Goal: Contribute content: Contribute content

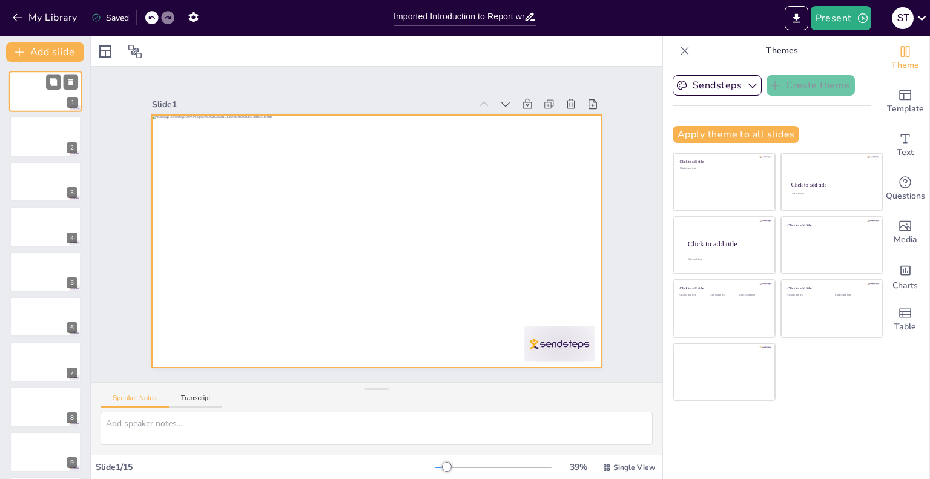
click at [57, 97] on div at bounding box center [45, 91] width 73 height 41
click at [285, 208] on div at bounding box center [376, 241] width 449 height 253
click at [308, 196] on div at bounding box center [376, 241] width 449 height 253
click at [679, 52] on icon at bounding box center [685, 51] width 12 height 12
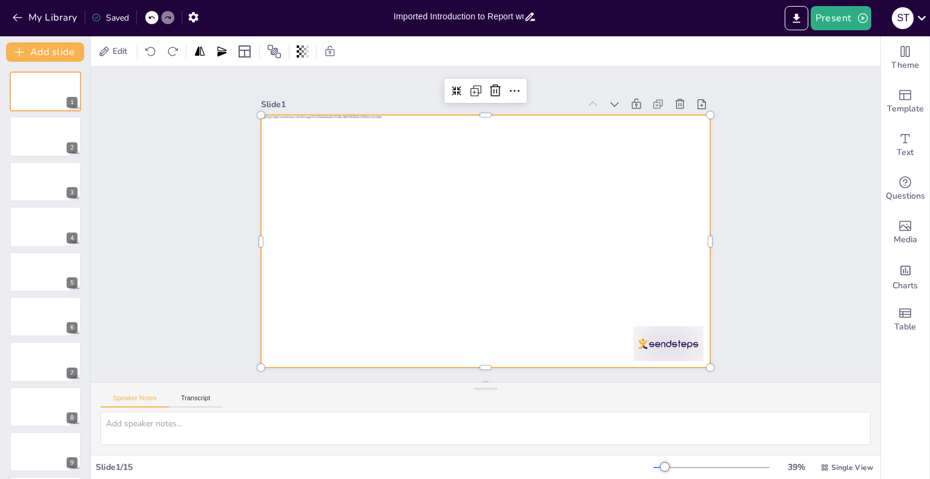
click at [429, 13] on input "Imported Introduction to Report writing.pptx" at bounding box center [459, 17] width 130 height 18
drag, startPoint x: 429, startPoint y: 13, endPoint x: 345, endPoint y: 5, distance: 83.9
click at [345, 5] on div "My Library Saved Imported Introduction to Report writing.pptx Present S T" at bounding box center [465, 18] width 930 height 36
type input "Introduction to Report writing.pptx"
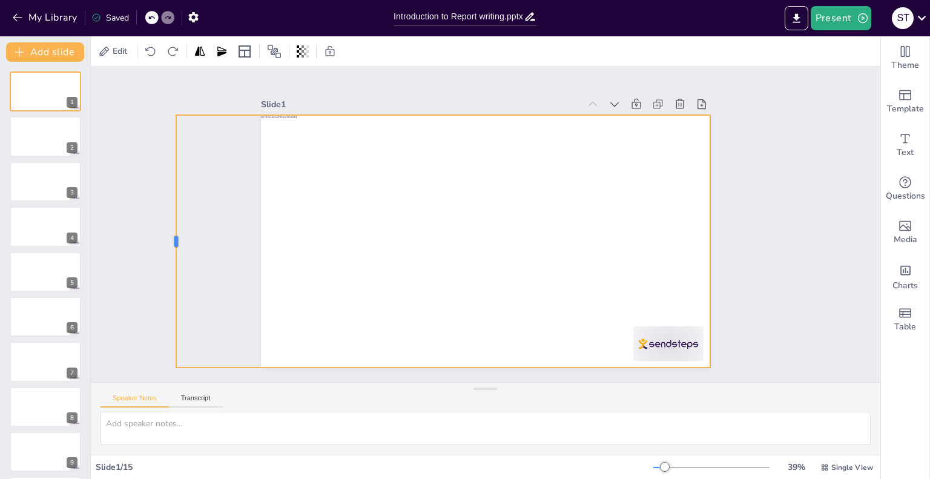
drag, startPoint x: 250, startPoint y: 237, endPoint x: 165, endPoint y: 235, distance: 84.8
click at [167, 235] on div at bounding box center [172, 241] width 10 height 253
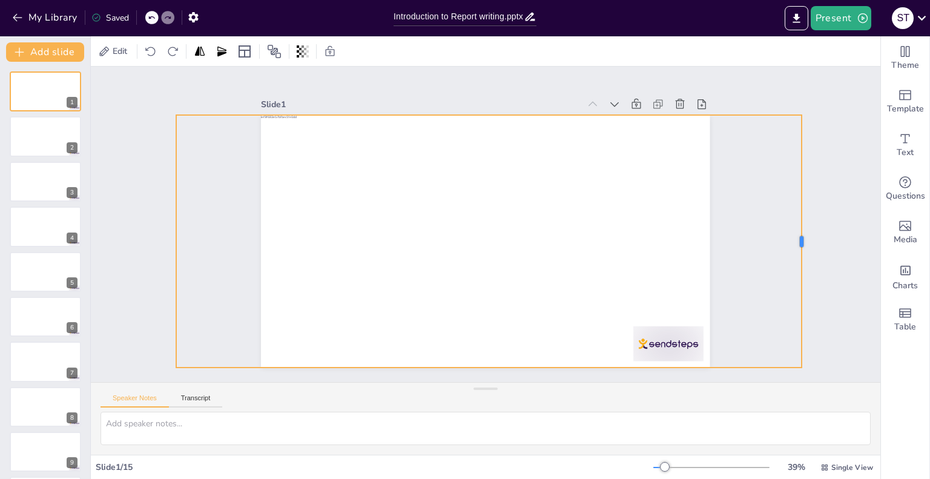
drag, startPoint x: 704, startPoint y: 234, endPoint x: 795, endPoint y: 236, distance: 91.5
click at [802, 236] on div at bounding box center [807, 241] width 10 height 253
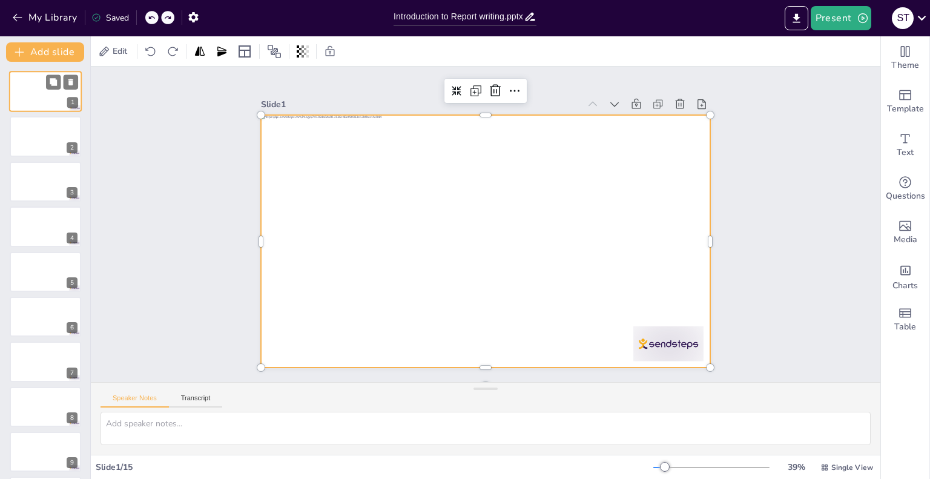
click at [39, 94] on div at bounding box center [45, 91] width 73 height 41
click at [407, 239] on div at bounding box center [485, 241] width 449 height 253
click at [51, 142] on div at bounding box center [45, 136] width 73 height 41
click at [305, 123] on div at bounding box center [485, 241] width 449 height 253
click at [307, 128] on div at bounding box center [485, 241] width 449 height 253
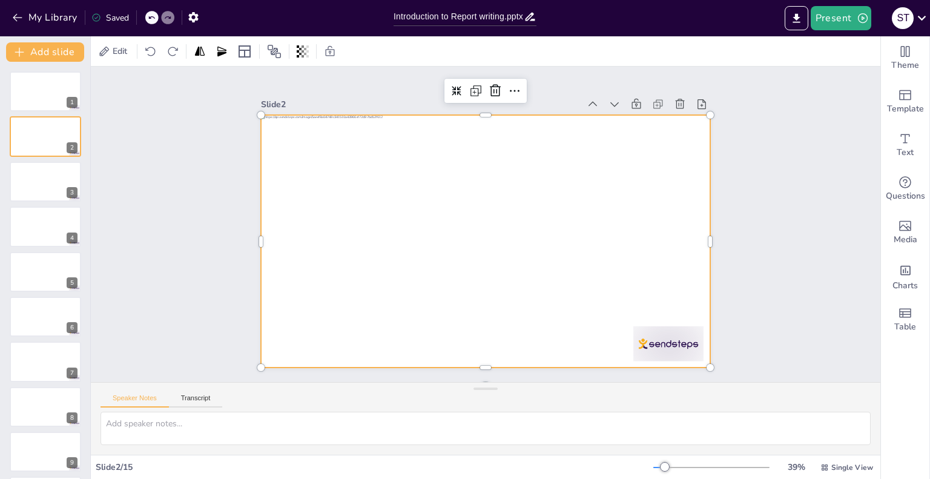
click at [309, 147] on div at bounding box center [485, 241] width 449 height 253
click at [39, 92] on div at bounding box center [45, 91] width 73 height 41
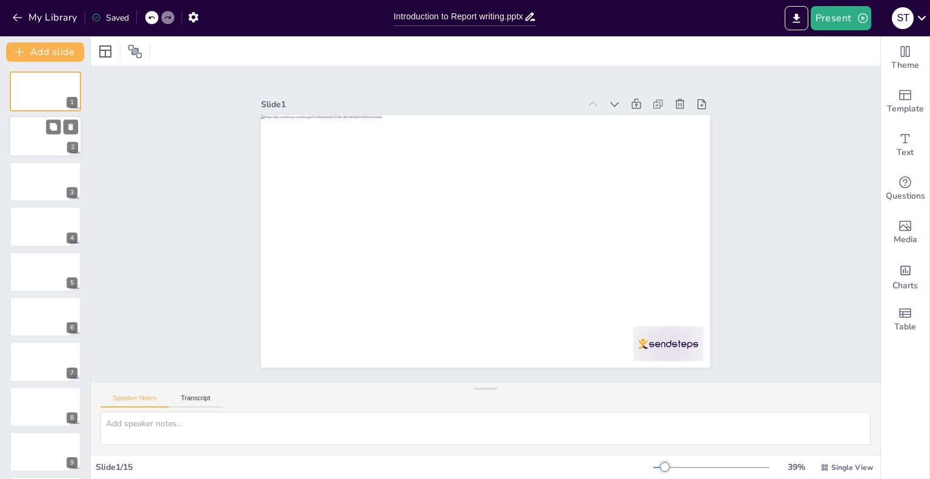
click at [55, 153] on div at bounding box center [45, 136] width 73 height 41
click at [33, 97] on div at bounding box center [45, 91] width 73 height 41
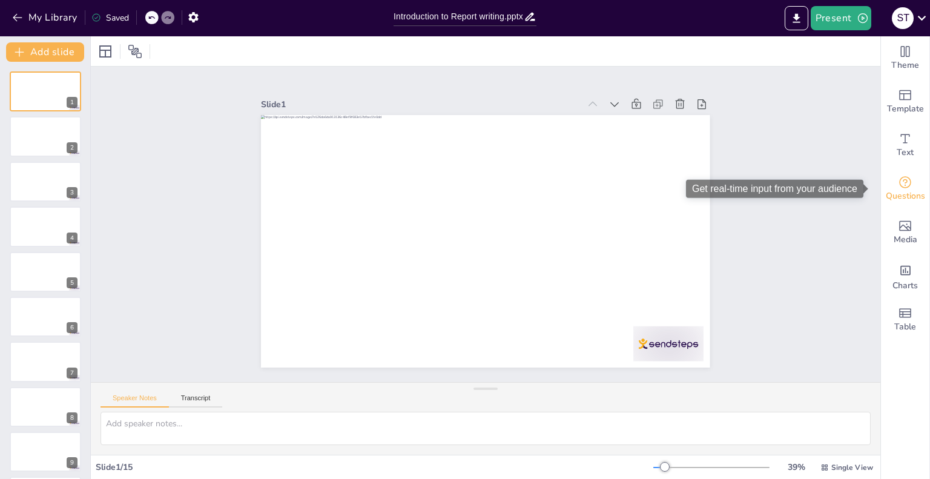
click at [898, 183] on icon "Get real-time input from your audience" at bounding box center [905, 182] width 15 height 15
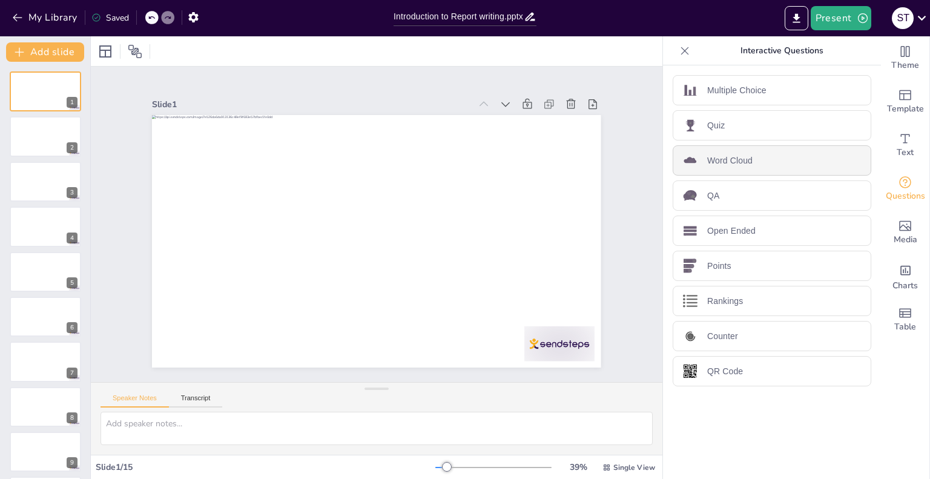
click at [782, 164] on div "Word Cloud" at bounding box center [772, 160] width 199 height 30
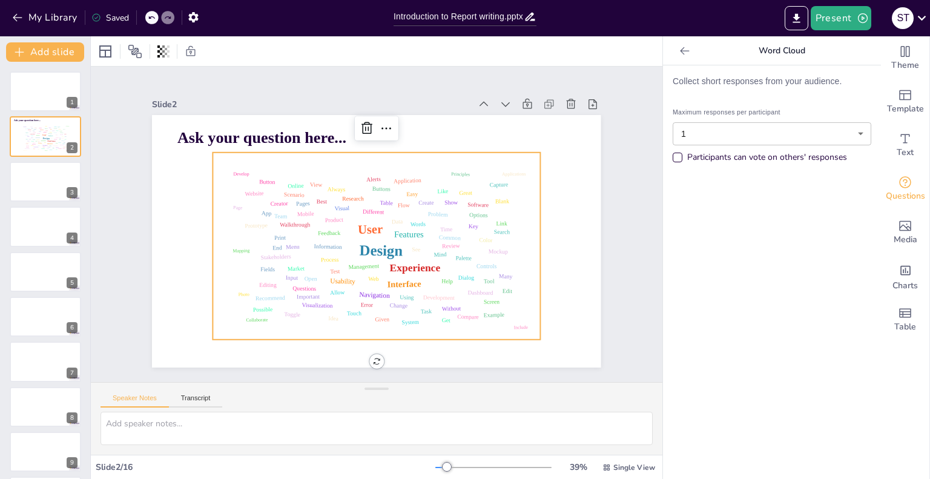
click at [796, 156] on div "Participants can vote on others' responses" at bounding box center [767, 157] width 160 height 12
click at [230, 133] on span "Ask your question here..." at bounding box center [261, 138] width 169 height 18
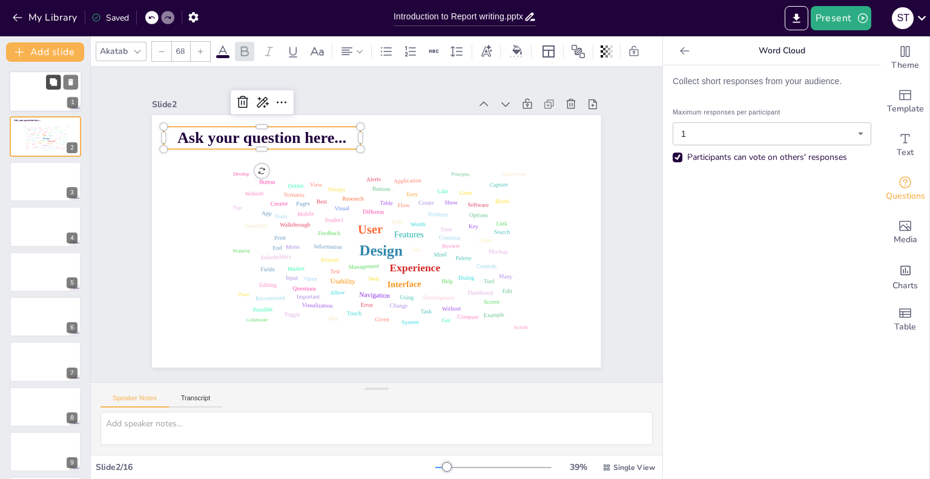
click at [46, 82] on button at bounding box center [53, 81] width 15 height 15
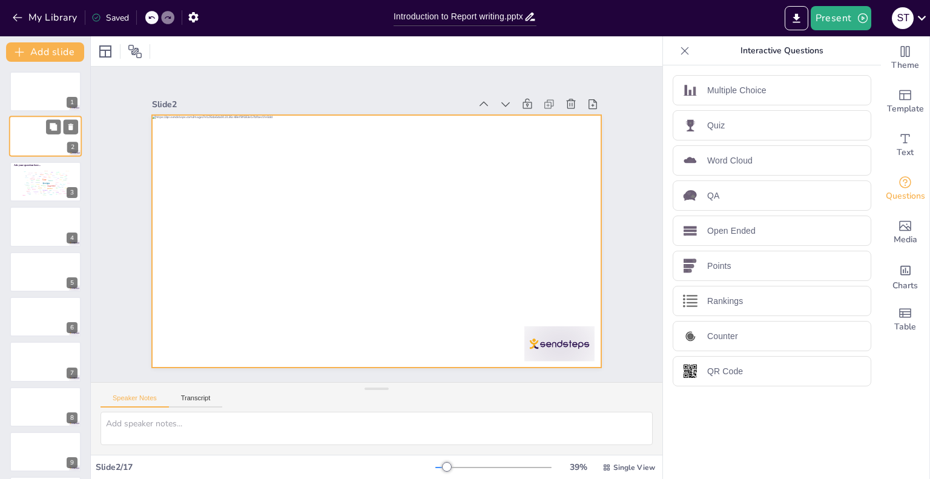
click at [31, 130] on div at bounding box center [45, 136] width 73 height 41
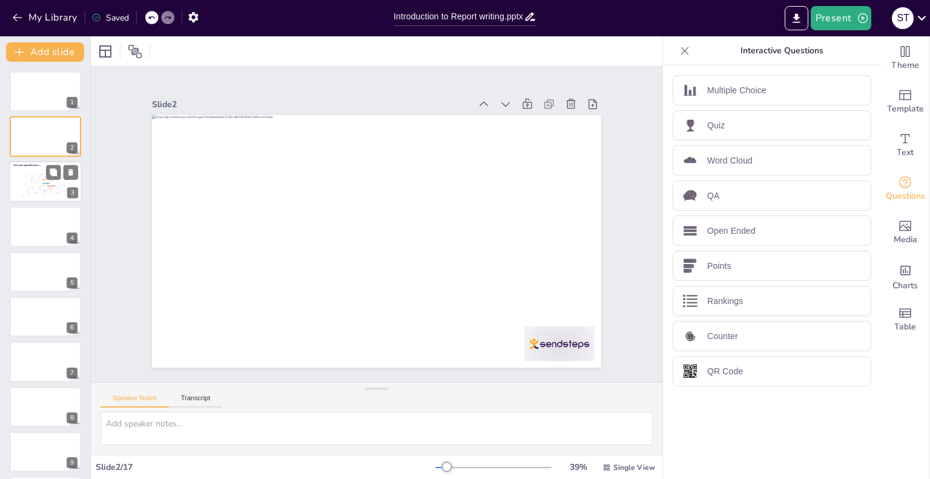
click at [44, 185] on div "Management" at bounding box center [43, 185] width 5 height 1
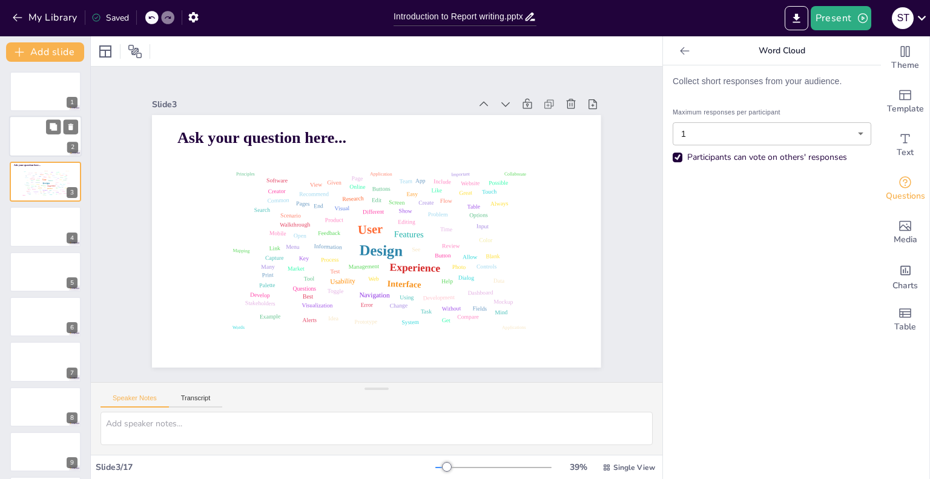
click at [39, 137] on div at bounding box center [45, 136] width 73 height 41
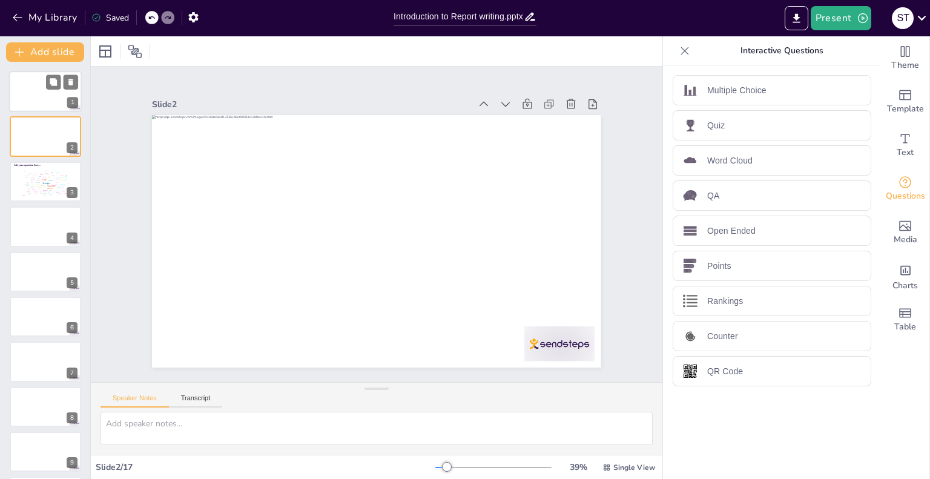
click at [38, 89] on div at bounding box center [45, 91] width 73 height 41
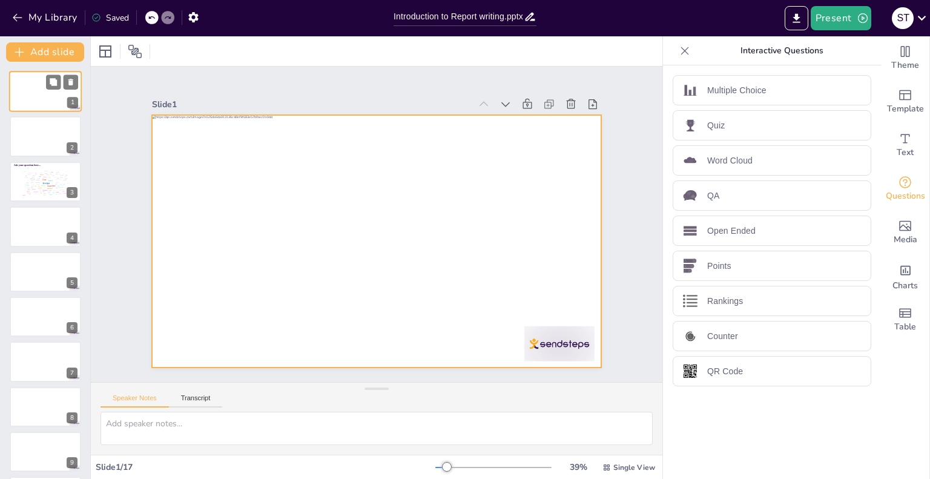
click at [45, 91] on div at bounding box center [45, 91] width 73 height 41
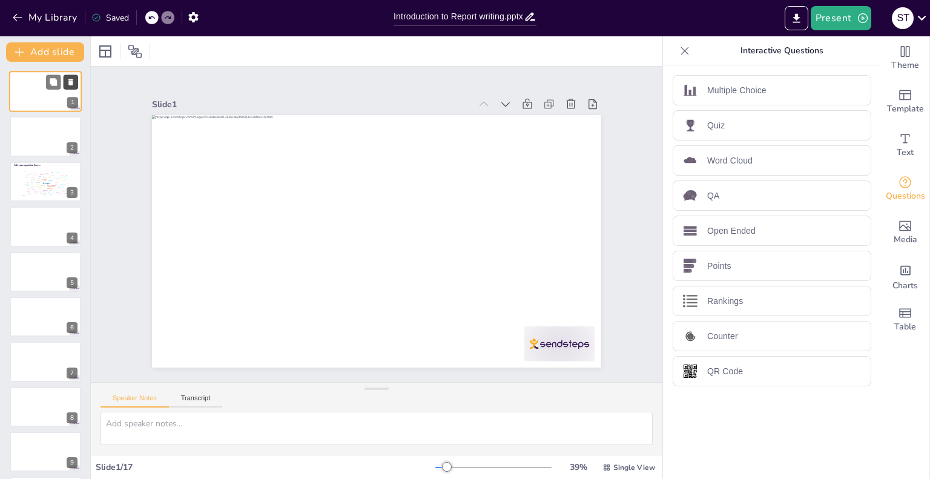
click at [73, 79] on icon at bounding box center [70, 82] width 5 height 7
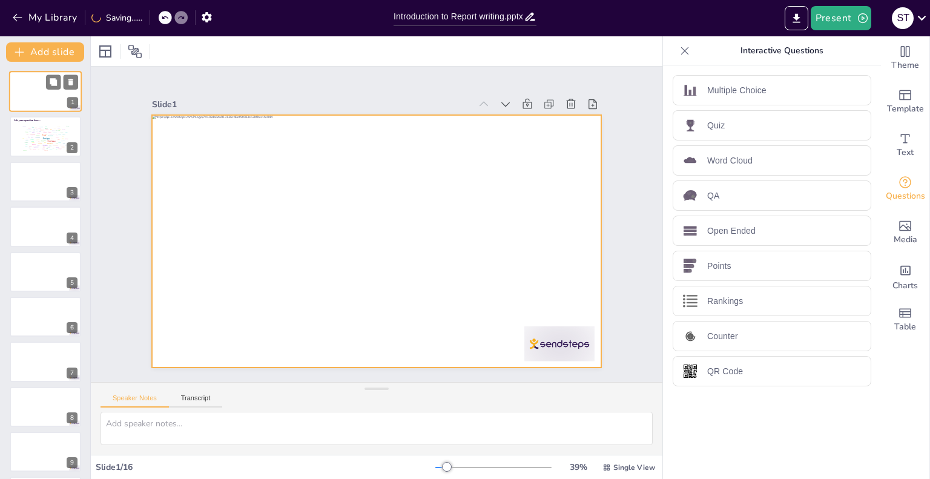
click at [35, 93] on div at bounding box center [45, 91] width 73 height 41
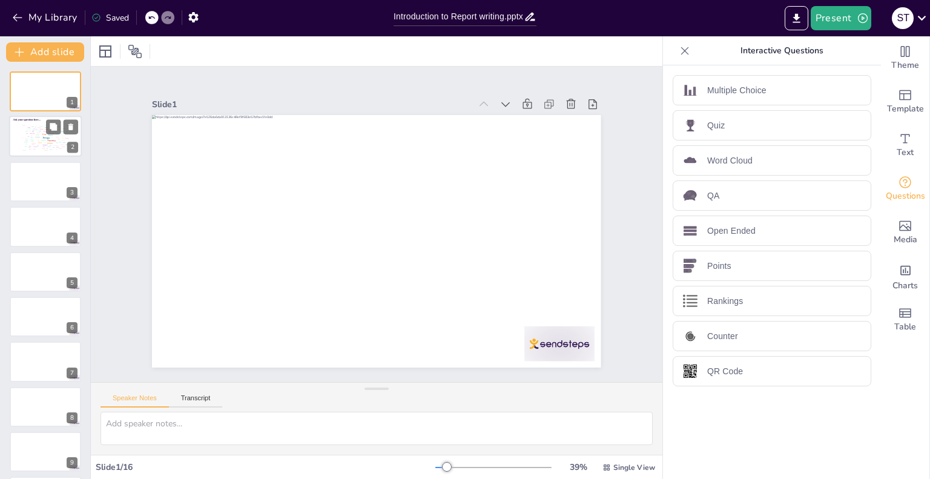
click at [52, 138] on div "Design User Experience Interface Features Navigation Usability Test Process Inf…" at bounding box center [44, 137] width 51 height 29
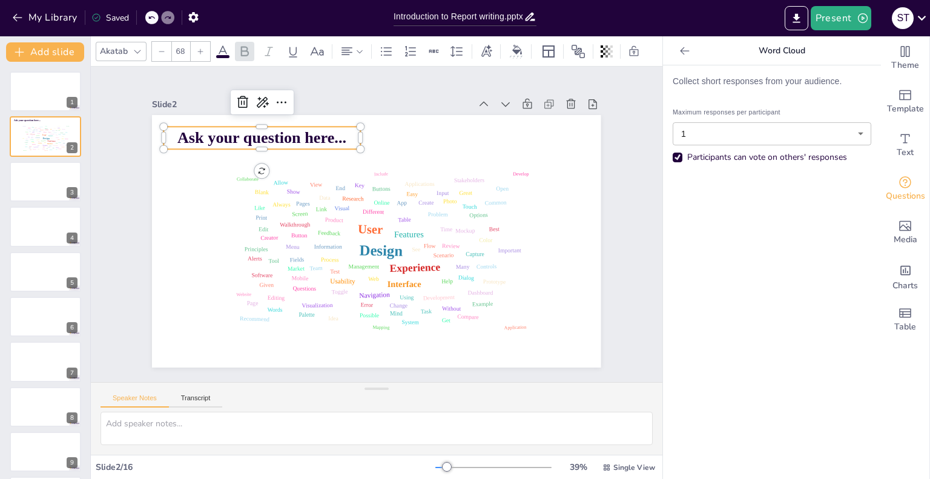
click at [309, 134] on span "Ask your question here..." at bounding box center [261, 138] width 169 height 18
click at [610, 201] on div "Slide 1 Slide 2 Design User Experience Interface Features Navigation Usability …" at bounding box center [376, 224] width 517 height 286
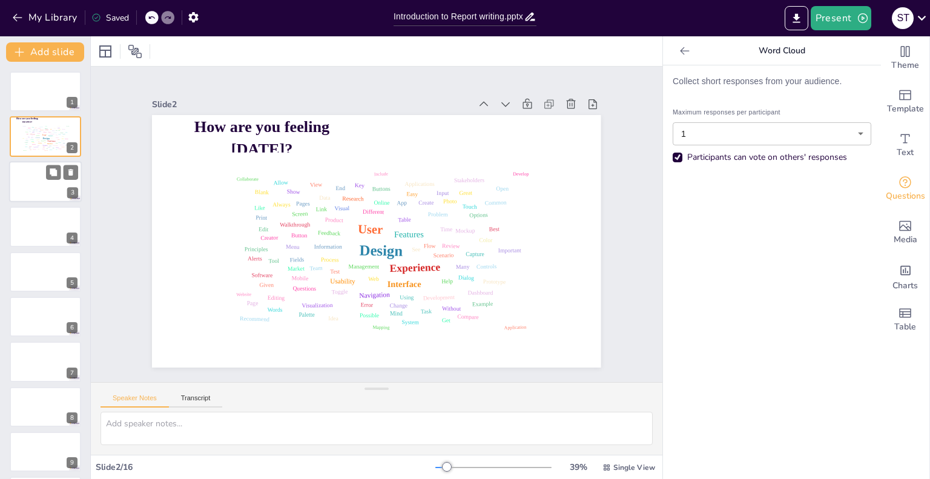
click at [50, 189] on div at bounding box center [45, 181] width 73 height 41
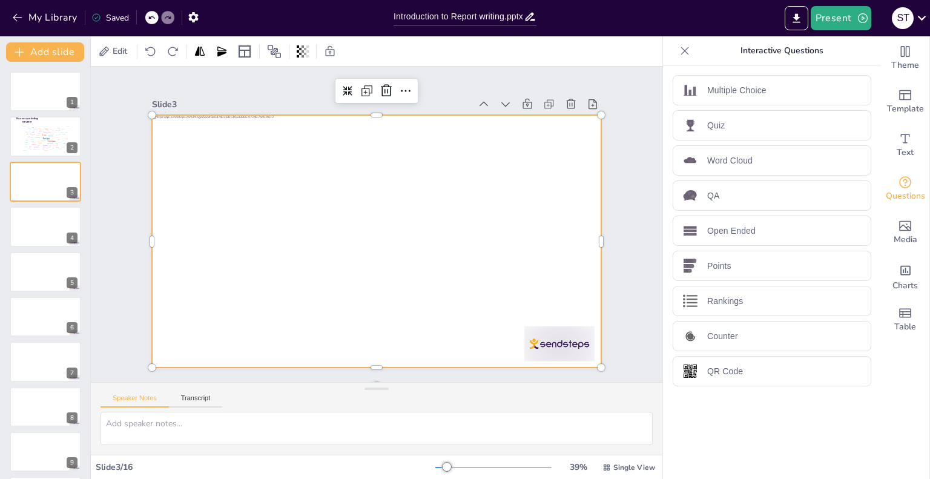
click at [354, 169] on div at bounding box center [376, 241] width 449 height 253
click at [48, 180] on div at bounding box center [45, 181] width 73 height 41
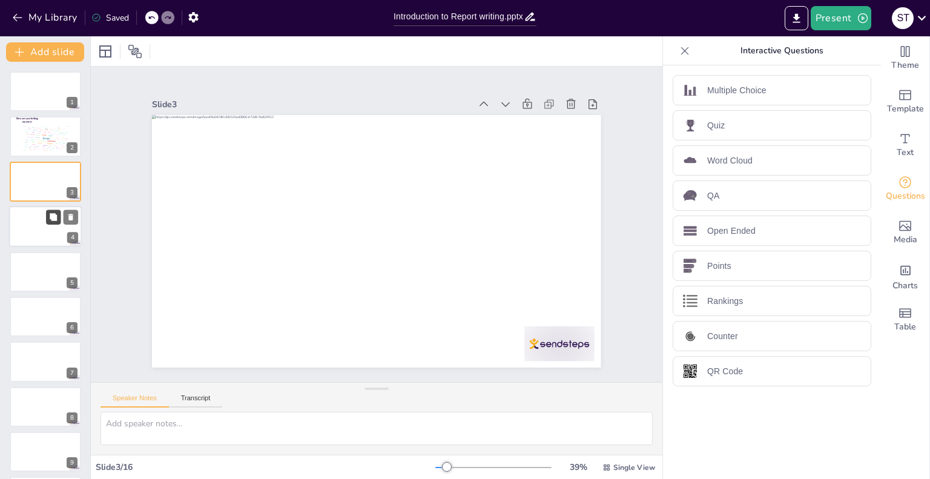
click at [56, 222] on button at bounding box center [53, 217] width 15 height 15
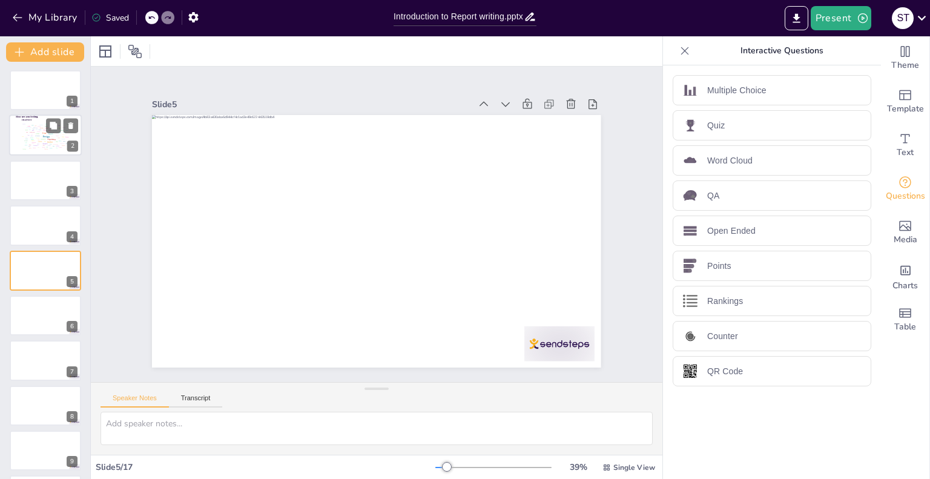
click at [38, 142] on div "Design User Experience Interface Features Navigation Usability Test Process Inf…" at bounding box center [44, 136] width 51 height 29
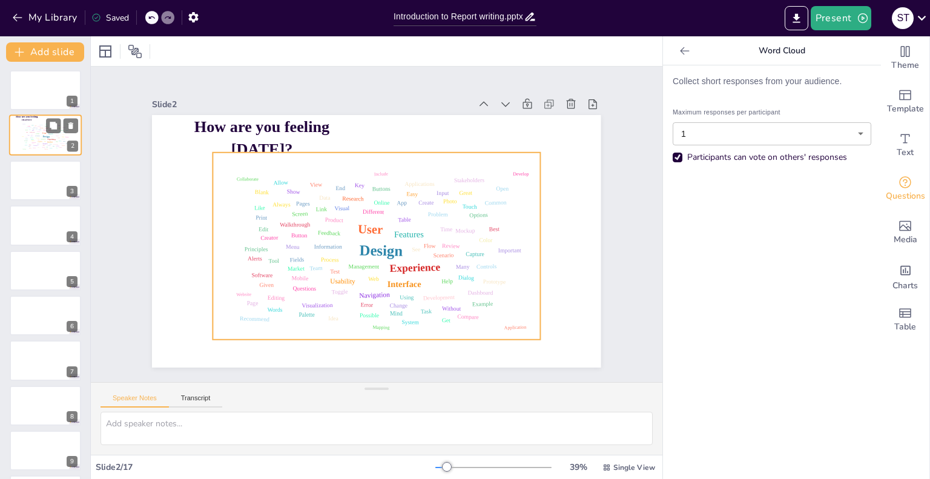
scroll to position [0, 0]
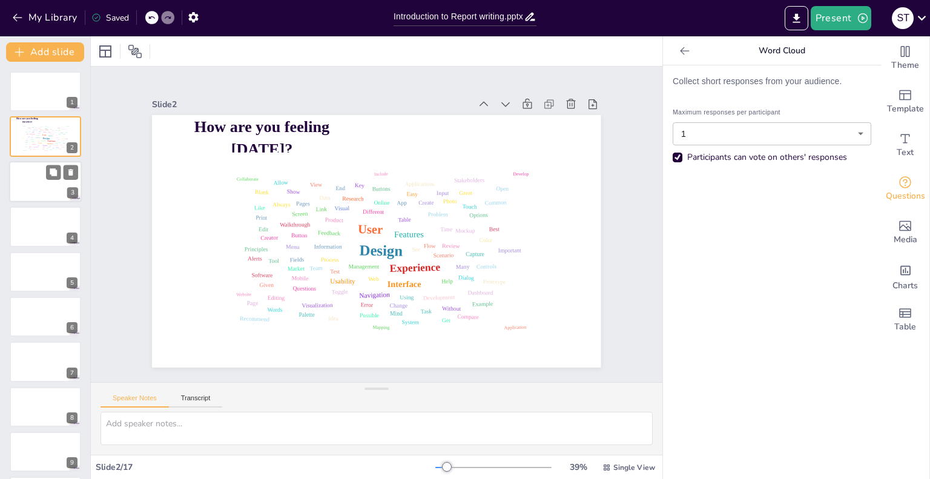
click at [40, 195] on div at bounding box center [45, 181] width 73 height 41
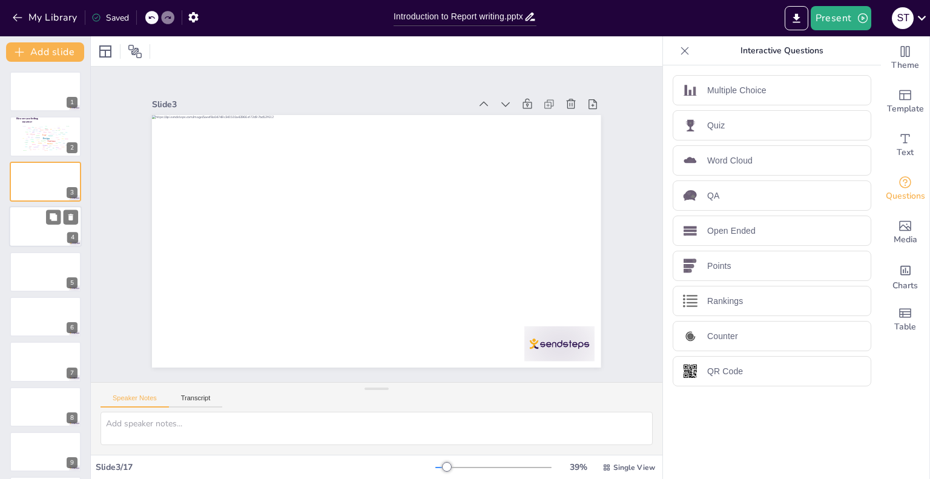
click at [38, 231] on div at bounding box center [45, 226] width 73 height 41
click at [36, 273] on div at bounding box center [45, 271] width 73 height 41
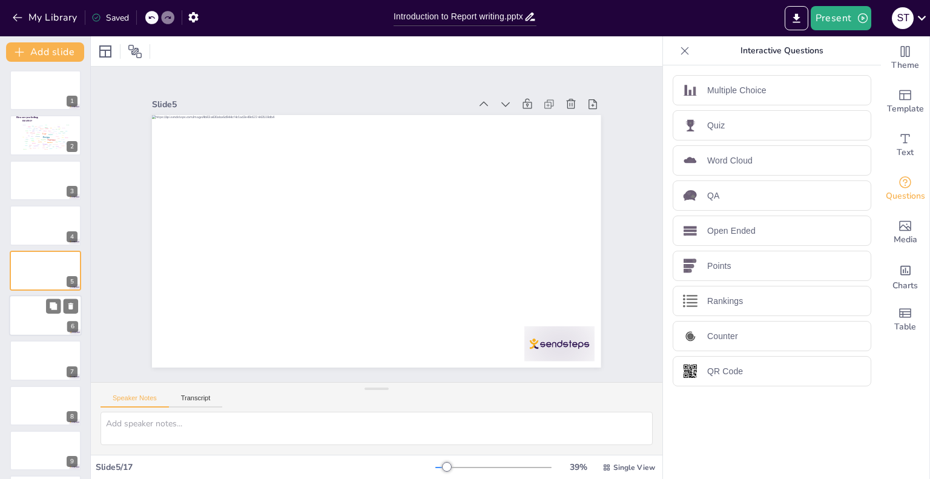
click at [36, 312] on div at bounding box center [45, 315] width 73 height 41
click at [712, 374] on p "QR Code" at bounding box center [725, 371] width 36 height 13
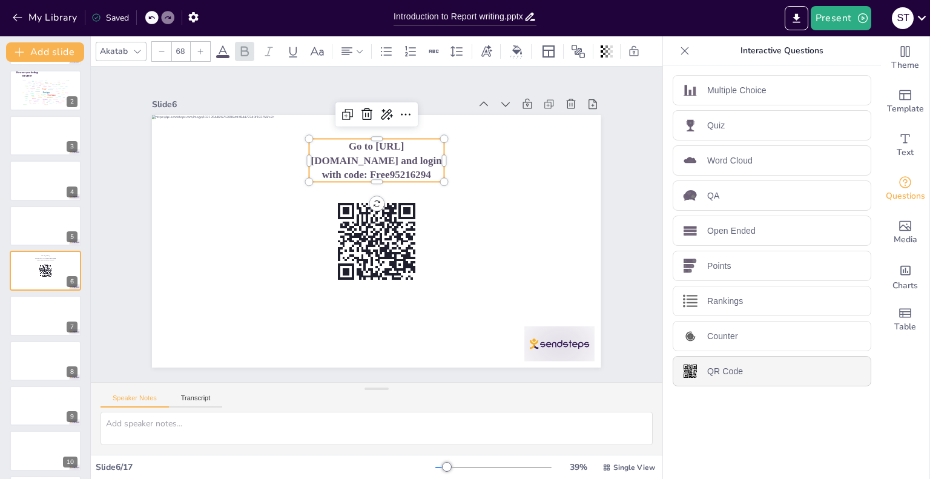
type input "44"
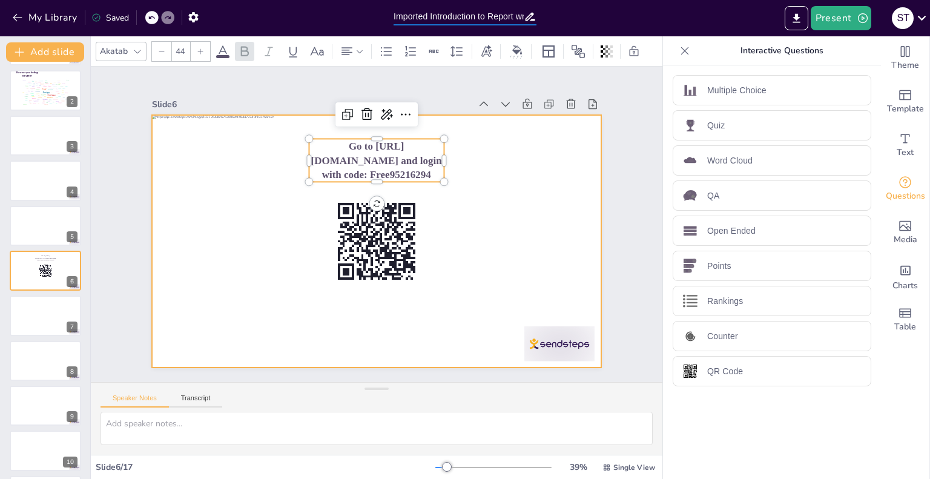
type input "Imported Introduction to Report writing.pptx"
click at [455, 258] on div at bounding box center [376, 241] width 449 height 253
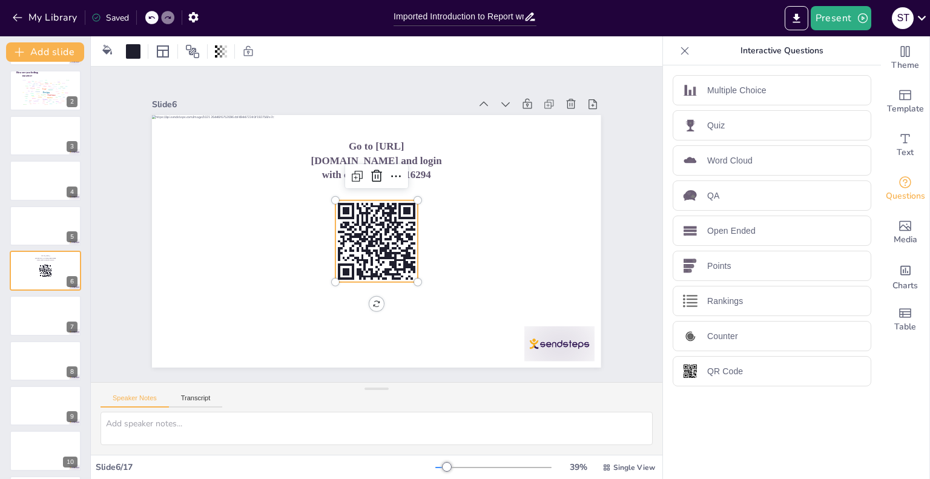
click at [383, 242] on rect at bounding box center [384, 243] width 2 height 2
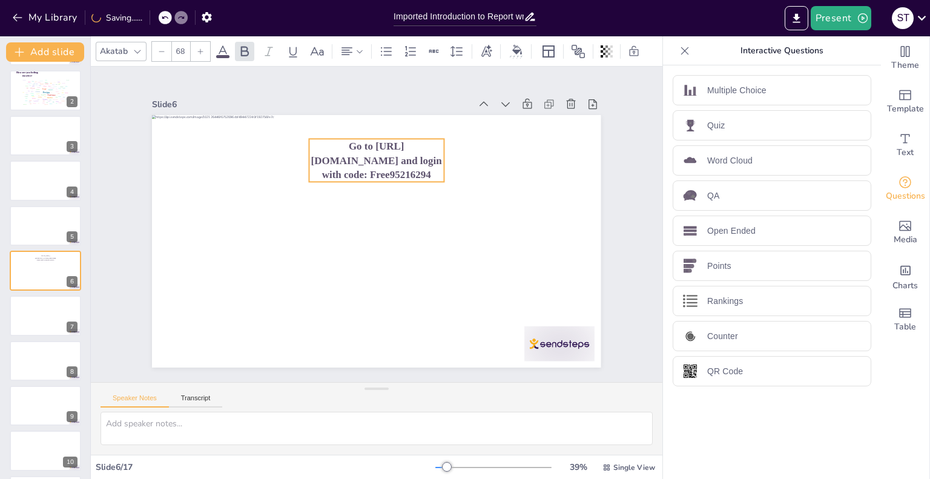
type input "44"
click at [379, 174] on span "Go to https://sendsteps.me and login with code: Free95216294" at bounding box center [376, 160] width 131 height 40
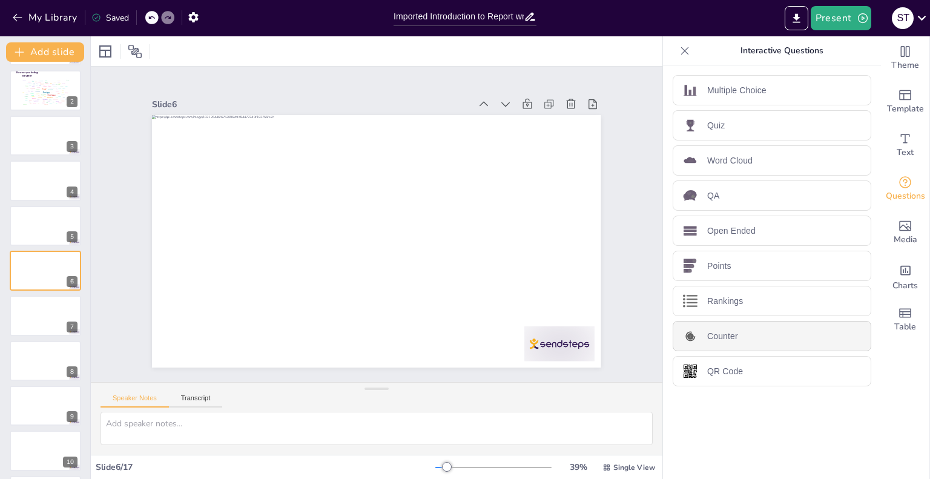
click at [759, 337] on div "Counter" at bounding box center [772, 336] width 199 height 30
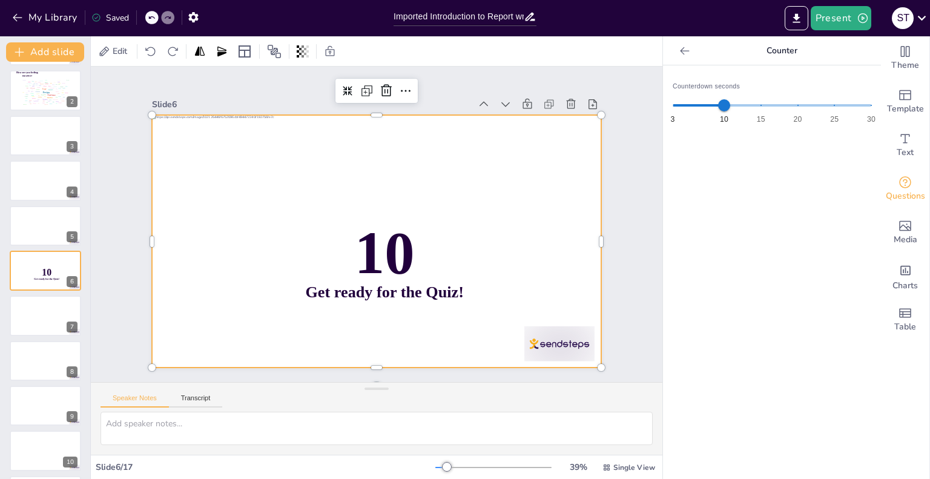
click at [555, 319] on div at bounding box center [376, 241] width 449 height 253
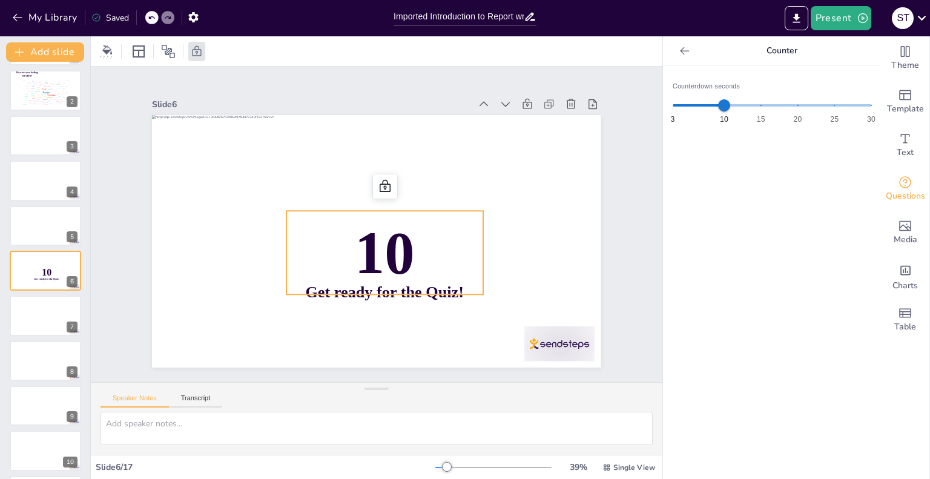
click at [388, 249] on span "10" at bounding box center [385, 253] width 60 height 66
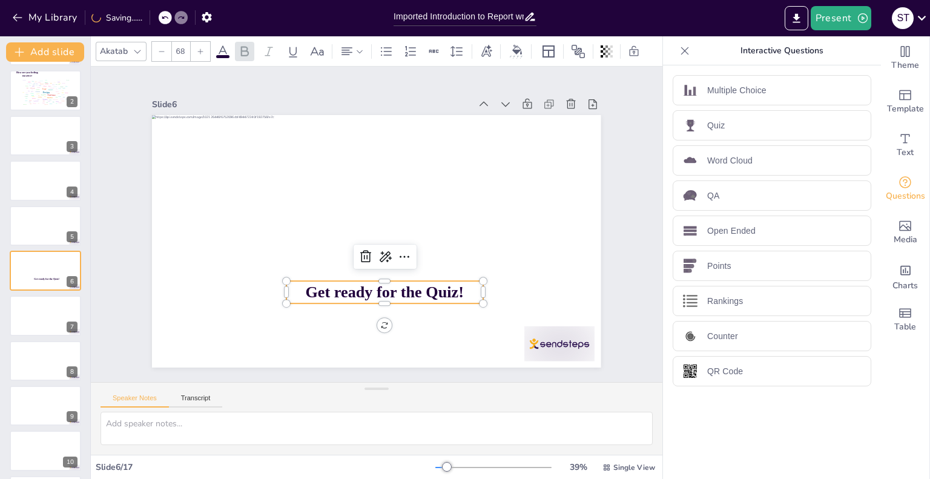
click at [400, 284] on span "Get ready for the Quiz!" at bounding box center [385, 292] width 159 height 18
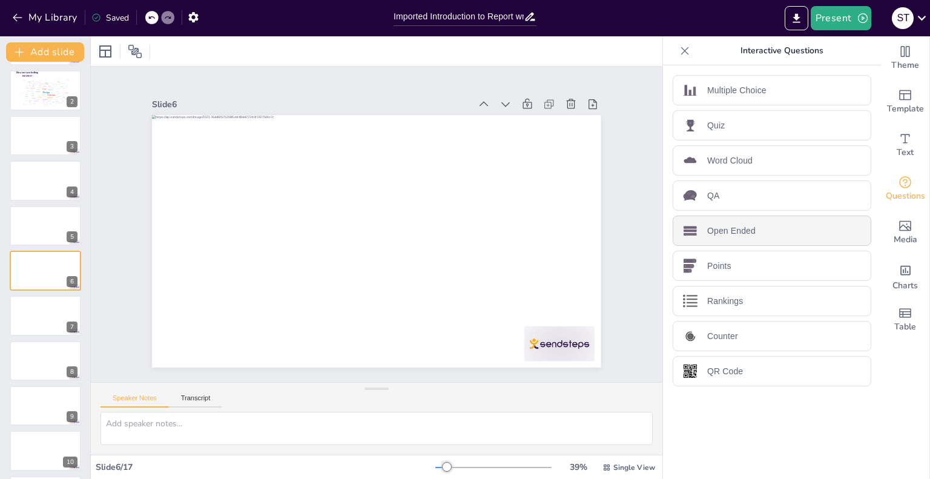
click at [742, 225] on p "Open Ended" at bounding box center [731, 231] width 48 height 13
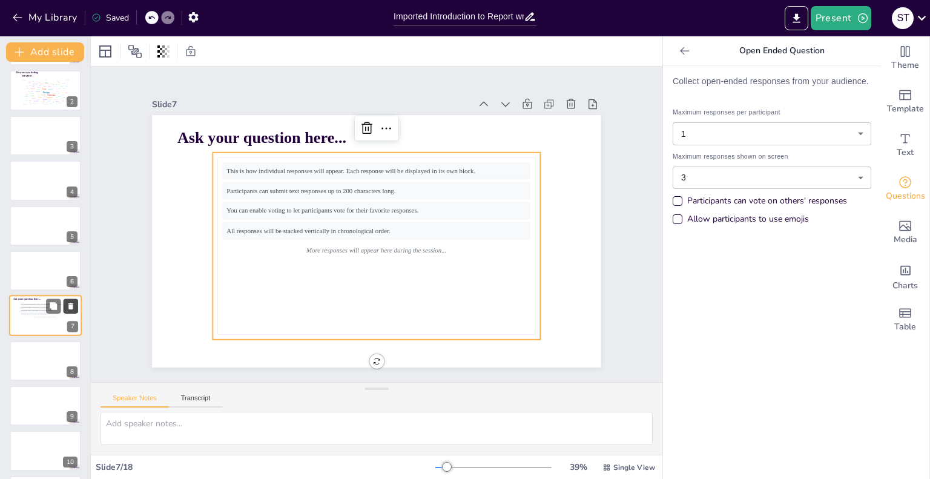
click at [65, 300] on button at bounding box center [71, 306] width 15 height 15
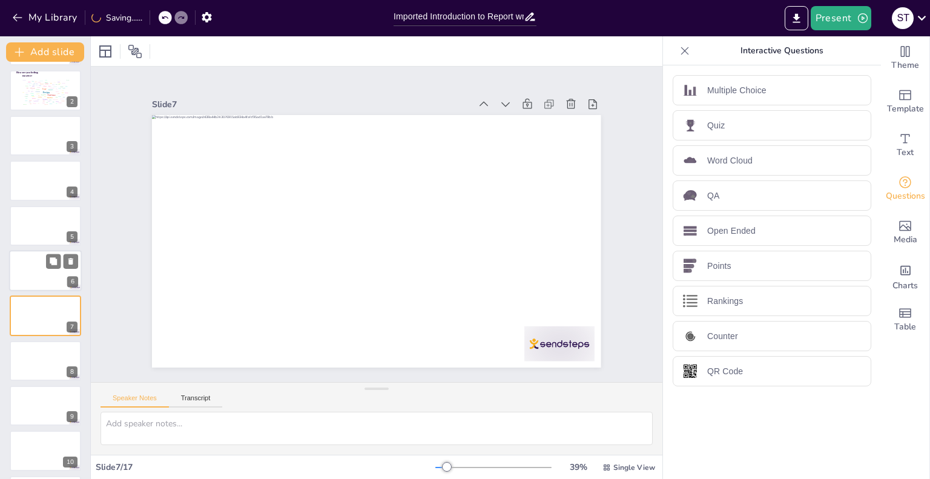
click at [60, 272] on div at bounding box center [45, 270] width 73 height 41
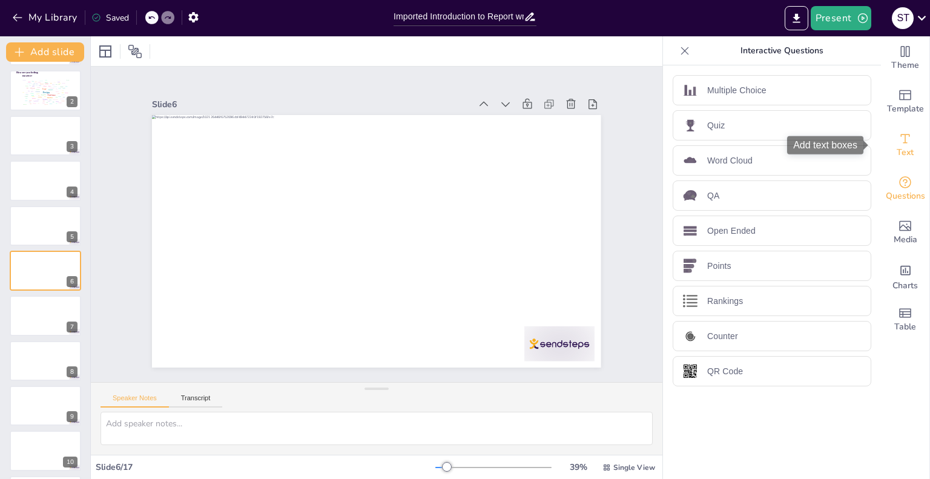
click at [897, 148] on span "Text" at bounding box center [905, 152] width 17 height 13
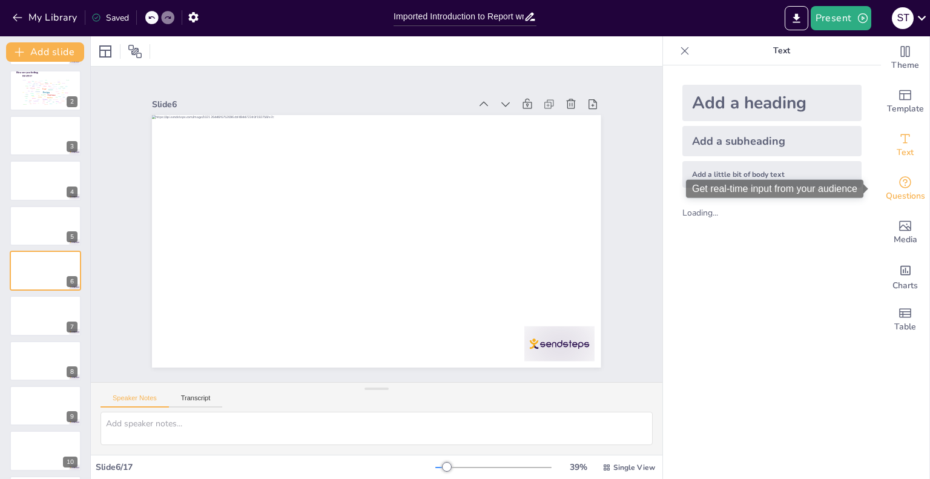
click at [902, 180] on icon "Get real-time input from your audience" at bounding box center [905, 182] width 15 height 15
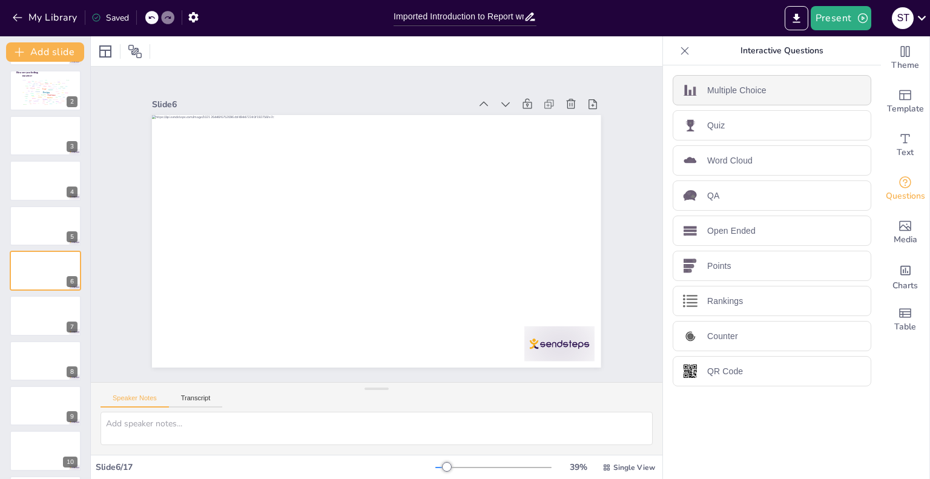
click at [778, 91] on div "Multiple Choice" at bounding box center [772, 90] width 199 height 30
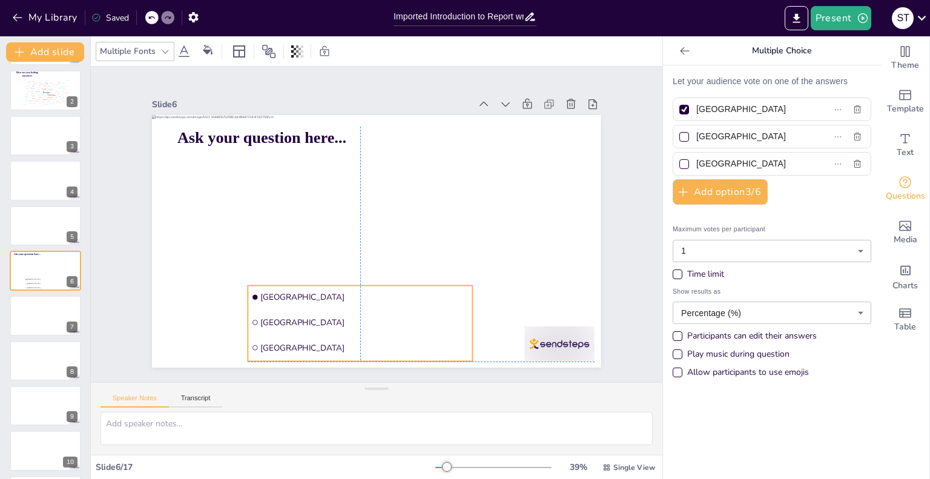
drag, startPoint x: 356, startPoint y: 188, endPoint x: 417, endPoint y: 299, distance: 126.6
click at [417, 299] on li "Amsterdam" at bounding box center [360, 297] width 225 height 24
click at [345, 256] on icon at bounding box center [350, 261] width 11 height 12
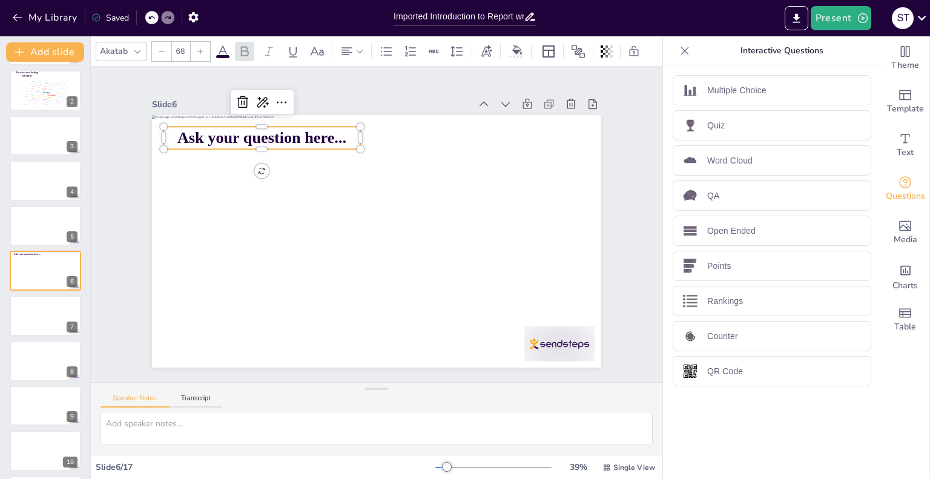
click at [306, 137] on span "Ask your question here..." at bounding box center [261, 138] width 169 height 18
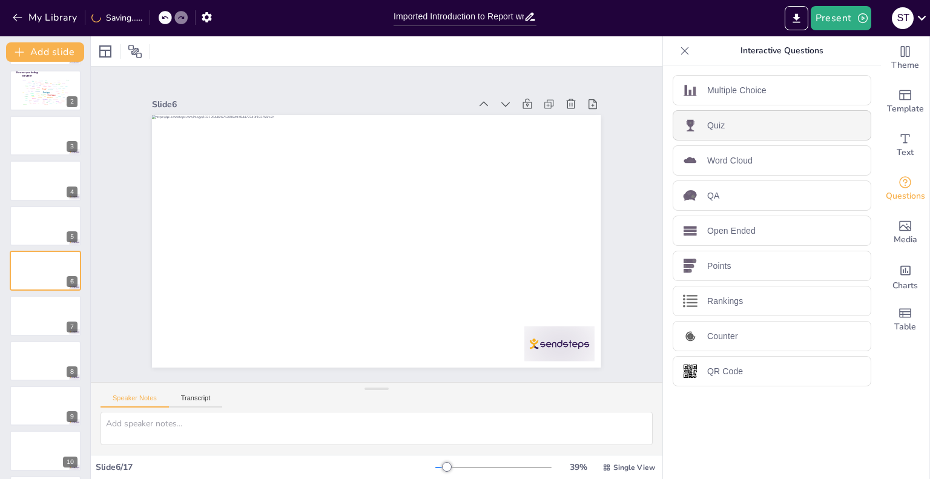
click at [707, 125] on p "Quiz" at bounding box center [716, 125] width 18 height 13
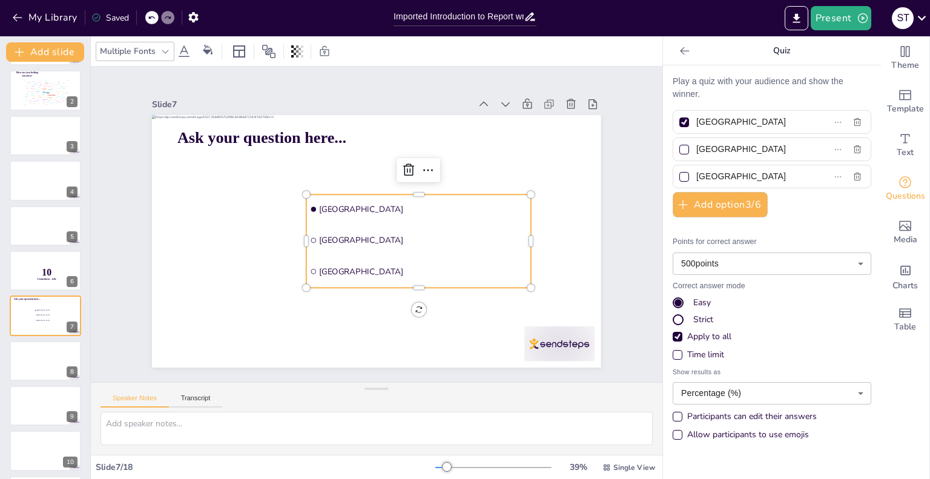
click at [461, 227] on li "Rotterdam" at bounding box center [418, 240] width 225 height 29
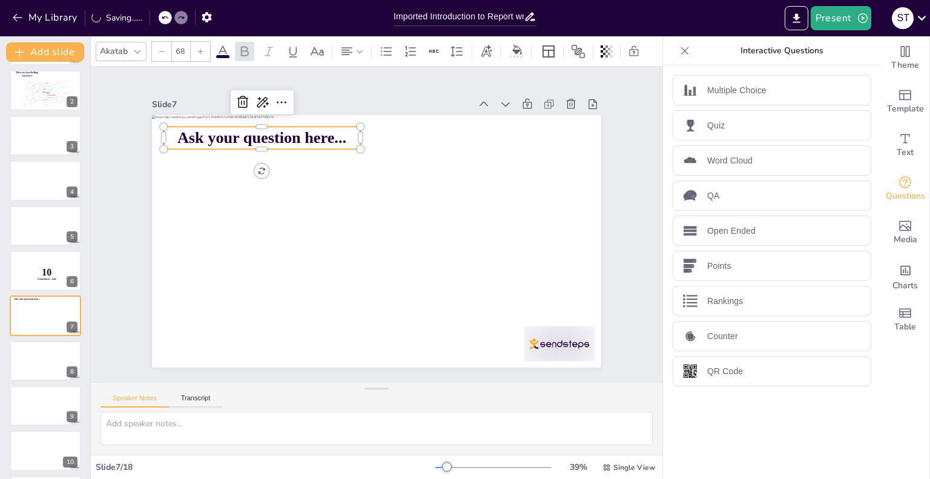
click at [271, 135] on span "Ask your question here..." at bounding box center [261, 138] width 169 height 18
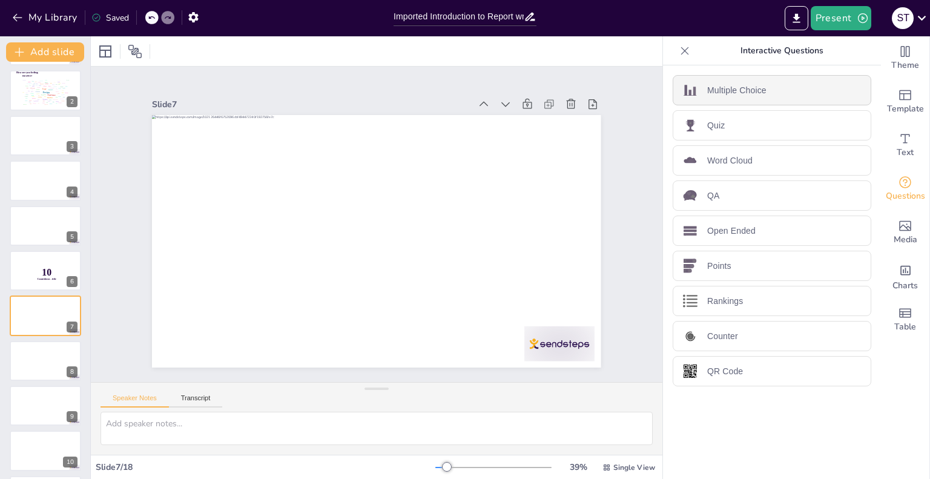
click at [694, 99] on div "Multiple Choice" at bounding box center [772, 90] width 199 height 30
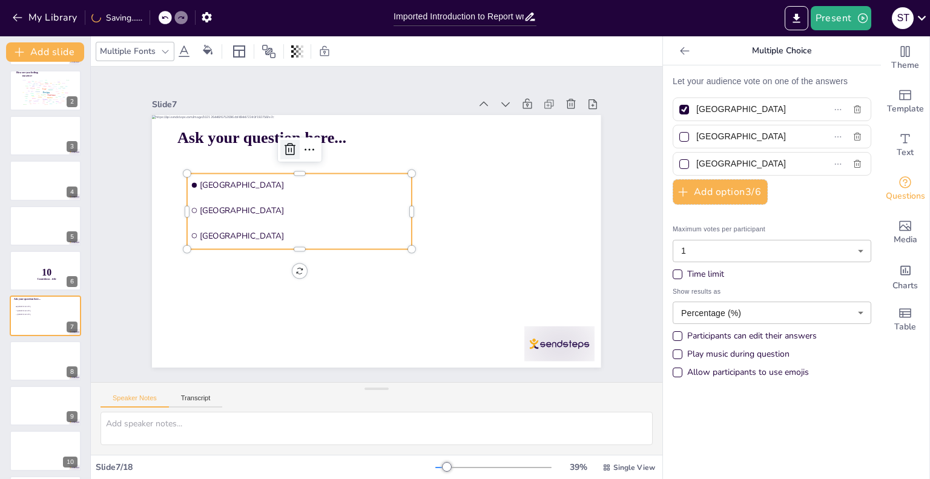
click at [280, 153] on div at bounding box center [289, 149] width 19 height 19
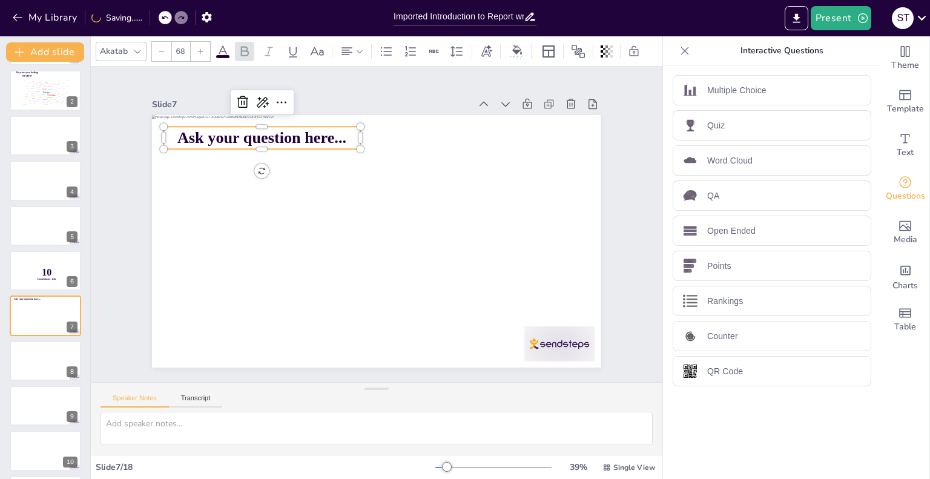
click at [288, 144] on div "Ask your question here..." at bounding box center [376, 241] width 449 height 253
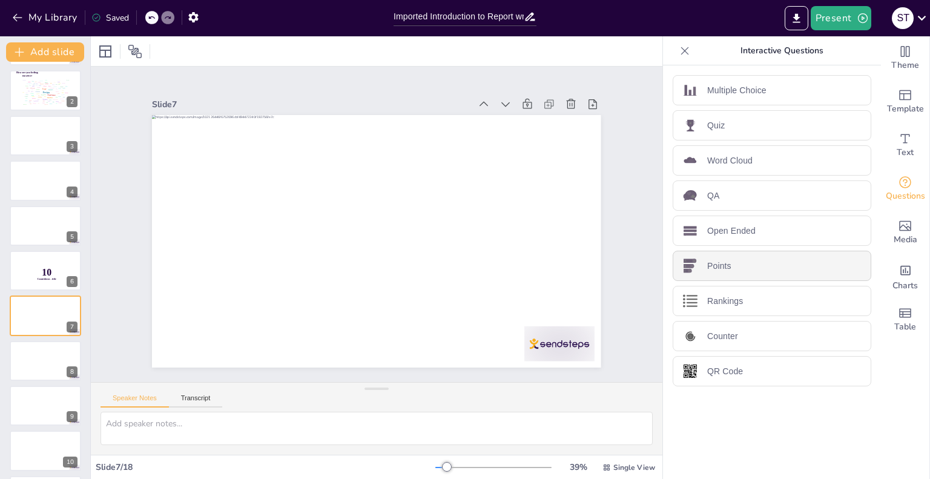
click at [746, 265] on div "Points" at bounding box center [772, 266] width 199 height 30
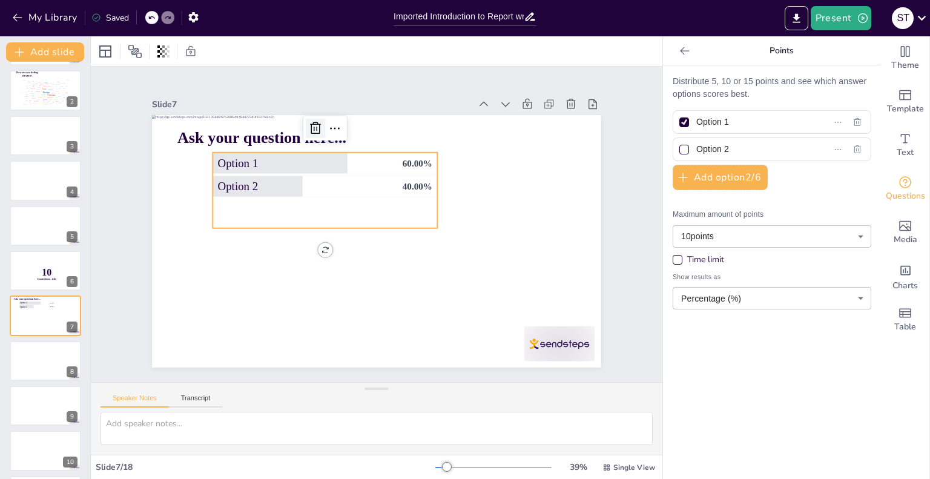
click at [308, 127] on icon at bounding box center [315, 128] width 15 height 15
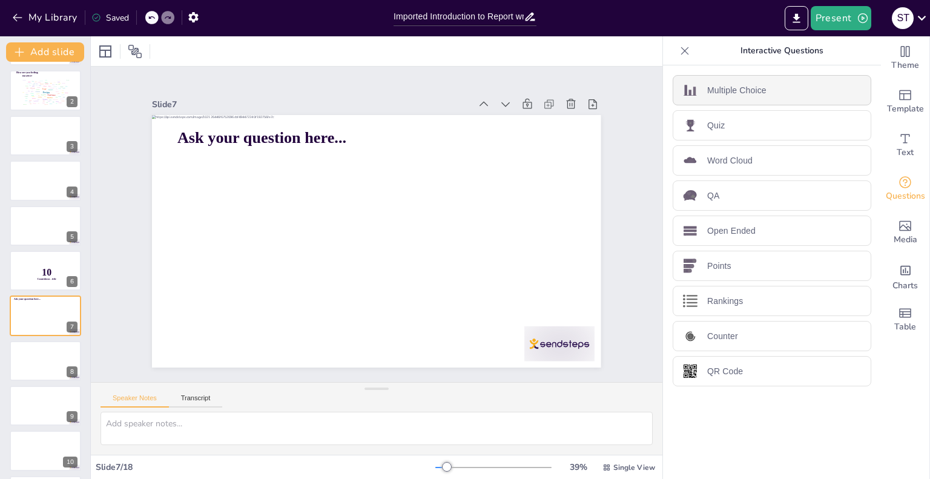
click at [792, 95] on div "Multiple Choice" at bounding box center [772, 90] width 199 height 30
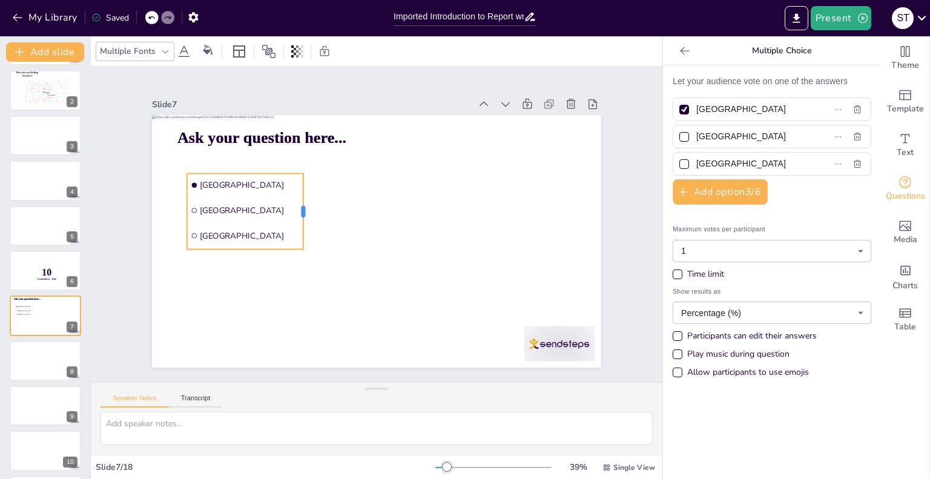
drag, startPoint x: 404, startPoint y: 208, endPoint x: 295, endPoint y: 210, distance: 109.0
click at [303, 210] on div at bounding box center [308, 212] width 10 height 76
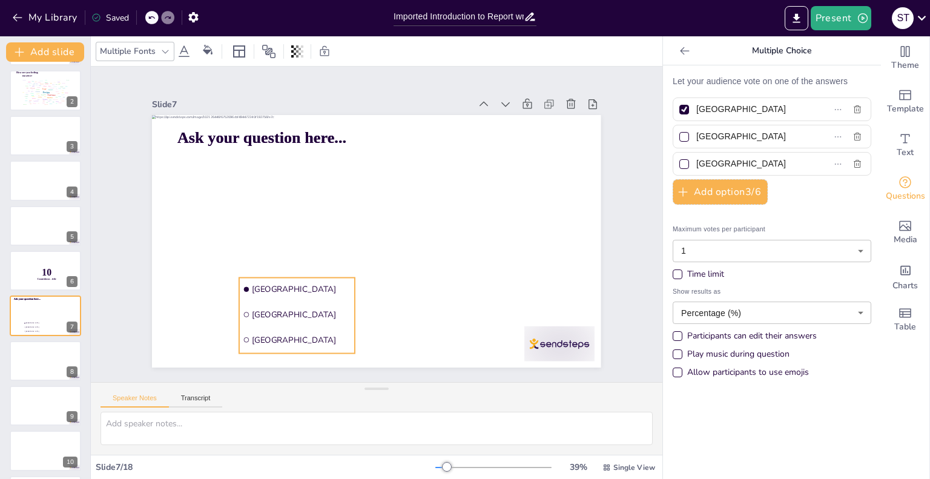
drag, startPoint x: 237, startPoint y: 172, endPoint x: 289, endPoint y: 276, distance: 116.5
click at [289, 278] on li "Amsterdam" at bounding box center [297, 290] width 116 height 24
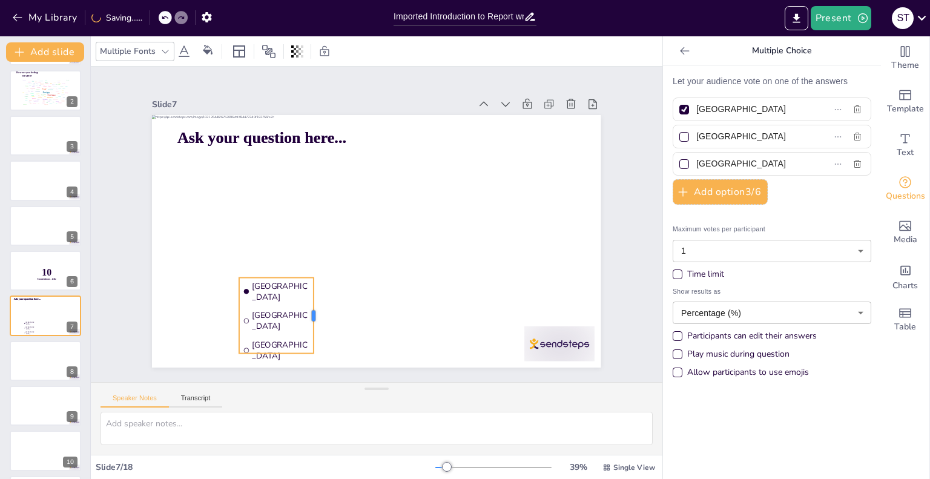
drag, startPoint x: 455, startPoint y: 309, endPoint x: 305, endPoint y: 310, distance: 150.2
click at [314, 310] on div at bounding box center [319, 316] width 10 height 76
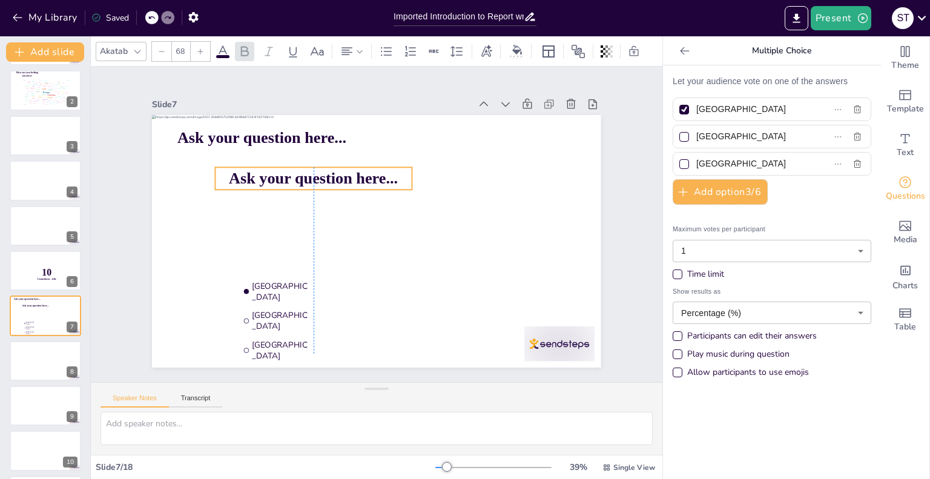
drag, startPoint x: 251, startPoint y: 127, endPoint x: 303, endPoint y: 167, distance: 65.5
click at [303, 170] on span "Ask your question here..." at bounding box center [313, 179] width 169 height 18
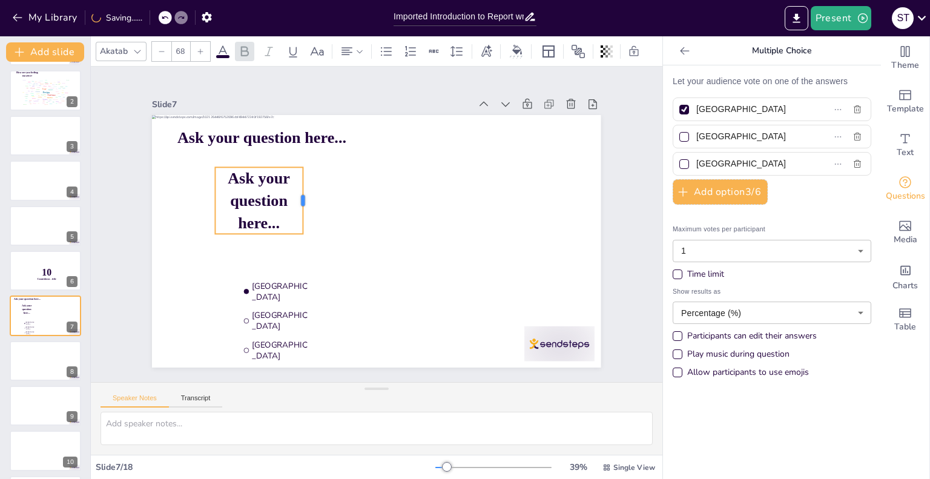
drag, startPoint x: 404, startPoint y: 171, endPoint x: 295, endPoint y: 184, distance: 109.7
click at [303, 184] on div at bounding box center [308, 200] width 10 height 67
click at [274, 217] on p "Ask your question here..." at bounding box center [259, 200] width 87 height 67
click at [233, 137] on icon at bounding box center [240, 143] width 15 height 15
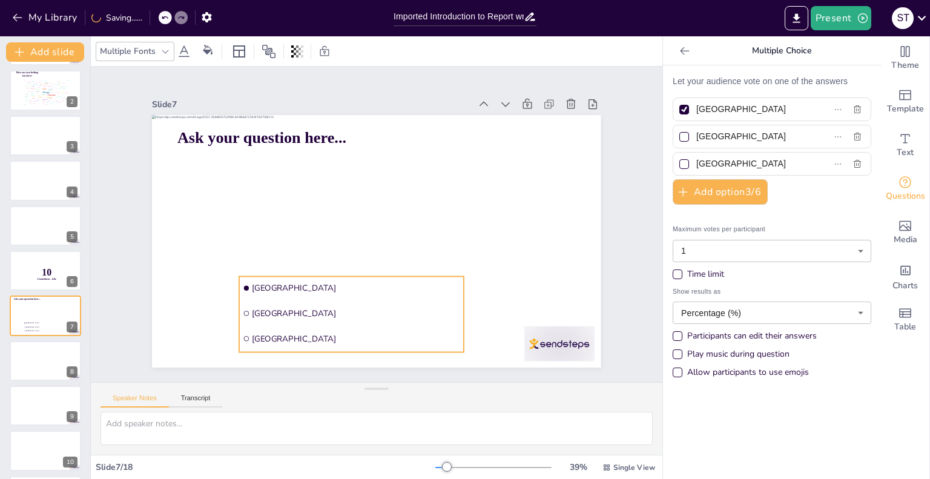
click at [284, 283] on span "Amsterdam" at bounding box center [356, 288] width 208 height 11
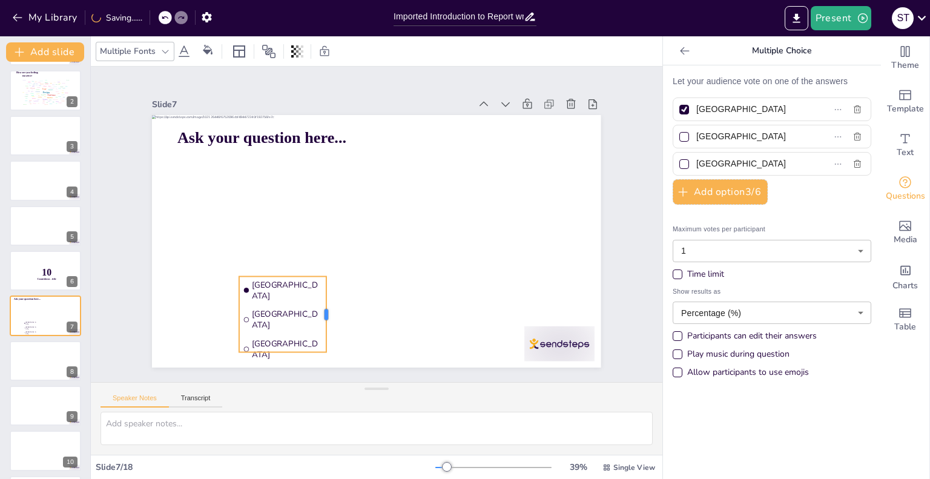
drag, startPoint x: 455, startPoint y: 310, endPoint x: 318, endPoint y: 314, distance: 137.5
click at [326, 314] on div at bounding box center [331, 315] width 10 height 76
click at [288, 286] on span "Amsterdam" at bounding box center [287, 290] width 71 height 22
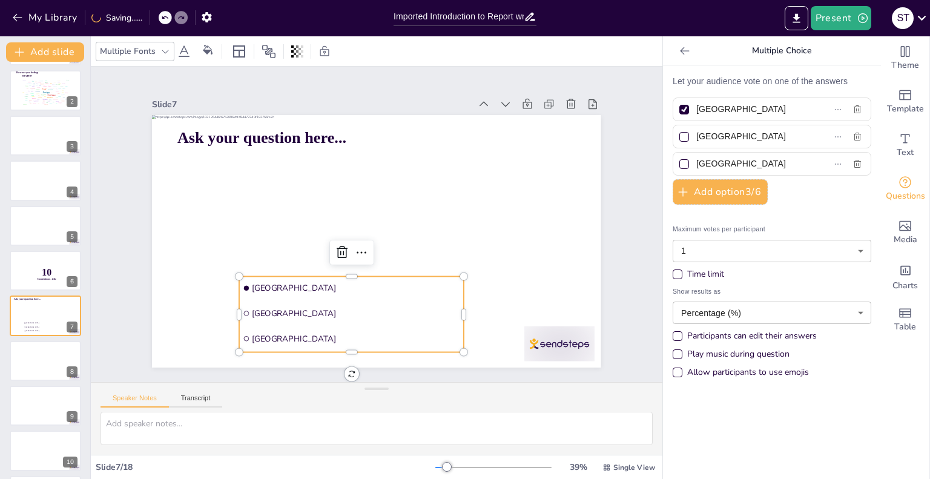
click at [733, 111] on input "Amsterdam" at bounding box center [751, 110] width 111 height 18
paste input "a) A detail that makes something stand out."
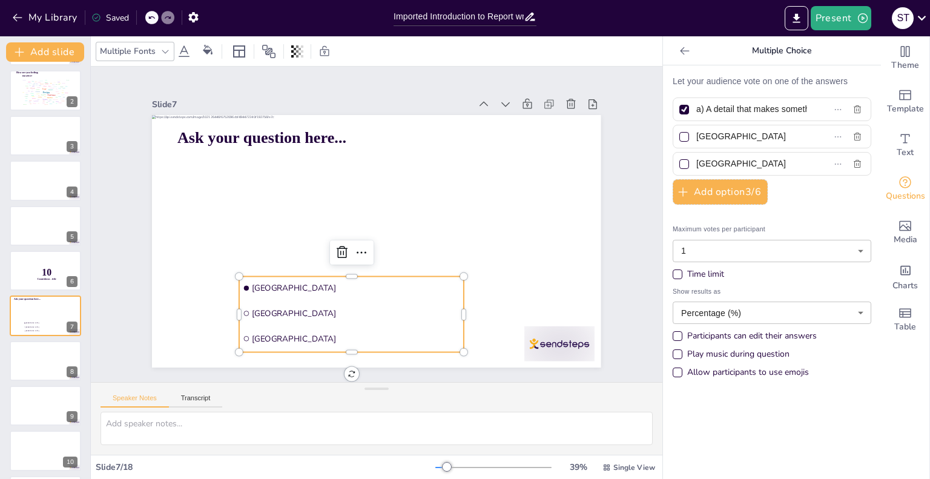
scroll to position [0, 55]
type input "a) A detail that makes something stand out."
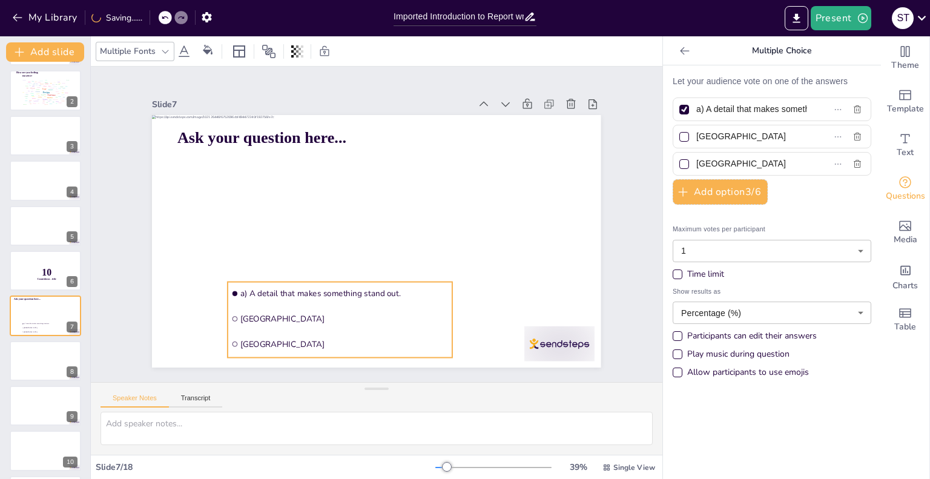
drag, startPoint x: 452, startPoint y: 308, endPoint x: 441, endPoint y: 314, distance: 12.2
click at [441, 314] on li "Rotterdam" at bounding box center [340, 319] width 225 height 24
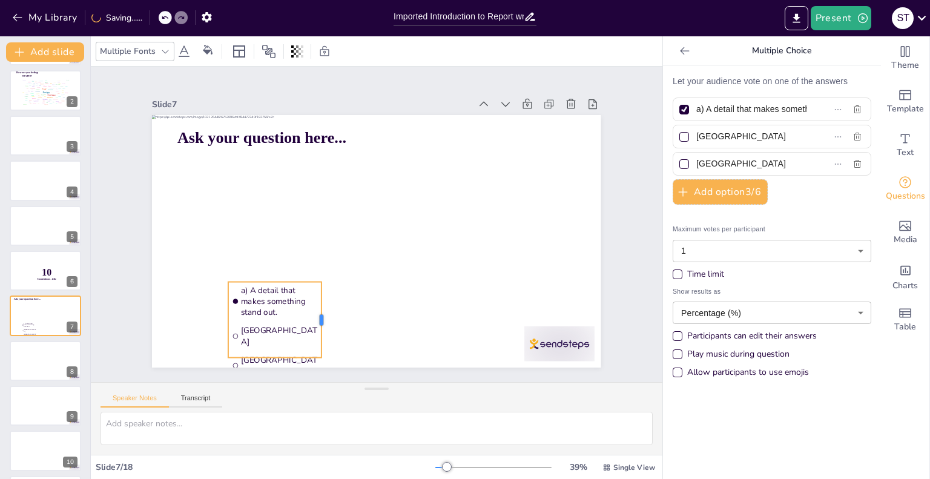
drag, startPoint x: 445, startPoint y: 312, endPoint x: 314, endPoint y: 326, distance: 132.1
click at [322, 326] on div at bounding box center [327, 320] width 10 height 76
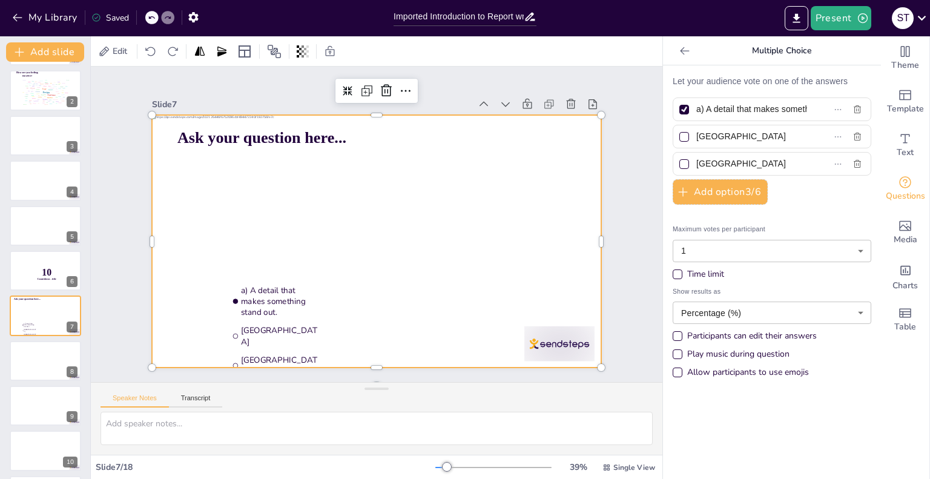
click at [368, 193] on div at bounding box center [376, 241] width 449 height 253
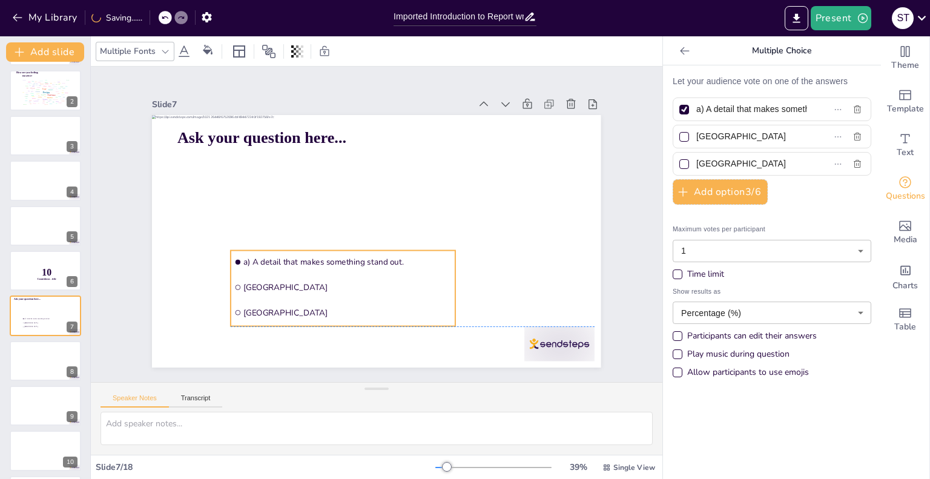
drag, startPoint x: 269, startPoint y: 292, endPoint x: 271, endPoint y: 263, distance: 29.2
click at [271, 263] on li "a) A detail that makes something stand out." at bounding box center [343, 263] width 225 height 24
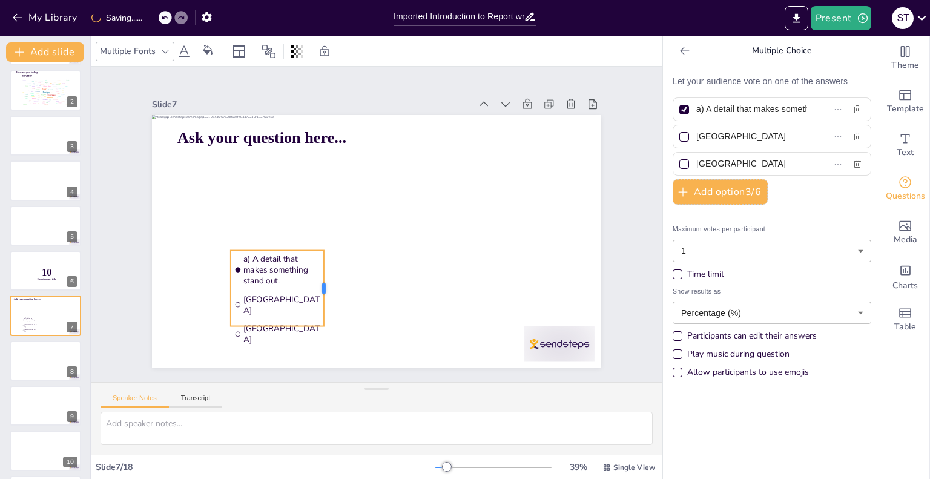
drag, startPoint x: 448, startPoint y: 282, endPoint x: 317, endPoint y: 300, distance: 132.6
click at [324, 300] on div at bounding box center [329, 289] width 10 height 76
click at [266, 294] on span "Rotterdam" at bounding box center [281, 305] width 77 height 22
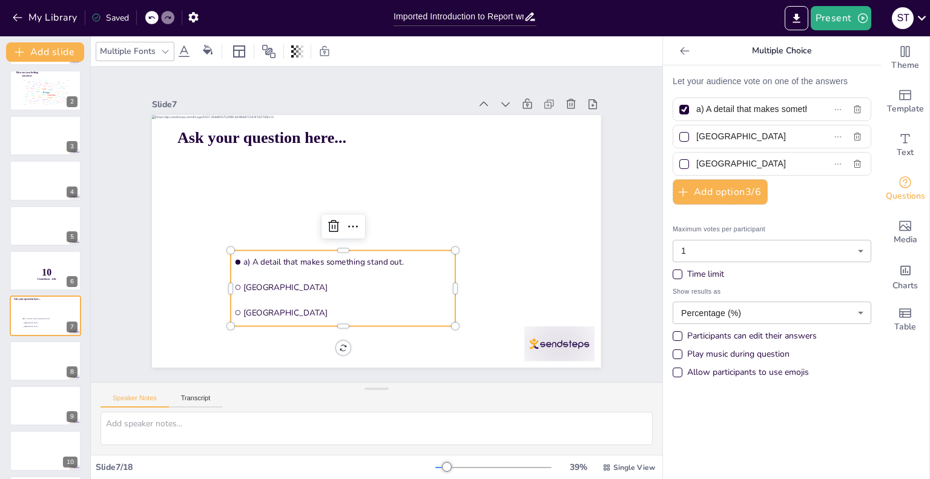
click at [266, 293] on li "Rotterdam" at bounding box center [343, 288] width 225 height 24
click at [716, 137] on input "Rotterdam" at bounding box center [751, 137] width 111 height 18
paste input "A minor part of something."
type input "A minor part of something."
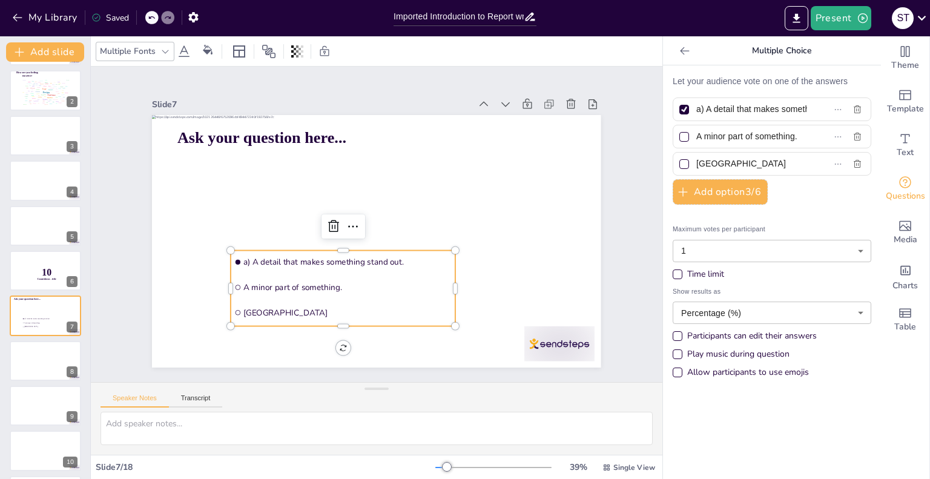
click at [701, 165] on input "The Hague" at bounding box center [751, 164] width 111 height 18
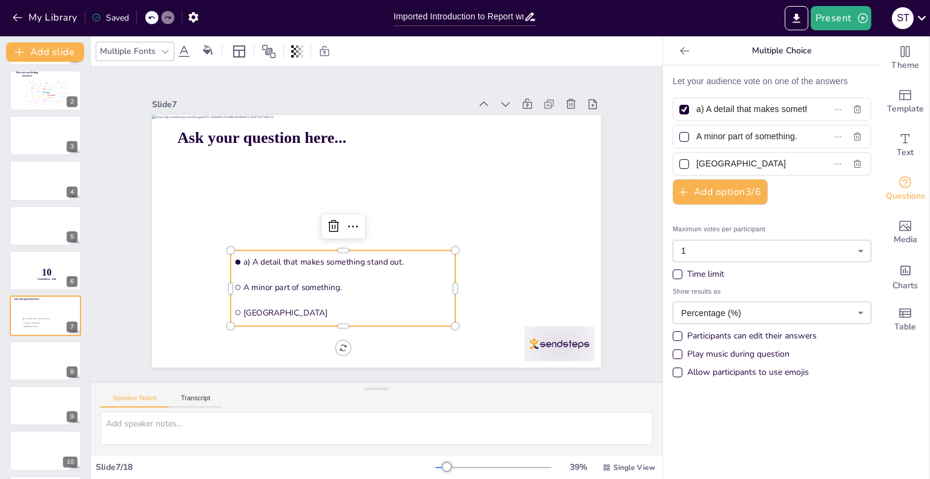
click at [701, 165] on input "The Hague" at bounding box center [751, 164] width 111 height 18
paste input "Something you don't notice."
type input "Something you don't notice."
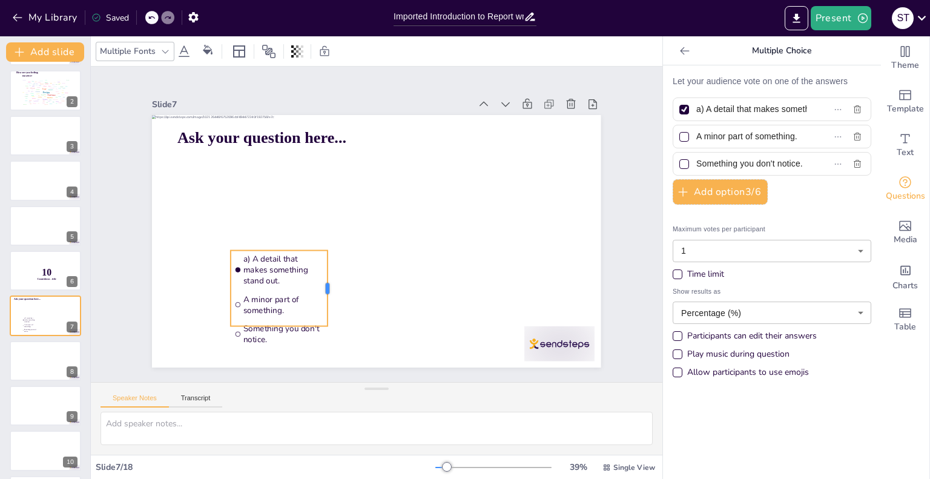
drag, startPoint x: 449, startPoint y: 289, endPoint x: 321, endPoint y: 301, distance: 128.3
click at [328, 301] on div at bounding box center [333, 289] width 10 height 76
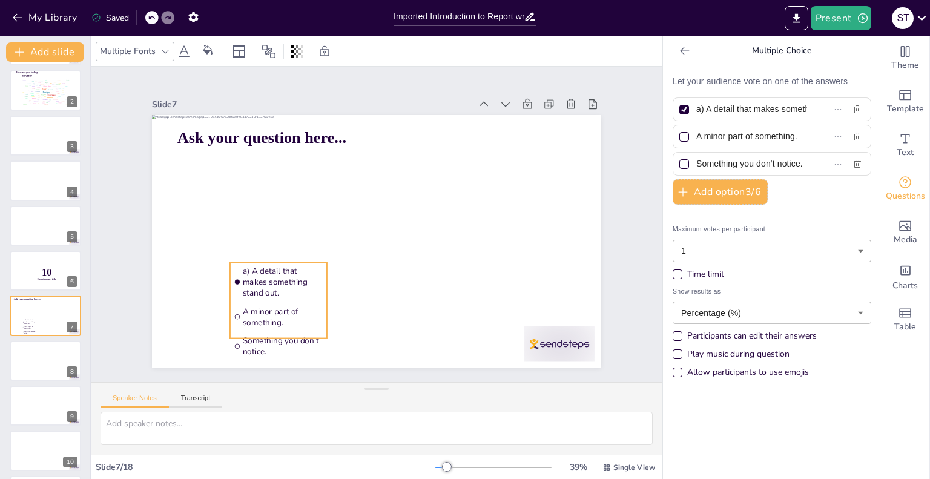
drag, startPoint x: 268, startPoint y: 246, endPoint x: 268, endPoint y: 259, distance: 12.1
click at [268, 263] on li "a) A detail that makes something stand out." at bounding box center [278, 282] width 97 height 39
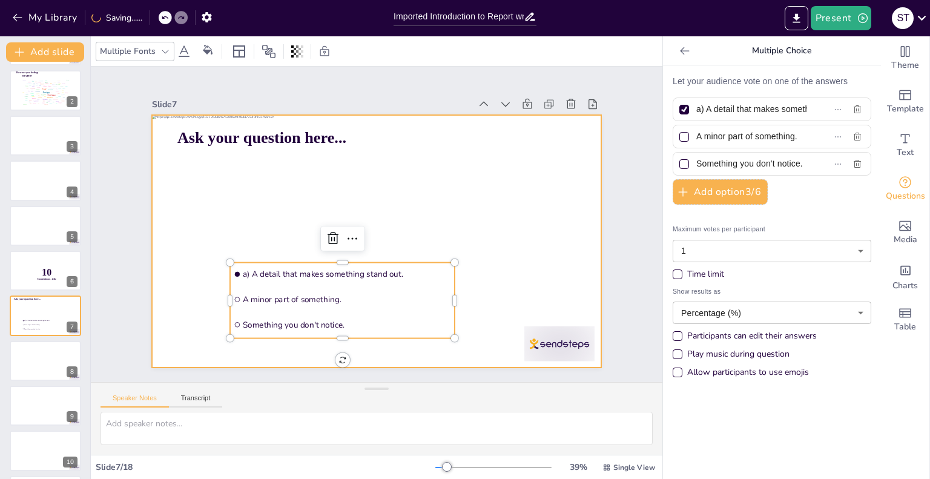
click at [504, 299] on div at bounding box center [376, 241] width 449 height 253
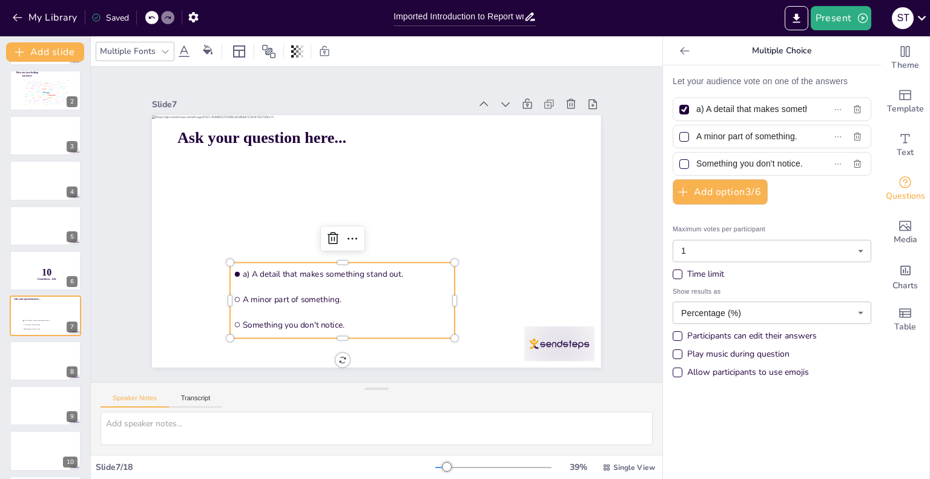
click at [423, 305] on li "A minor part of something." at bounding box center [342, 300] width 225 height 24
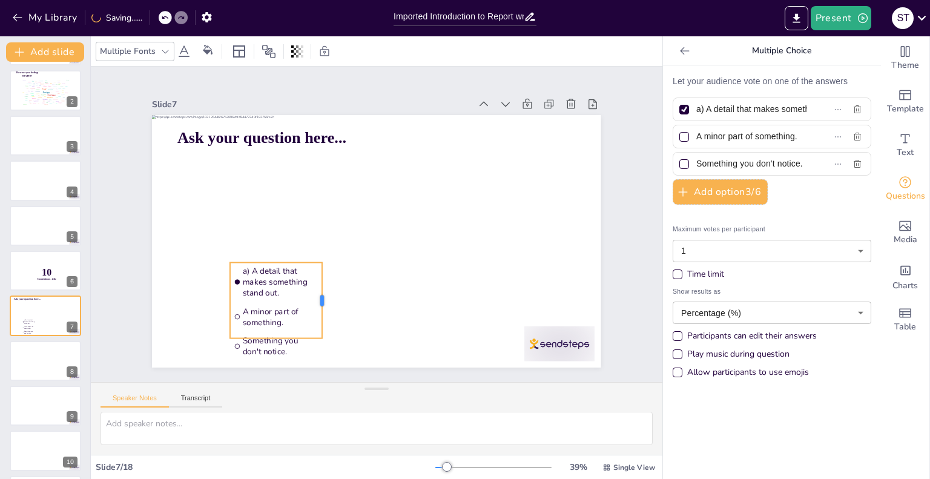
drag, startPoint x: 445, startPoint y: 296, endPoint x: 312, endPoint y: 307, distance: 133.1
click at [322, 307] on div at bounding box center [327, 301] width 10 height 76
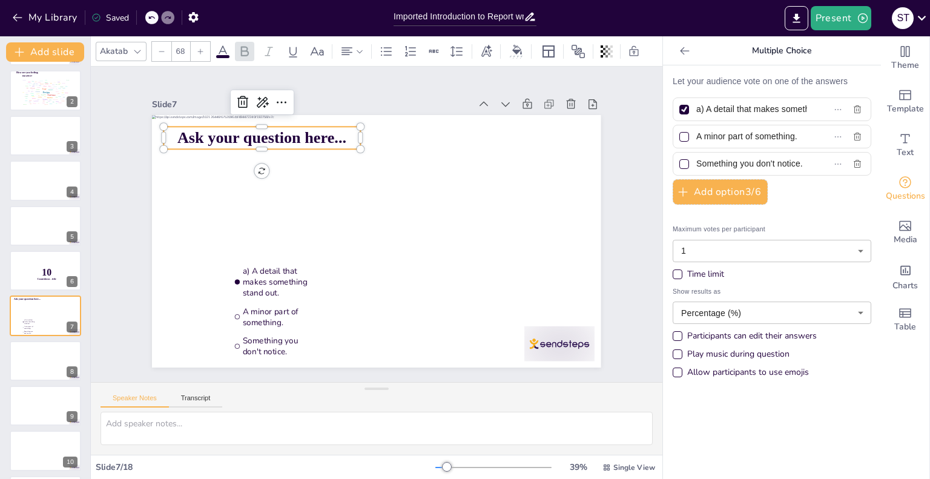
click at [311, 129] on span "Ask your question here..." at bounding box center [261, 138] width 169 height 18
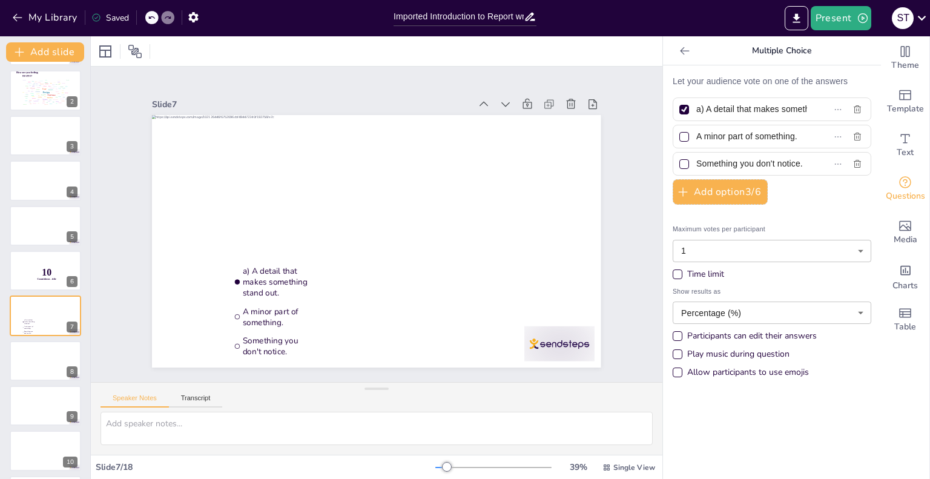
click at [681, 53] on icon at bounding box center [685, 51] width 12 height 12
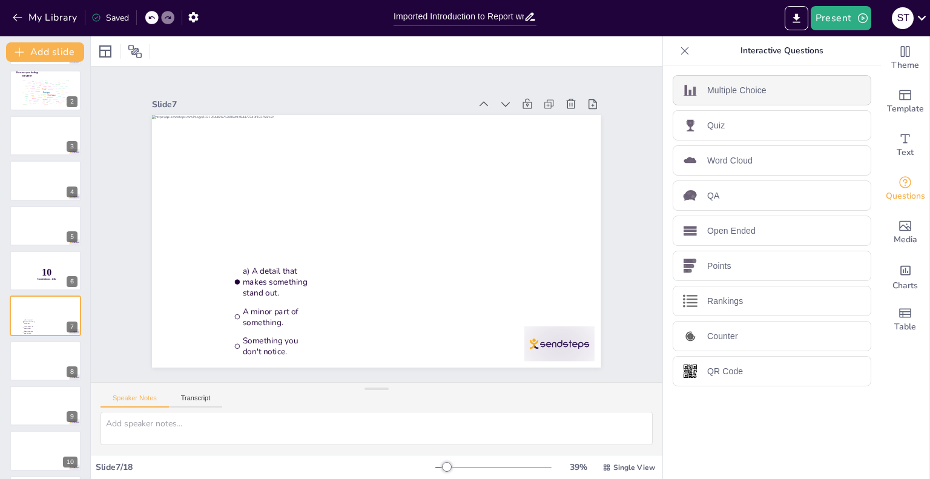
click at [752, 96] on div "Multiple Choice" at bounding box center [772, 90] width 199 height 30
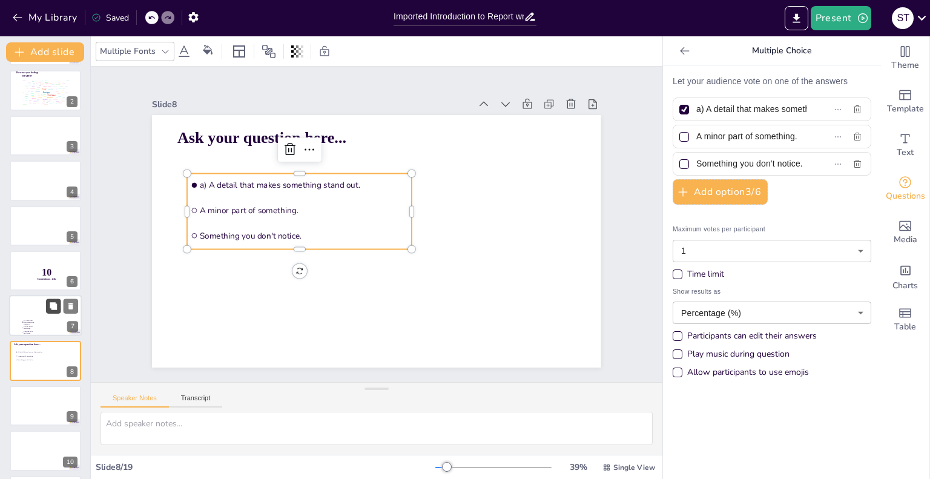
click at [58, 312] on button at bounding box center [53, 306] width 15 height 15
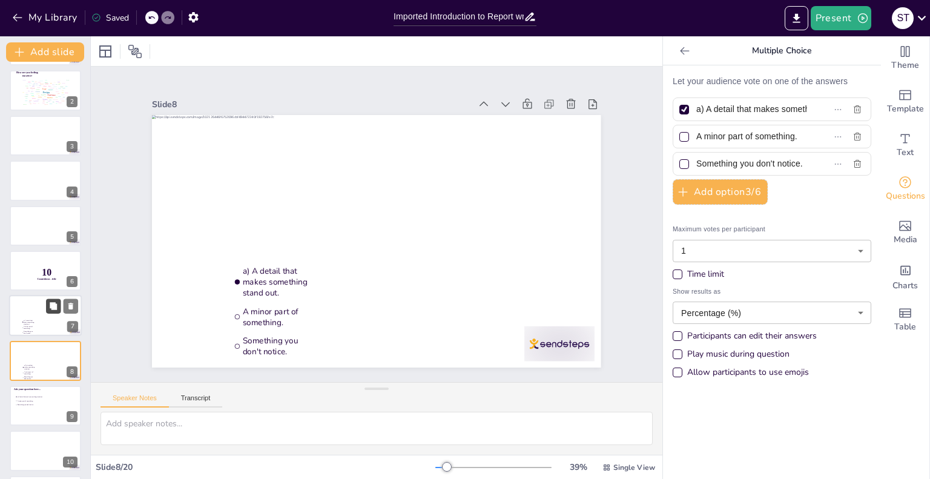
scroll to position [136, 0]
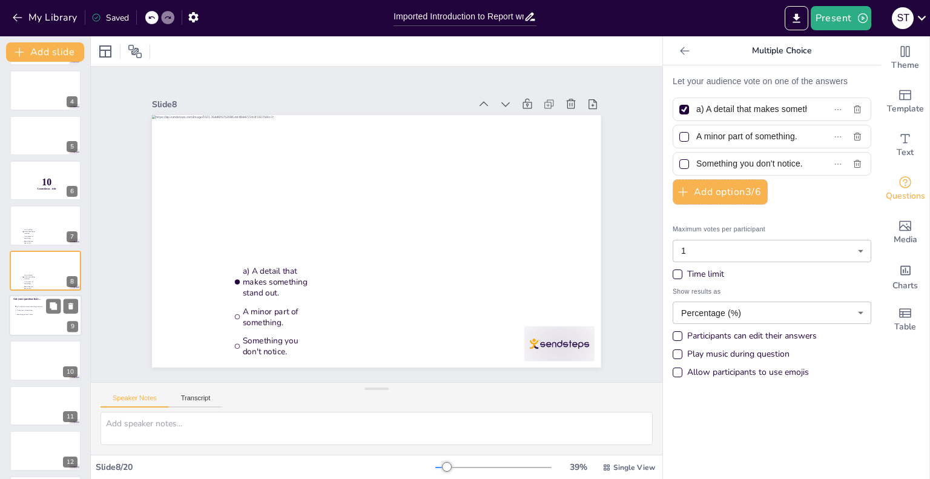
click at [45, 306] on span "a) A detail that makes something stand out." at bounding box center [34, 307] width 34 height 2
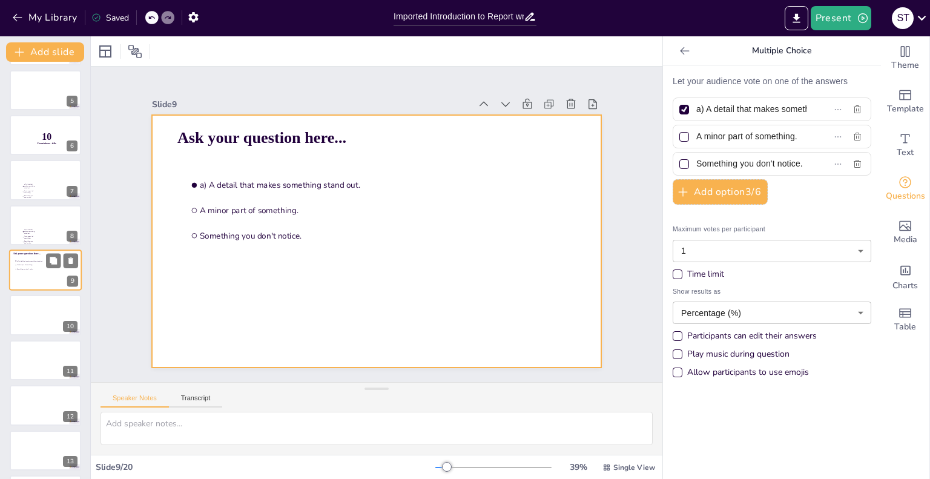
click at [44, 274] on div at bounding box center [45, 269] width 73 height 41
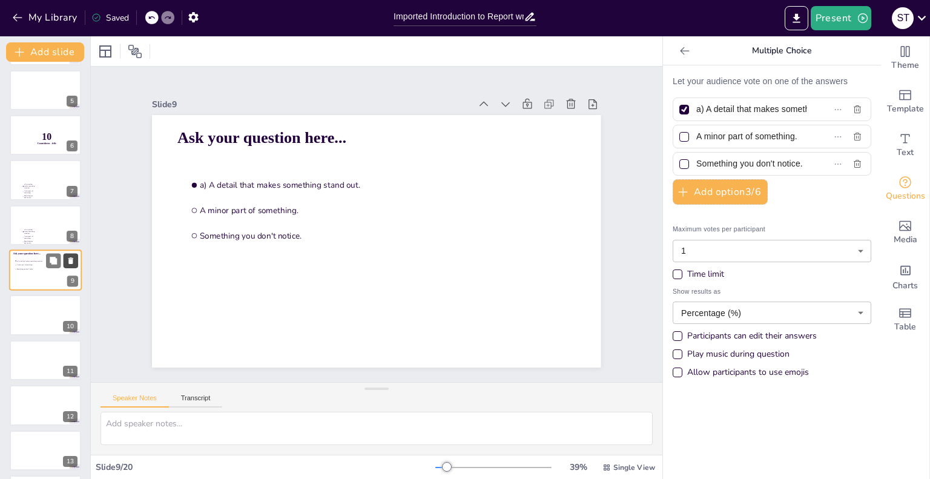
click at [67, 261] on icon at bounding box center [71, 261] width 8 height 8
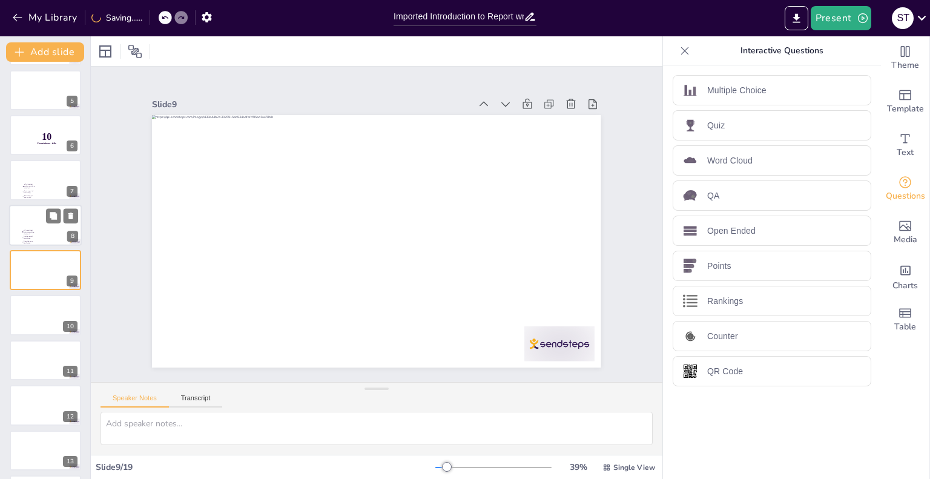
click at [53, 238] on div at bounding box center [45, 225] width 73 height 41
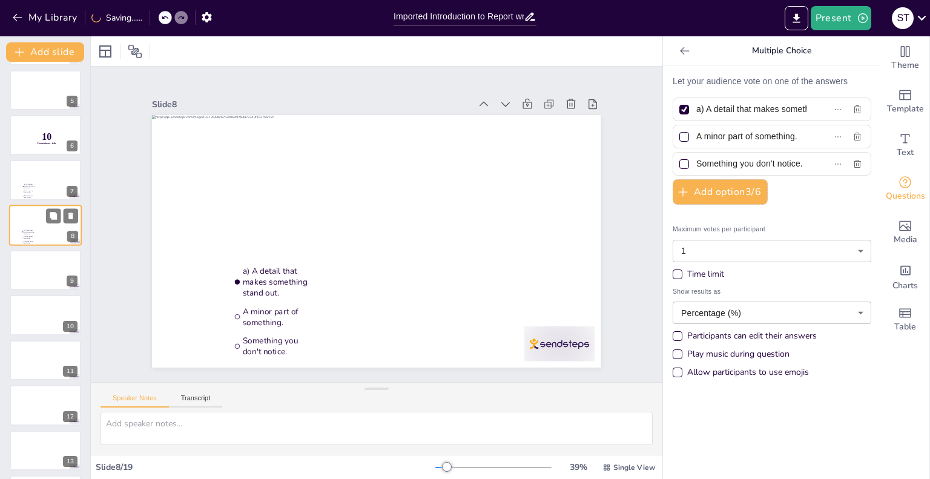
scroll to position [136, 0]
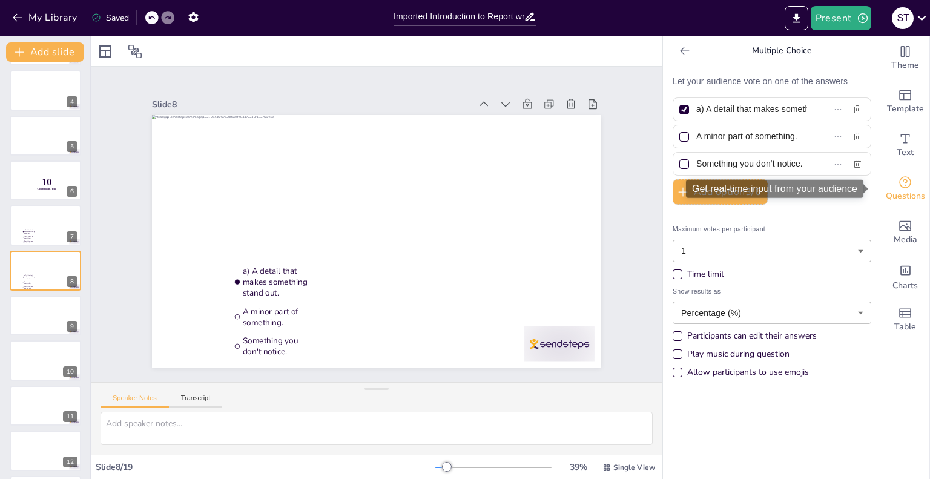
click at [898, 185] on icon "Get real-time input from your audience" at bounding box center [905, 182] width 15 height 15
click at [679, 53] on icon at bounding box center [685, 51] width 12 height 12
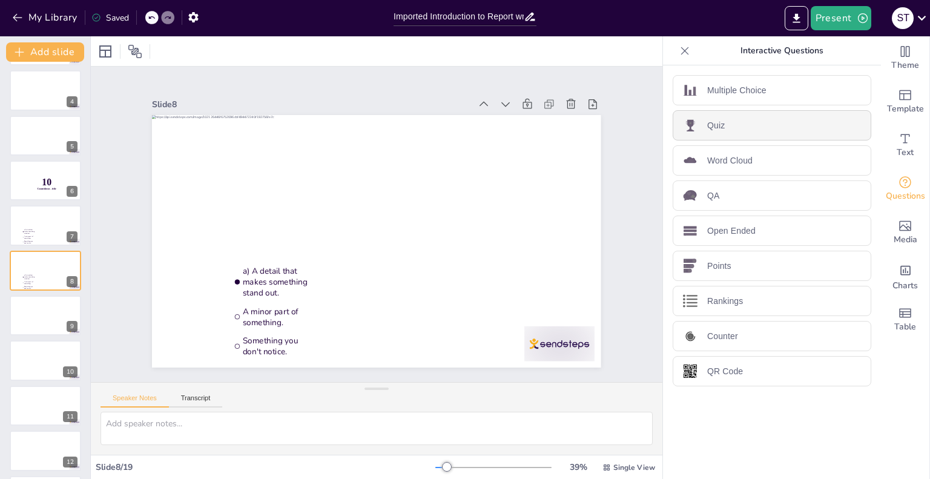
click at [778, 124] on div "Quiz" at bounding box center [772, 125] width 199 height 30
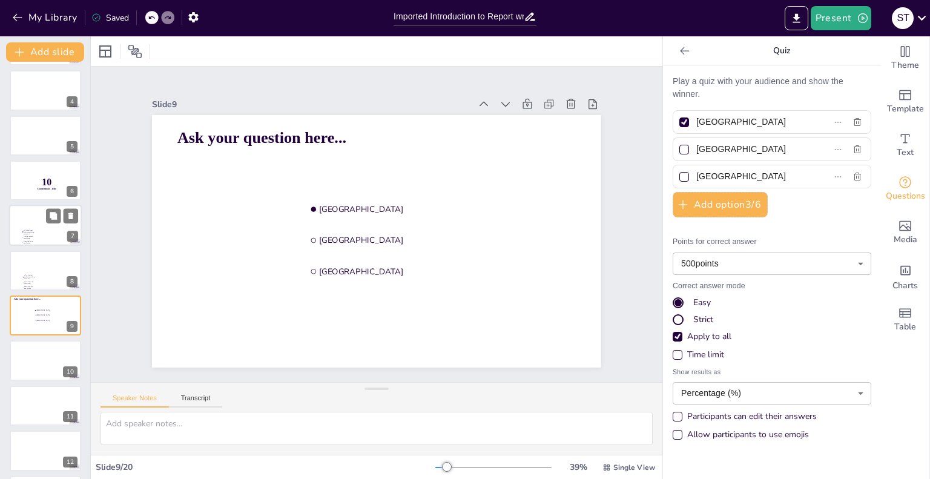
click at [47, 230] on div at bounding box center [45, 225] width 73 height 41
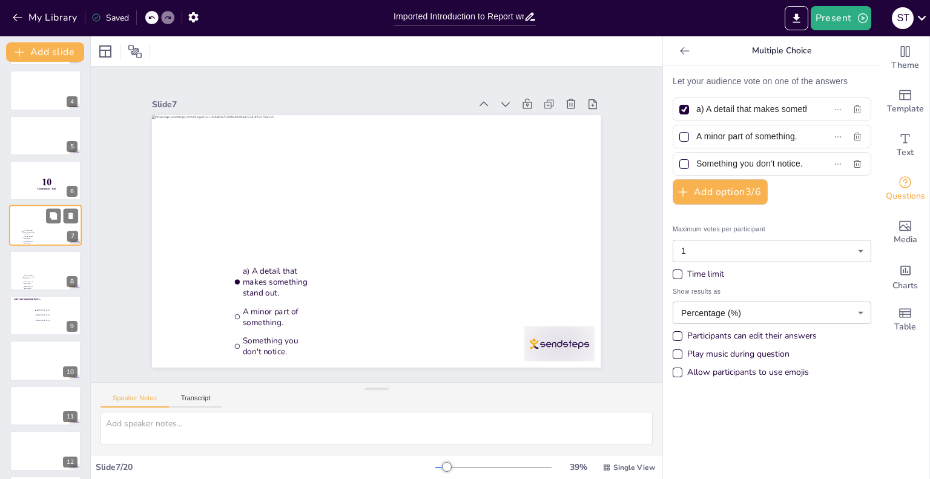
scroll to position [91, 0]
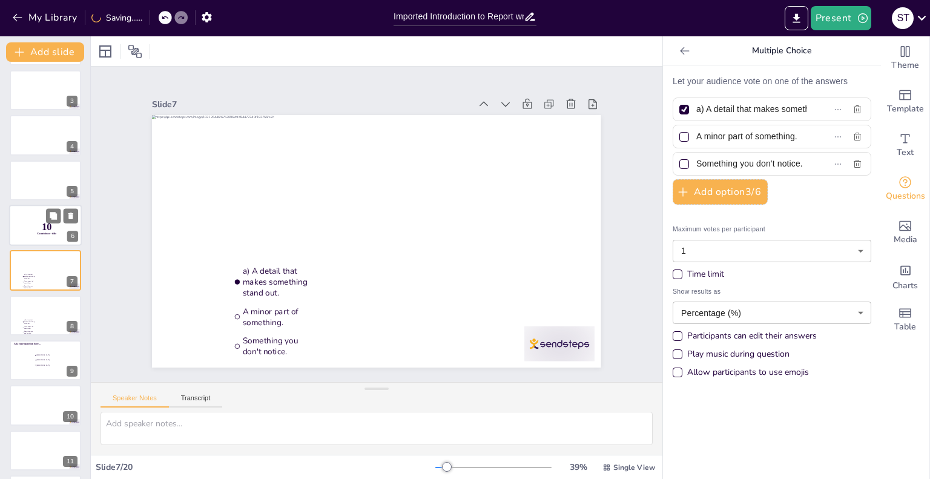
click at [42, 225] on span "10" at bounding box center [47, 227] width 10 height 11
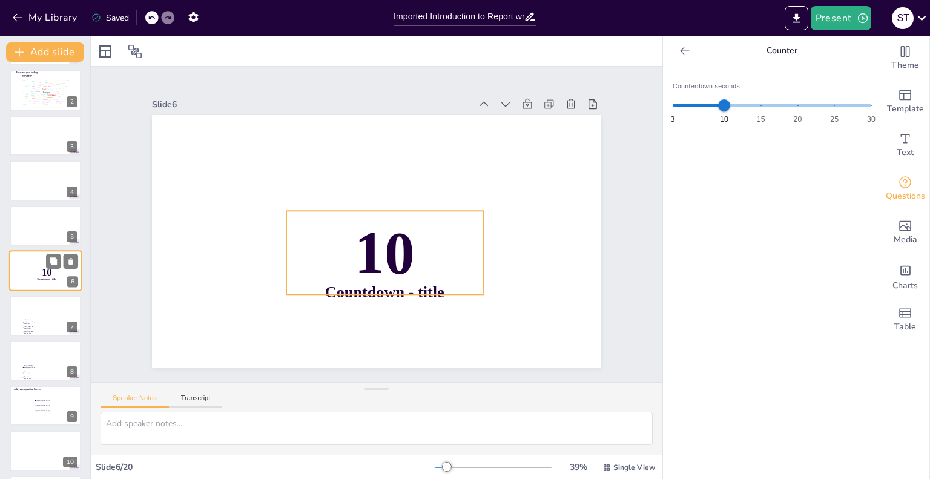
click at [41, 268] on p "10" at bounding box center [47, 272] width 32 height 13
click at [71, 259] on icon at bounding box center [70, 261] width 5 height 7
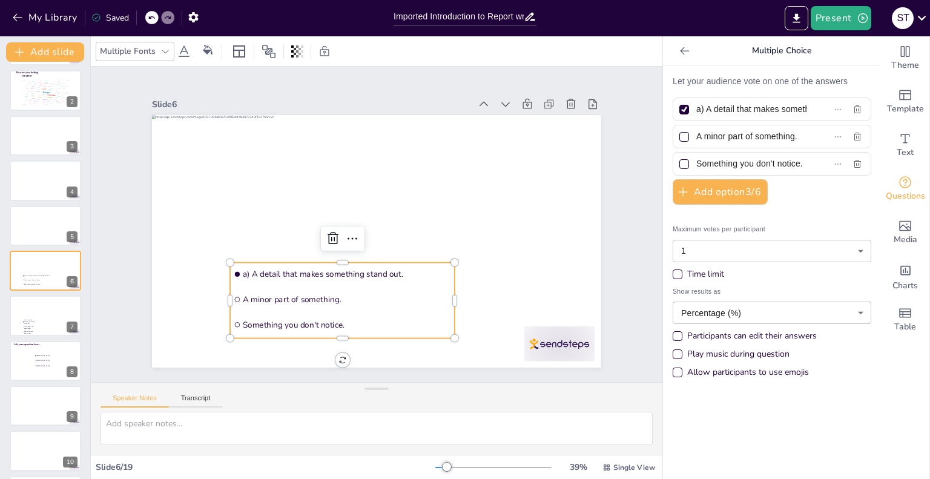
click at [301, 311] on ul "a) A detail that makes something stand out. A minor part of something. Somethin…" at bounding box center [342, 301] width 225 height 76
click at [48, 366] on li "The Hague" at bounding box center [52, 365] width 36 height 5
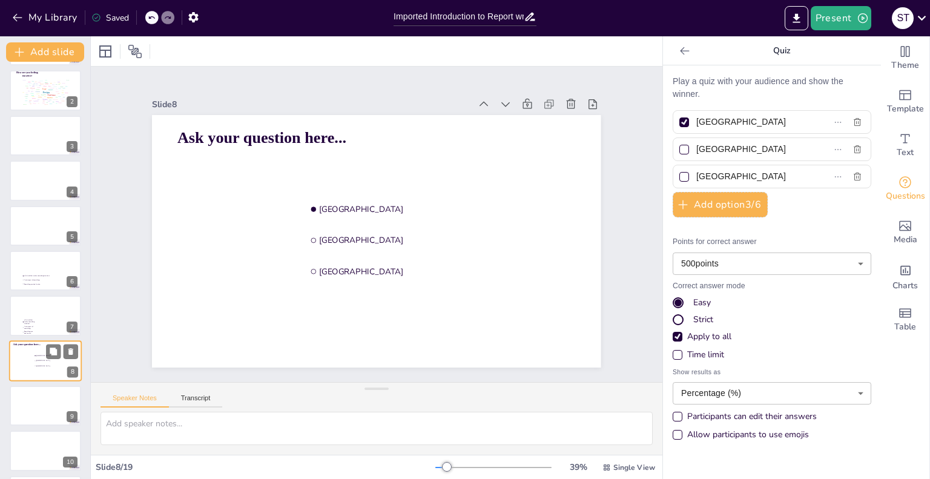
scroll to position [136, 0]
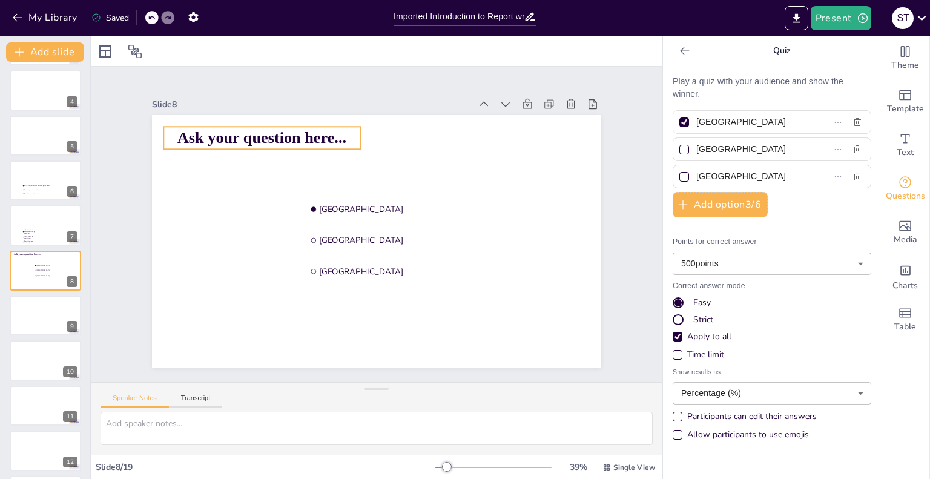
click at [291, 141] on span "Ask your question here..." at bounding box center [261, 138] width 169 height 18
click at [291, 134] on span "Ask your question here..." at bounding box center [261, 138] width 169 height 18
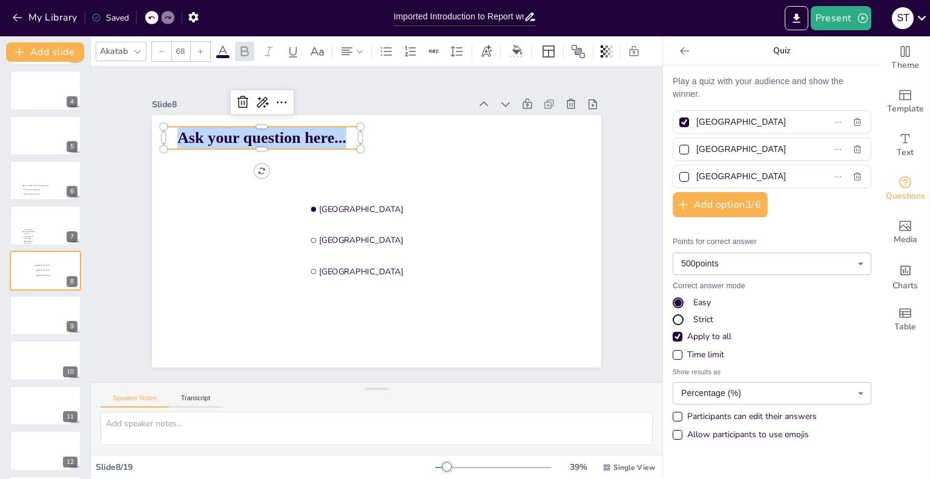
click at [291, 134] on span "Ask your question here..." at bounding box center [261, 138] width 169 height 18
click at [759, 121] on input "Amsterdam" at bounding box center [751, 122] width 111 height 18
drag, startPoint x: 736, startPoint y: 119, endPoint x: 686, endPoint y: 120, distance: 50.9
click at [692, 120] on span "Amsterdam" at bounding box center [747, 122] width 111 height 18
click at [696, 120] on input "Amsterdam" at bounding box center [751, 122] width 111 height 18
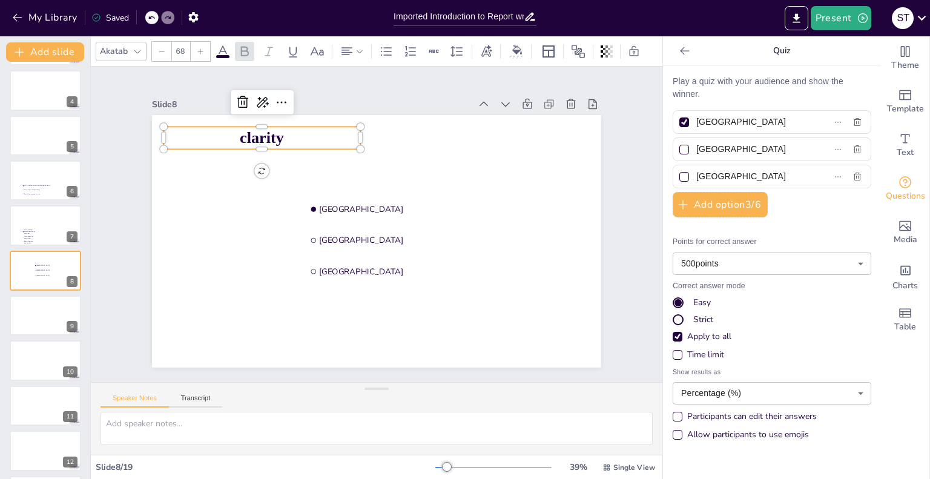
paste input "a) Uses big and confusing words."
type input "a) Uses big and confusing words."
click at [713, 151] on input "Rotterdam" at bounding box center [751, 149] width 111 height 18
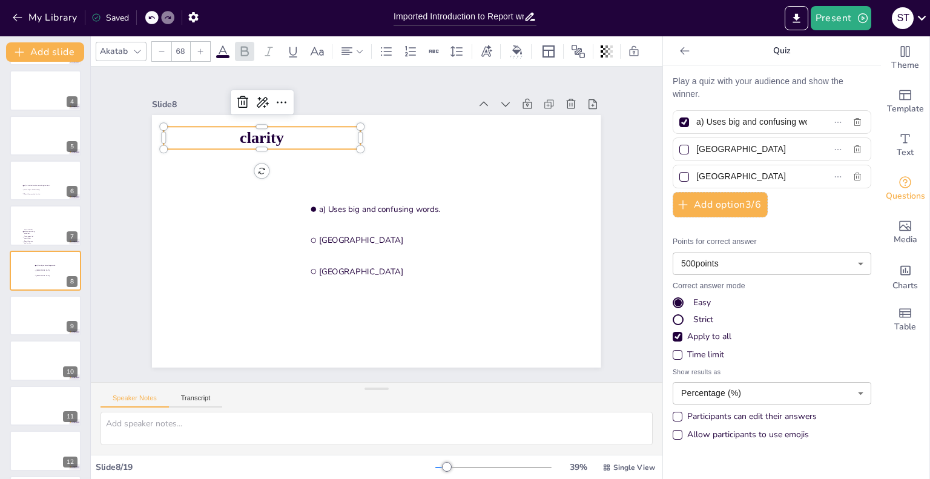
click at [713, 151] on input "Rotterdam" at bounding box center [751, 149] width 111 height 18
drag, startPoint x: 688, startPoint y: 147, endPoint x: 739, endPoint y: 148, distance: 50.9
click at [739, 148] on input "Rotterdam" at bounding box center [751, 149] width 111 height 18
paste input "Ideas are simple and easy to understand."
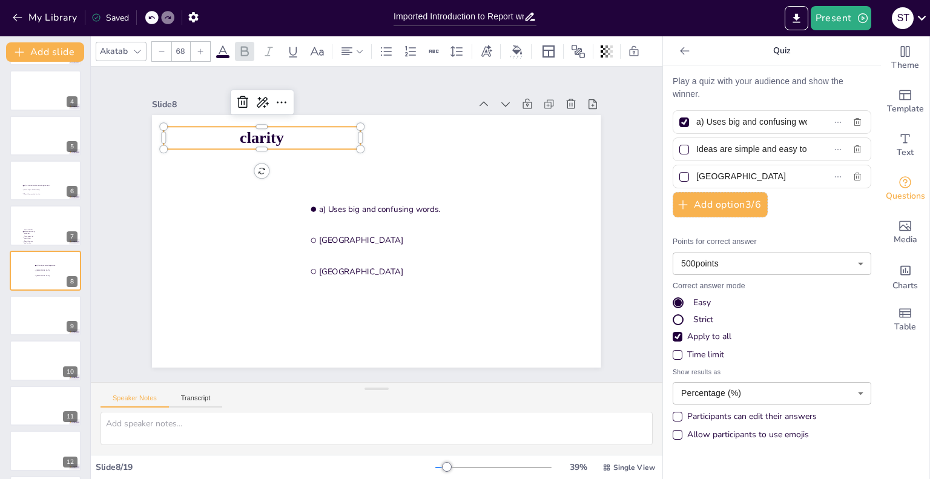
scroll to position [0, 48]
type input "Ideas are simple and easy to understand."
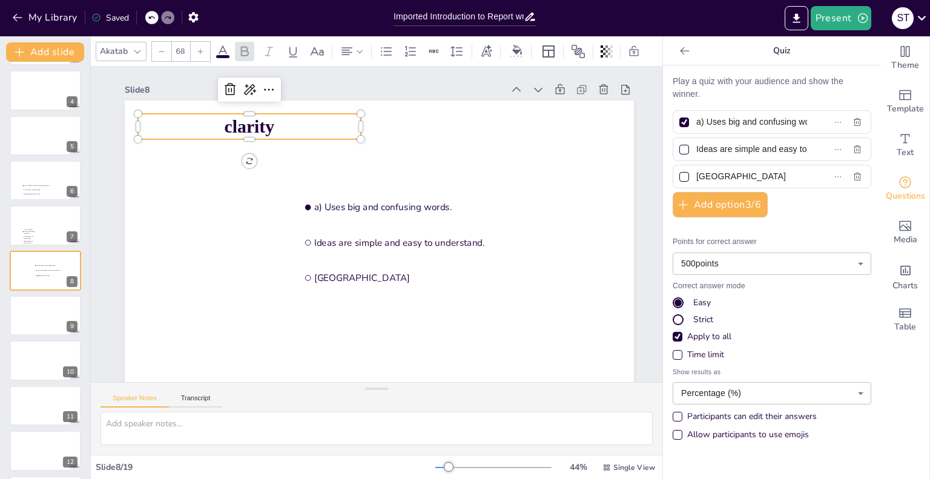
drag, startPoint x: 688, startPoint y: 176, endPoint x: 744, endPoint y: 173, distance: 56.4
click at [744, 173] on input "The Hague" at bounding box center [751, 177] width 111 height 18
paste input "Changes topics quickly and without explanation."
type input "Changes topics quickly and without explanation."
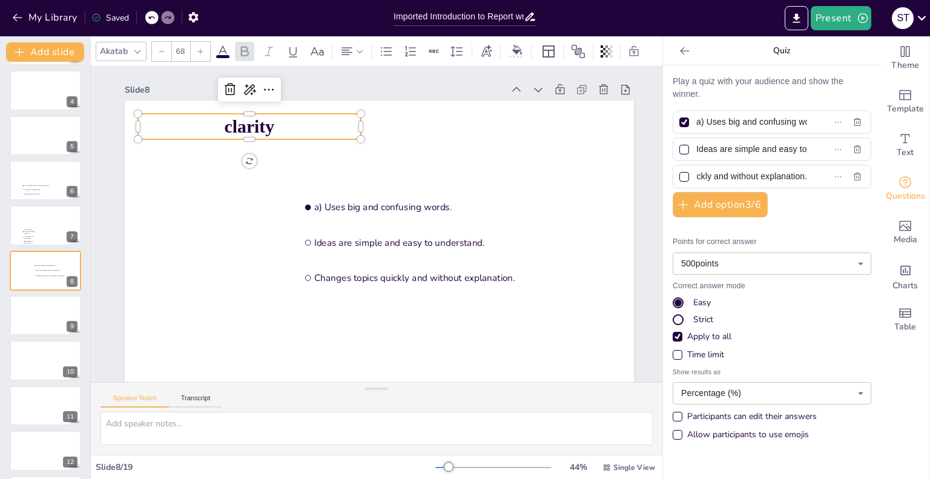
scroll to position [0, 0]
click at [681, 147] on div at bounding box center [684, 150] width 6 height 6
click at [696, 147] on input "Ideas are simple and easy to understand." at bounding box center [751, 149] width 111 height 18
checkbox input "true"
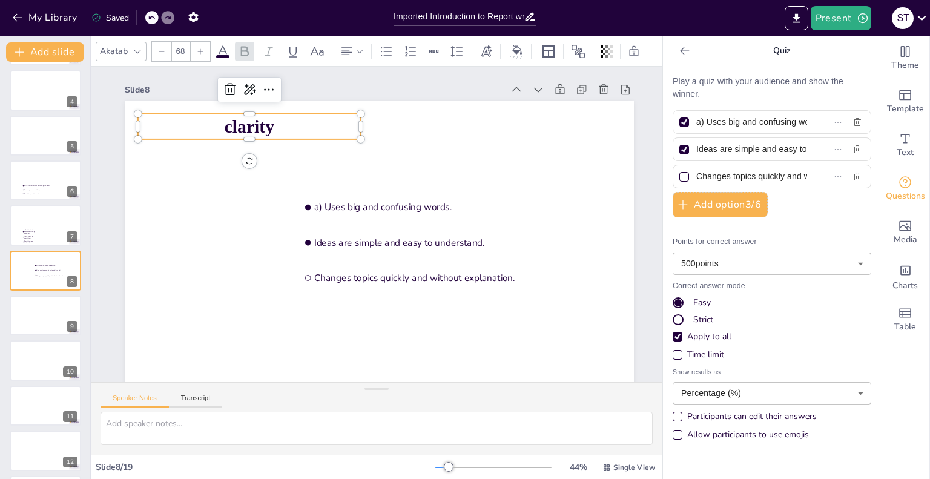
click at [679, 125] on div at bounding box center [684, 122] width 10 height 10
click at [696, 125] on input "a) Uses big and confusing words." at bounding box center [751, 122] width 111 height 18
checkbox input "false"
click at [679, 55] on icon at bounding box center [685, 51] width 12 height 12
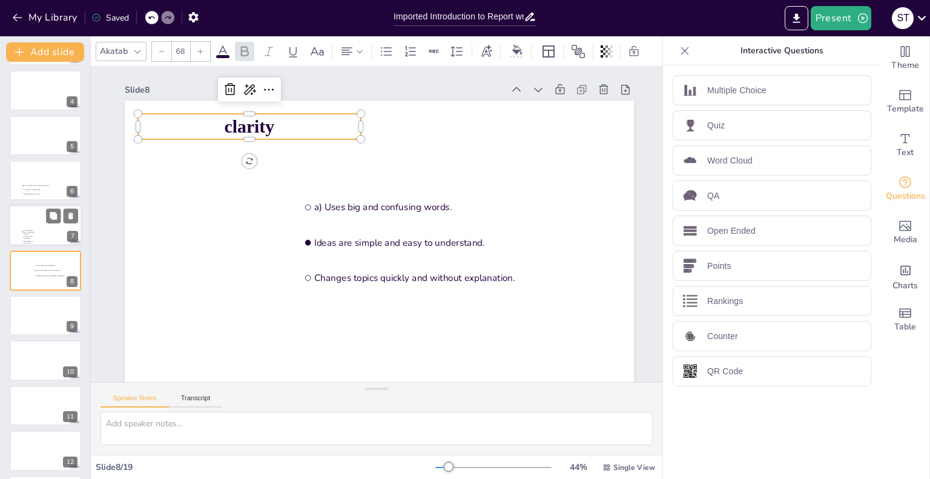
click at [50, 234] on div at bounding box center [45, 225] width 73 height 41
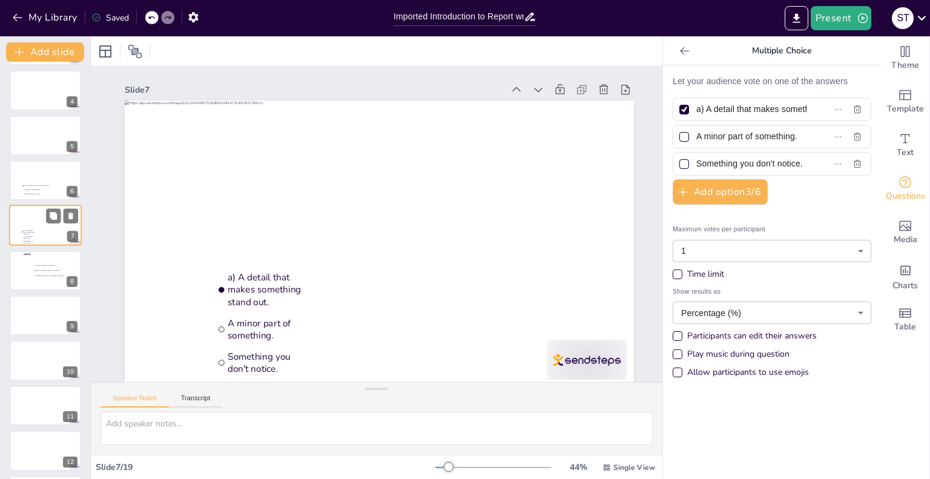
scroll to position [91, 0]
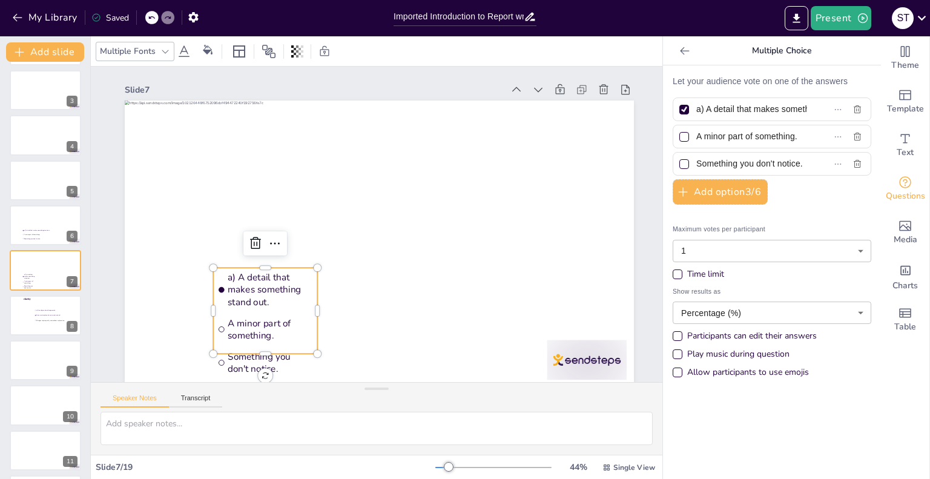
click at [264, 326] on ul "a) A detail that makes something stand out. A minor part of something. Somethin…" at bounding box center [265, 311] width 104 height 86
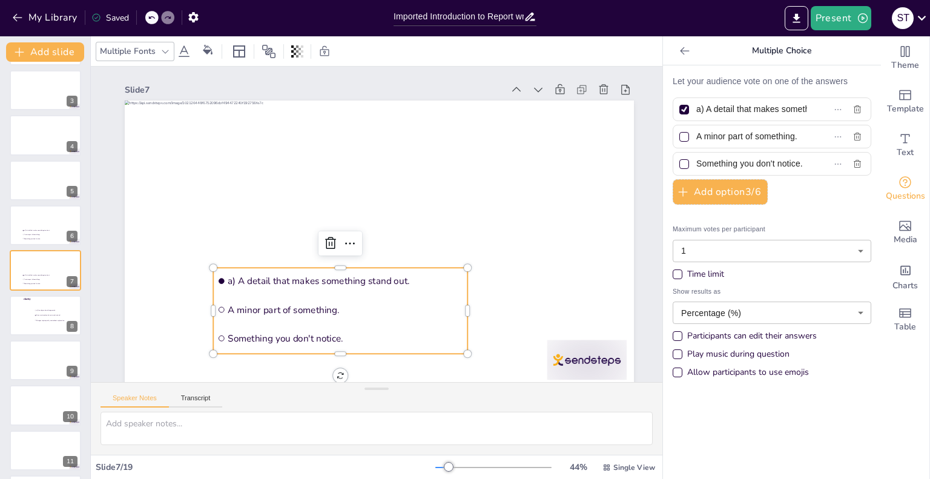
click at [348, 339] on span "Something you don't notice." at bounding box center [346, 338] width 236 height 13
click at [352, 243] on icon at bounding box center [350, 243] width 15 height 15
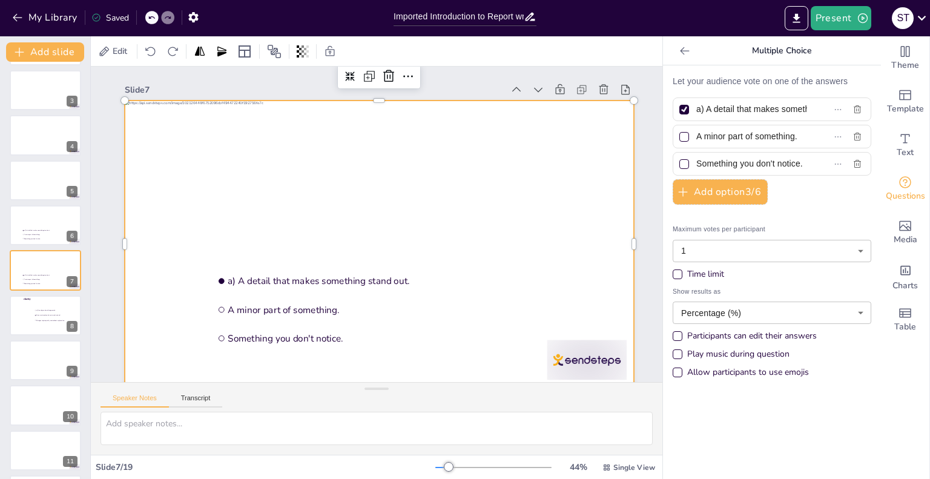
click at [539, 309] on div at bounding box center [379, 244] width 509 height 286
click at [38, 316] on li "Ideas are simple and easy to understand." at bounding box center [52, 315] width 36 height 5
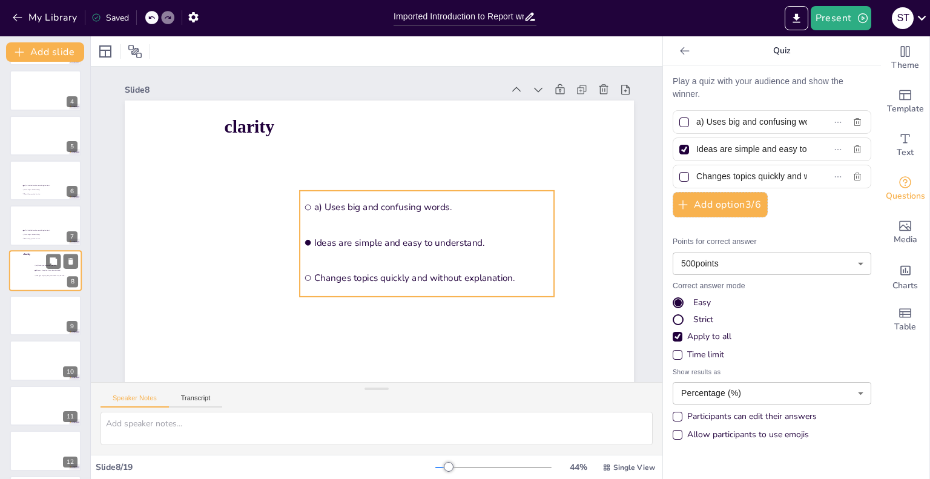
click at [35, 265] on input "checkbox" at bounding box center [35, 265] width 1 height 1
checkbox input "false"
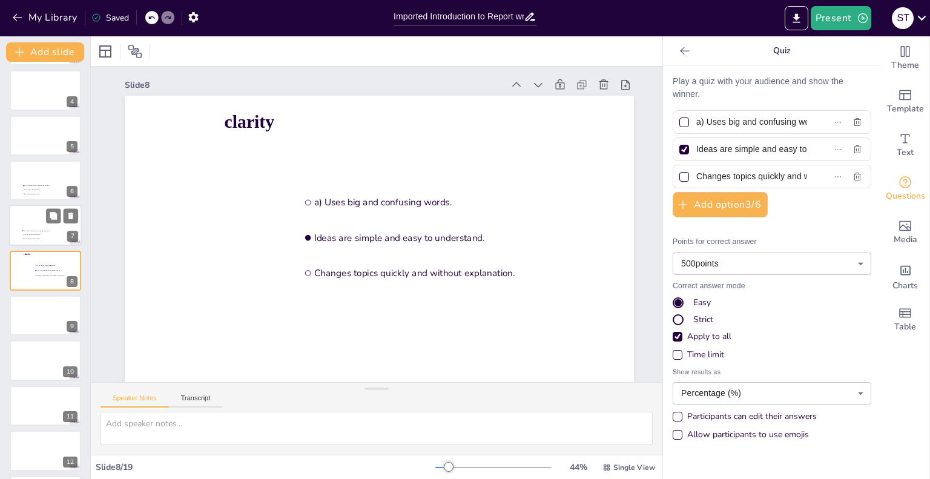
click at [48, 234] on span "A minor part of something." at bounding box center [41, 235] width 34 height 2
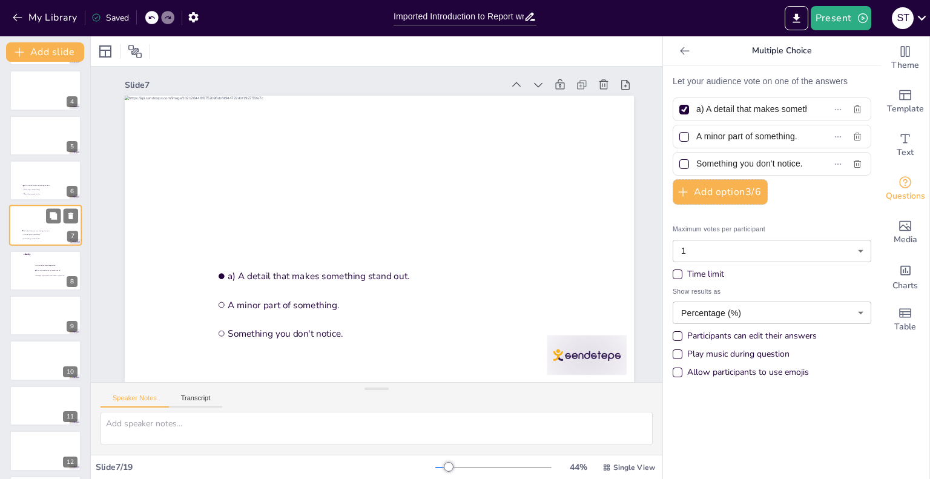
scroll to position [0, 0]
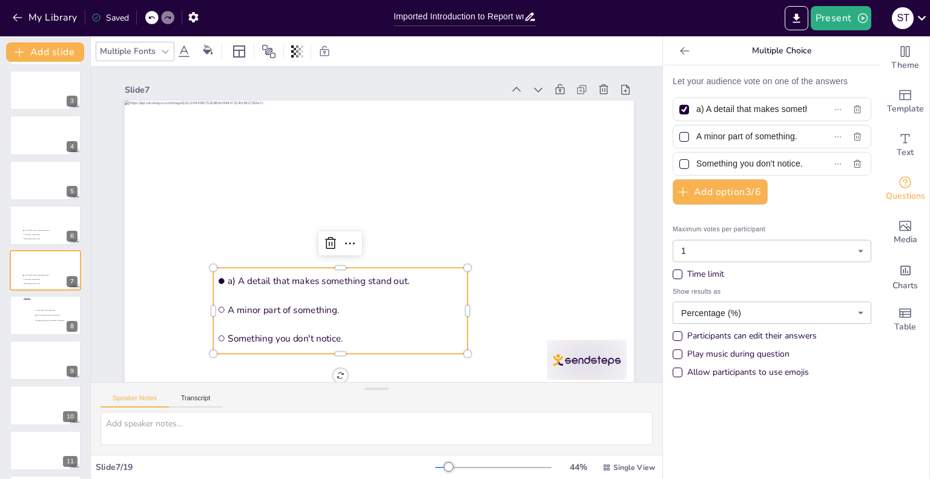
click at [405, 295] on ul "a) A detail that makes something stand out. A minor part of something. Somethin…" at bounding box center [340, 311] width 254 height 86
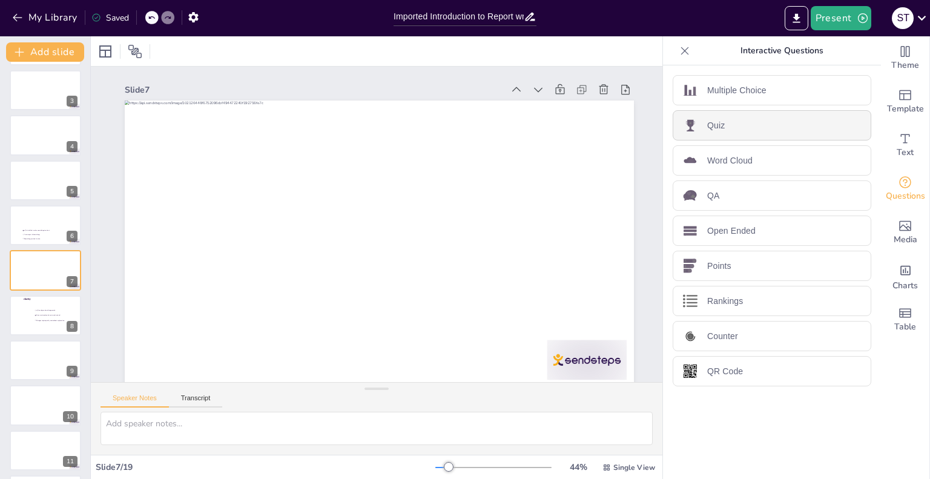
click at [733, 127] on div "Quiz" at bounding box center [772, 125] width 199 height 30
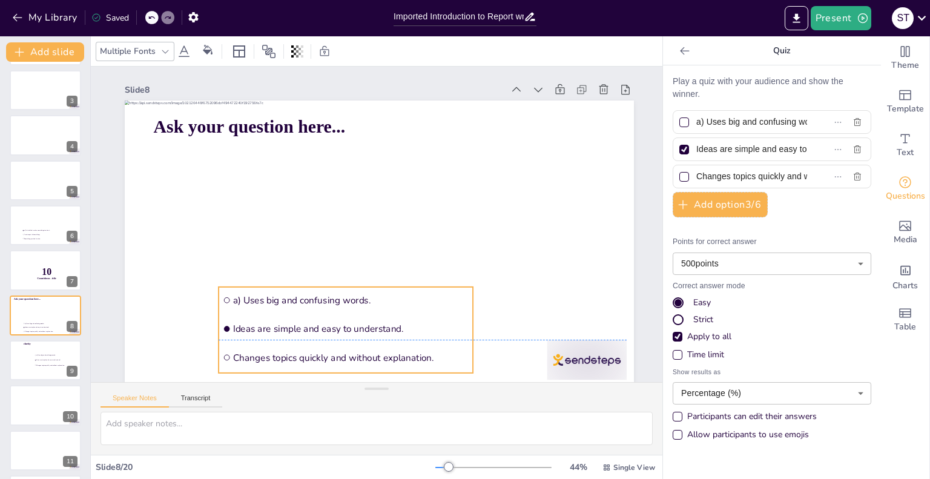
drag, startPoint x: 400, startPoint y: 199, endPoint x: 319, endPoint y: 295, distance: 125.9
click at [319, 295] on li "a) Uses big and confusing words." at bounding box center [346, 300] width 254 height 27
click at [340, 260] on icon at bounding box center [336, 262] width 11 height 12
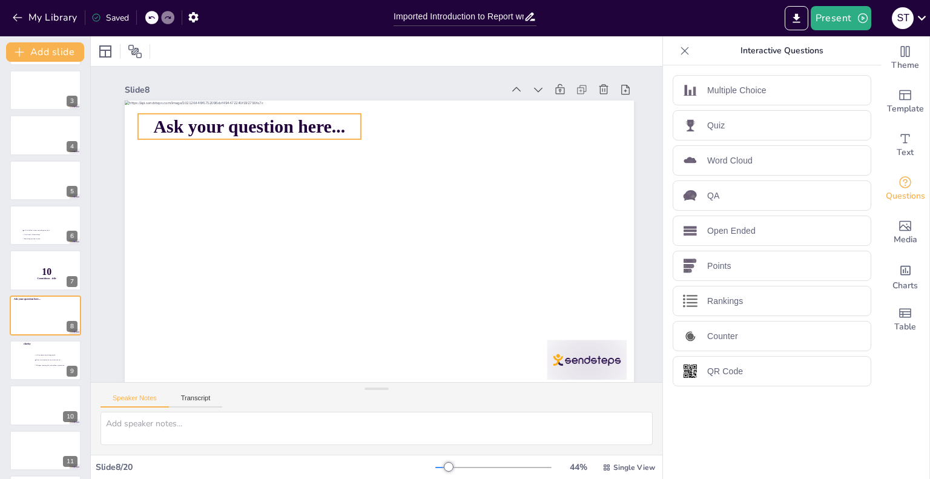
click at [300, 123] on span "Ask your question here..." at bounding box center [250, 126] width 192 height 20
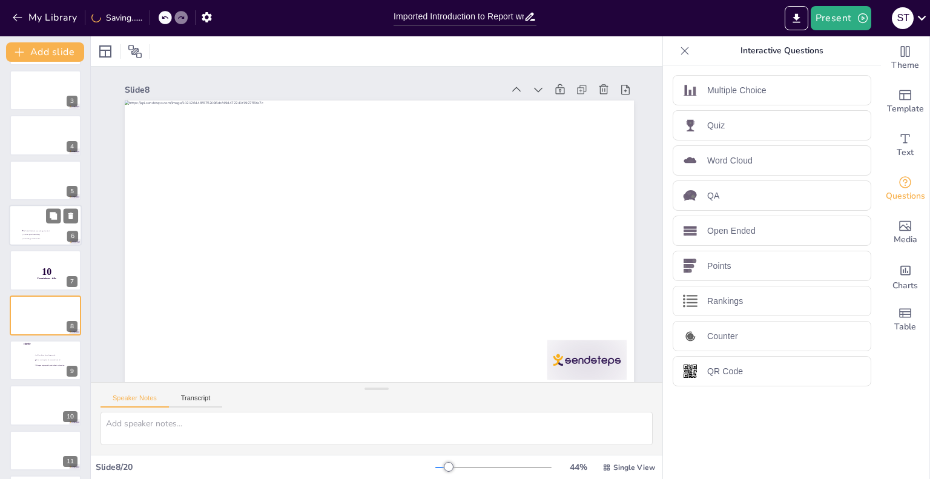
click at [39, 227] on div at bounding box center [45, 225] width 73 height 41
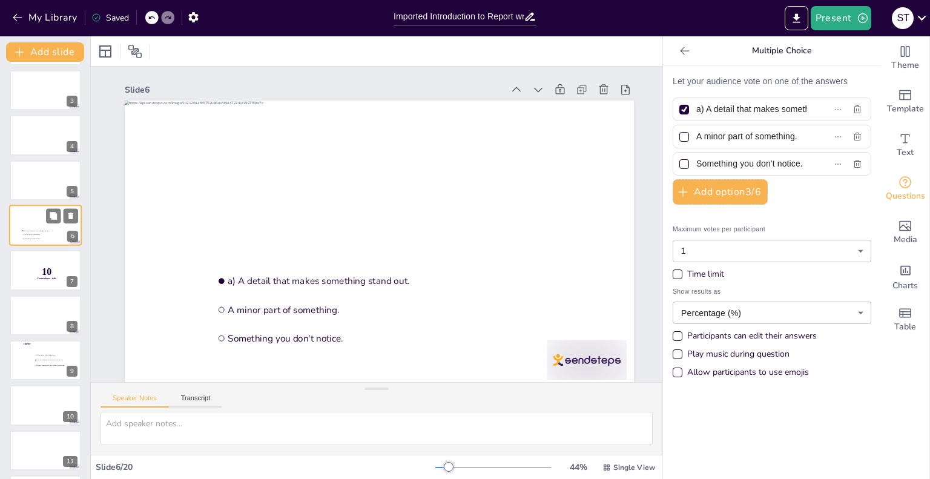
scroll to position [46, 0]
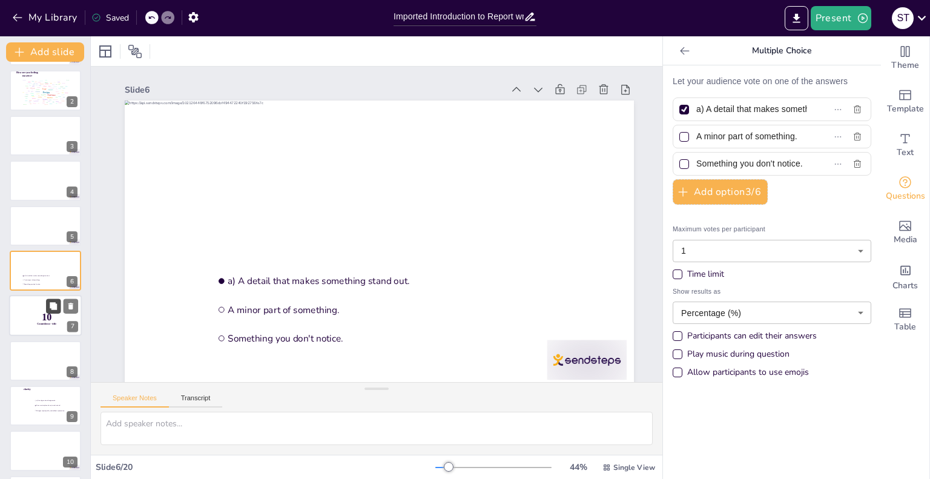
click at [55, 302] on icon at bounding box center [53, 305] width 7 height 7
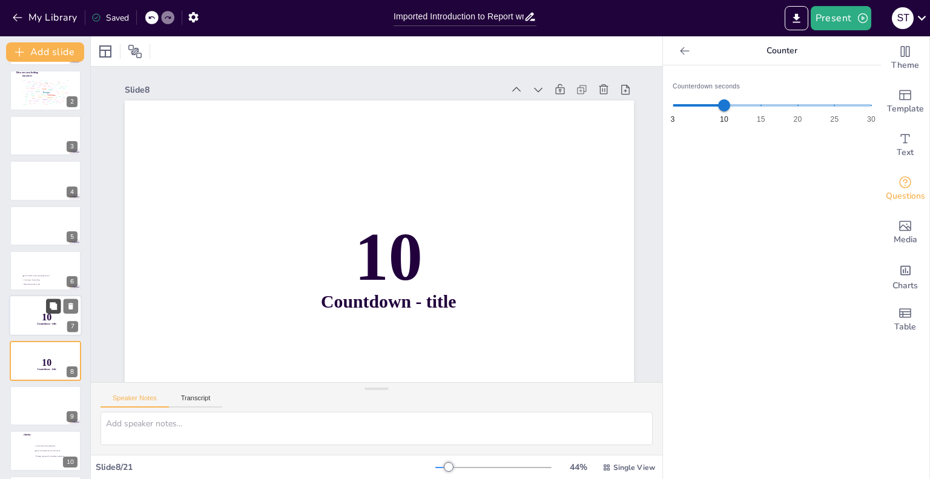
scroll to position [14, 0]
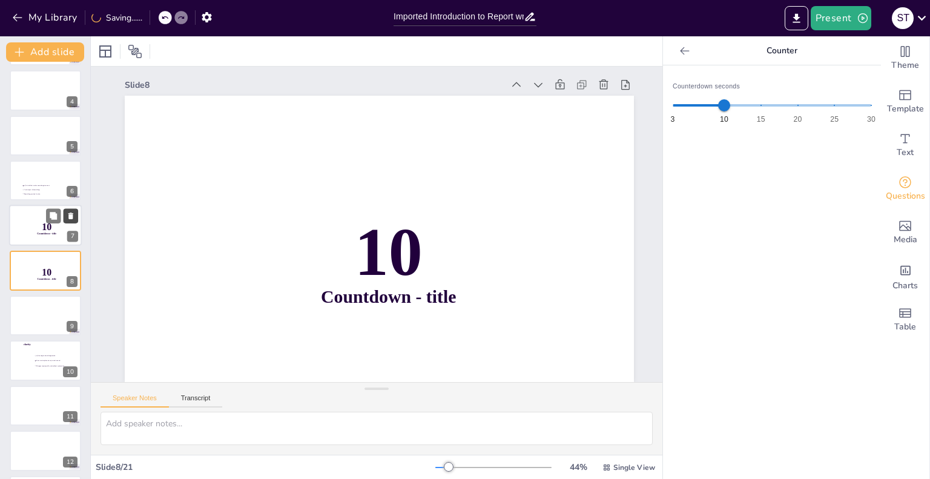
click at [70, 212] on icon at bounding box center [71, 216] width 8 height 8
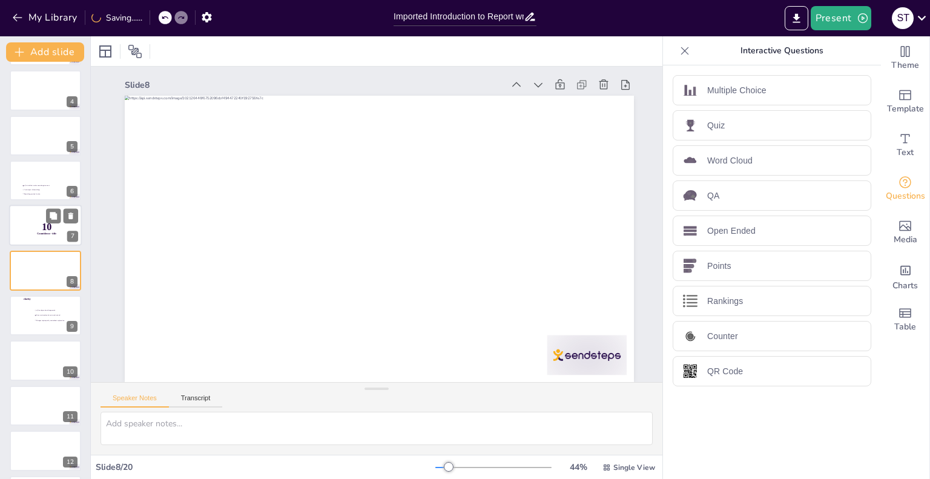
click at [29, 231] on div at bounding box center [45, 225] width 73 height 41
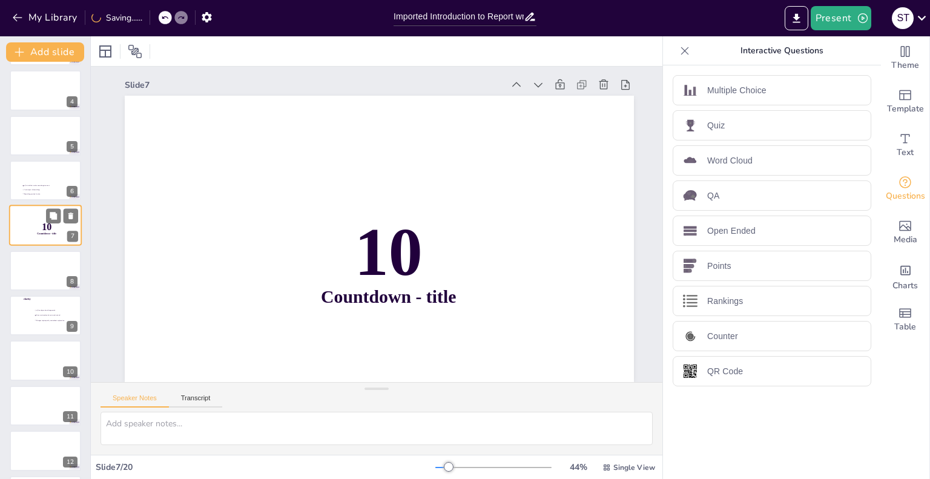
scroll to position [0, 0]
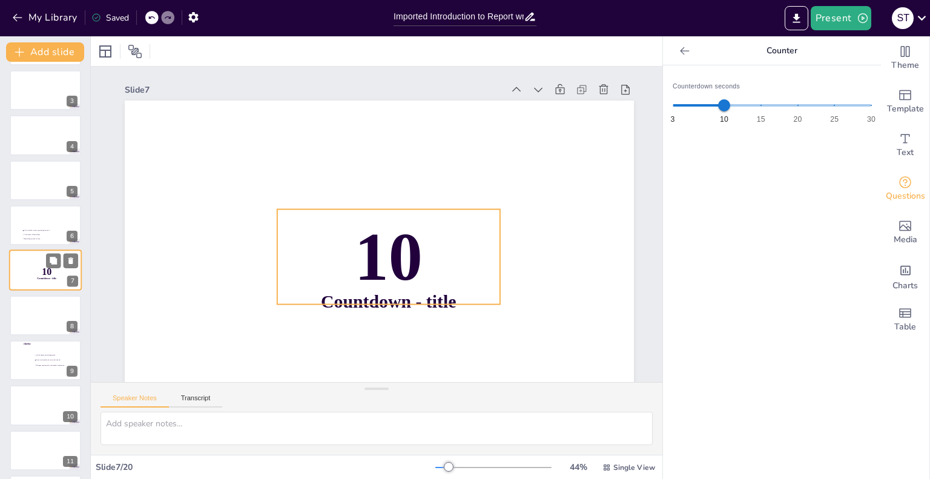
click at [55, 274] on p "10" at bounding box center [47, 271] width 32 height 13
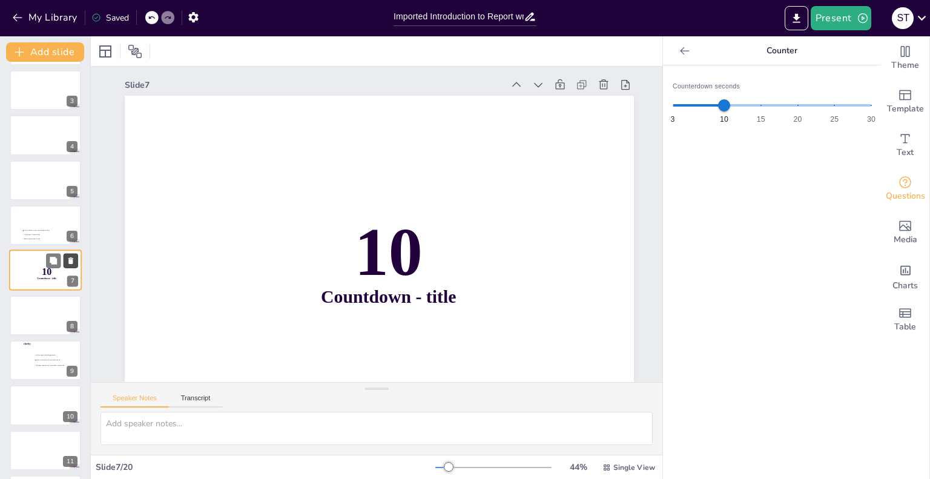
click at [73, 259] on icon at bounding box center [71, 261] width 8 height 8
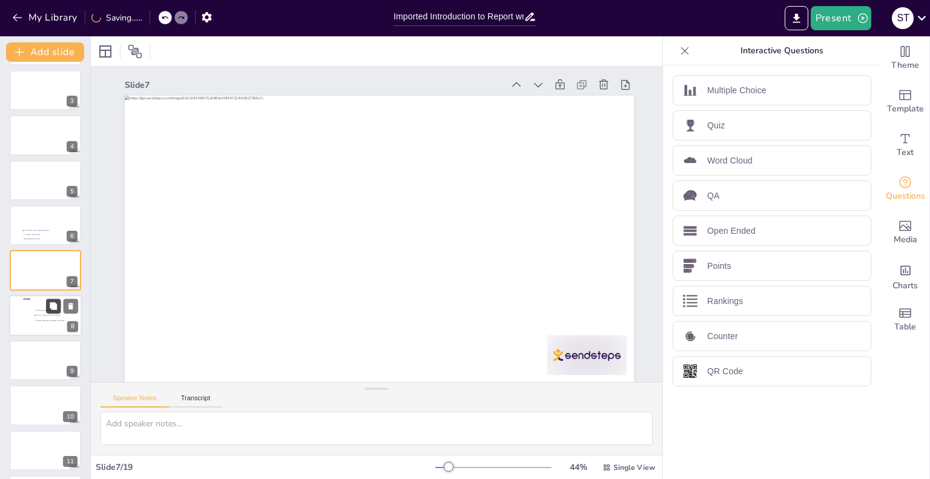
click at [47, 311] on button at bounding box center [53, 306] width 15 height 15
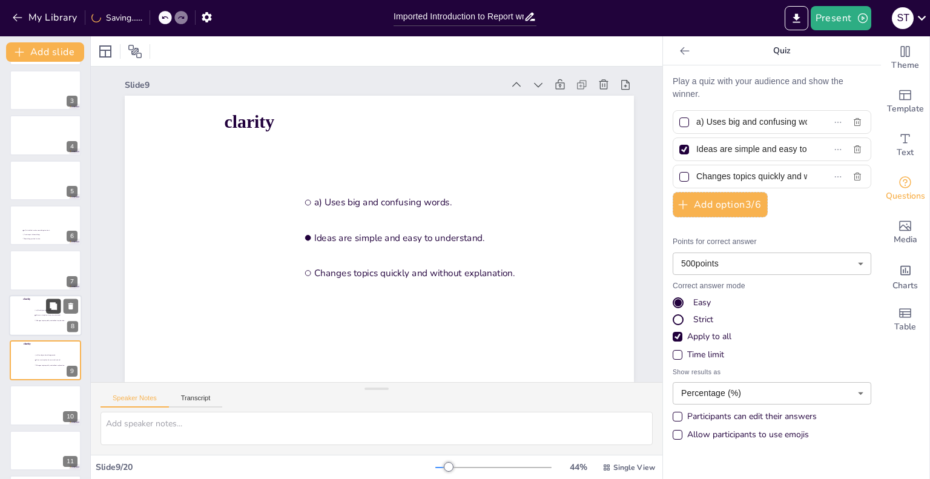
scroll to position [182, 0]
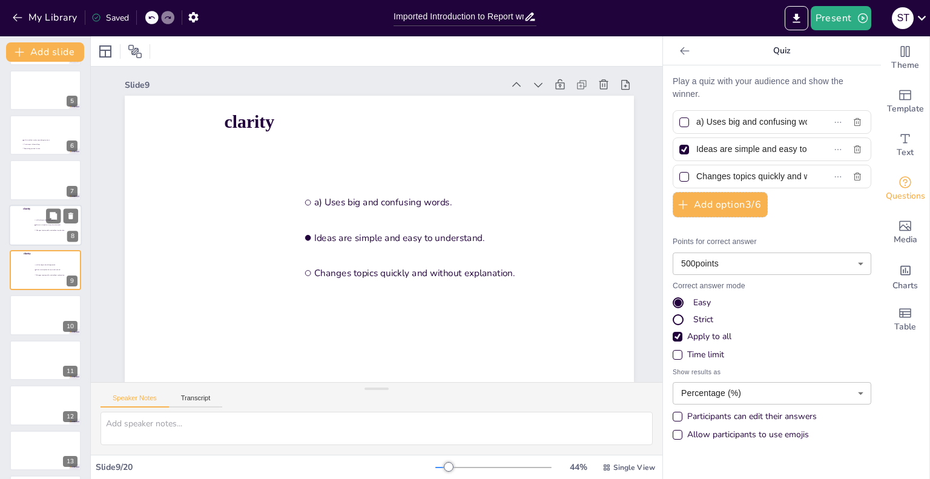
click at [33, 224] on div at bounding box center [45, 225] width 73 height 41
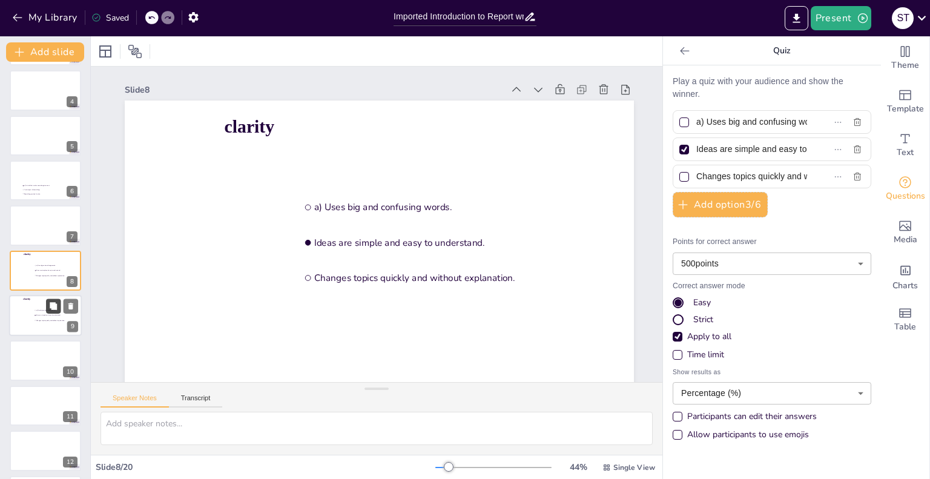
click at [49, 302] on icon at bounding box center [53, 306] width 8 height 8
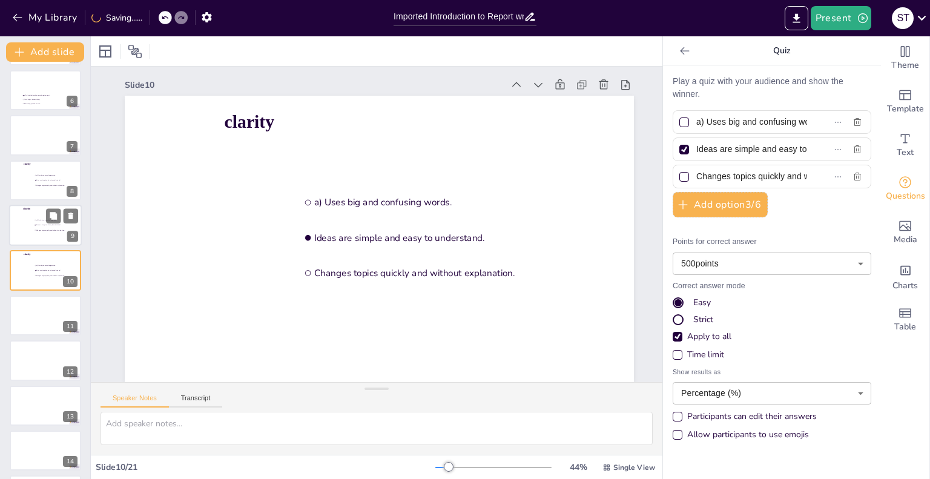
click at [33, 222] on div at bounding box center [45, 225] width 73 height 41
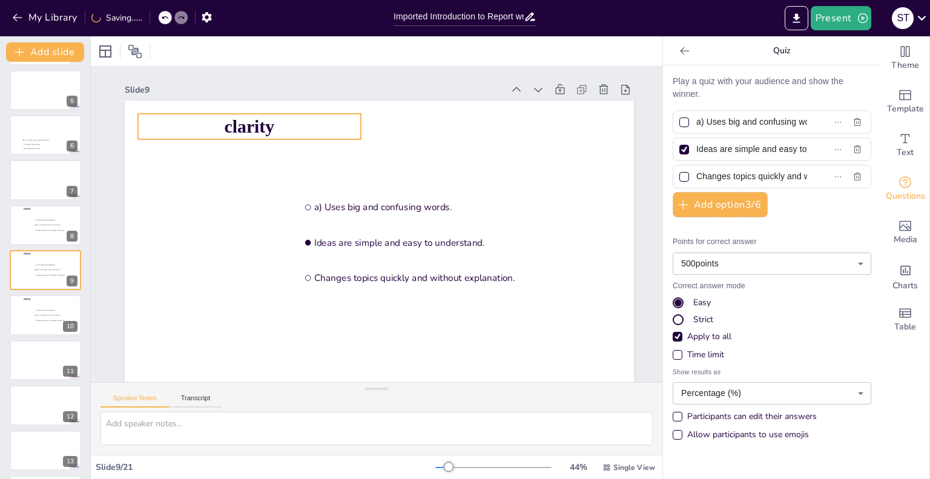
click at [257, 134] on span "clarity" at bounding box center [249, 126] width 50 height 20
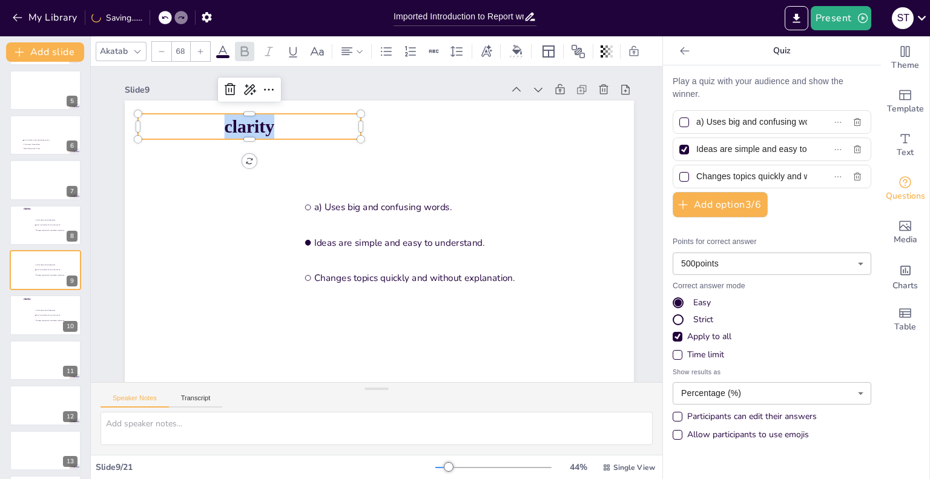
click at [257, 134] on span "clarity" at bounding box center [249, 126] width 50 height 20
click at [239, 128] on span "fetures" at bounding box center [249, 126] width 53 height 20
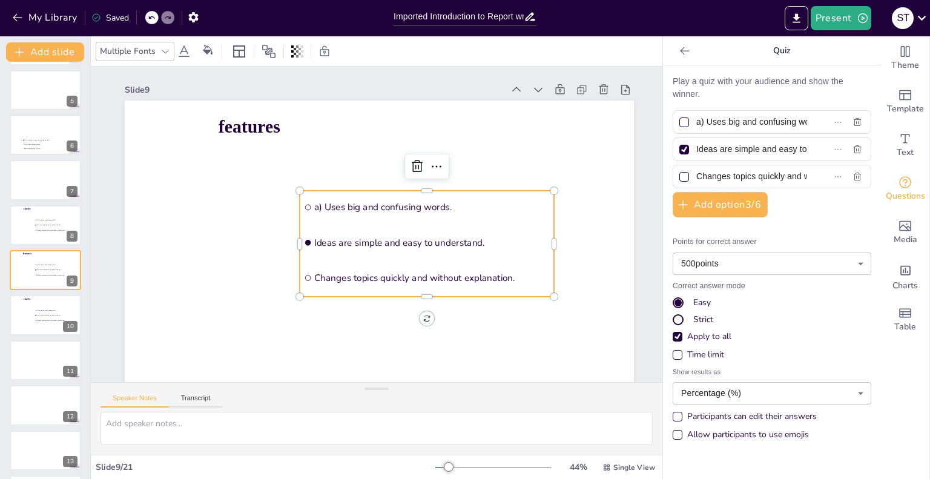
click at [409, 201] on span "a) Uses big and confusing words." at bounding box center [432, 207] width 236 height 13
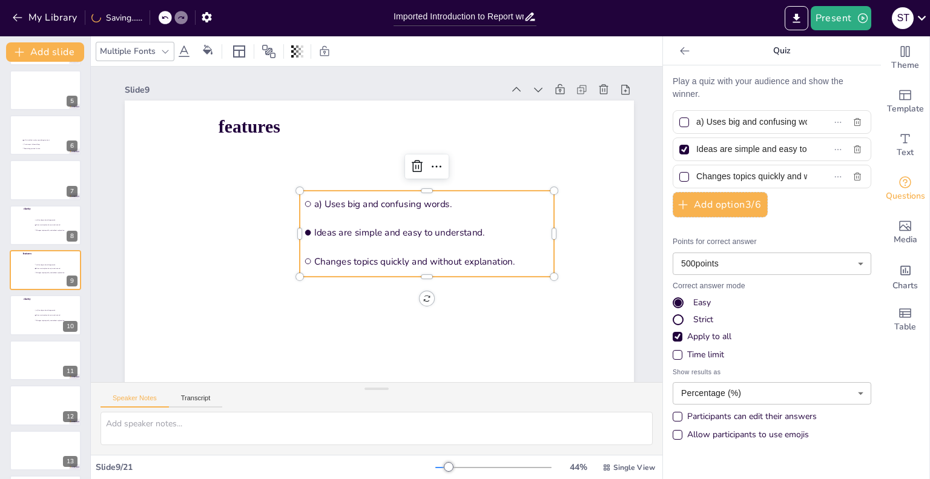
click at [729, 118] on input "a) Uses big and confusing words." at bounding box center [751, 122] width 111 height 18
click at [783, 123] on input "a) Uses big and confusing words." at bounding box center [751, 122] width 111 height 18
click at [782, 122] on input "a) Uses big and confusing words." at bounding box center [751, 122] width 111 height 18
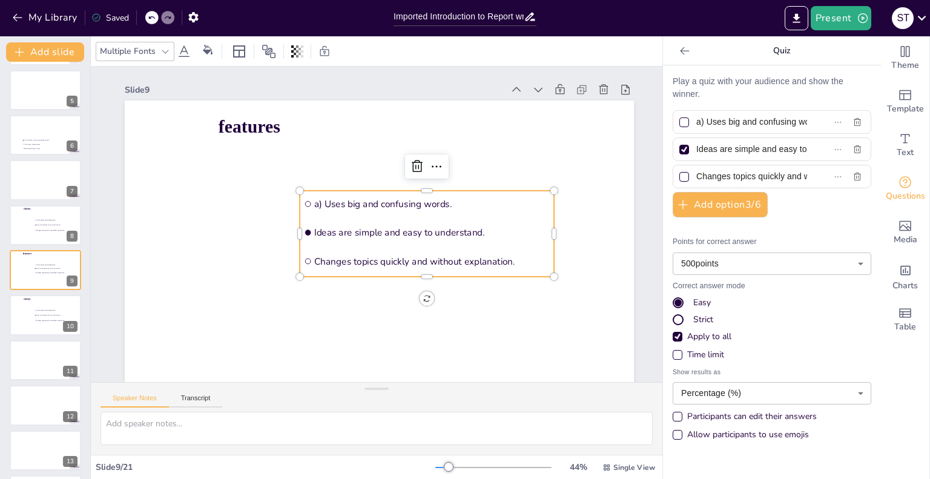
click at [782, 122] on input "a) Uses big and confusing words." at bounding box center [751, 122] width 111 height 18
paste input "A detail that makes something stand out"
type input "A detail that makes something stand out."
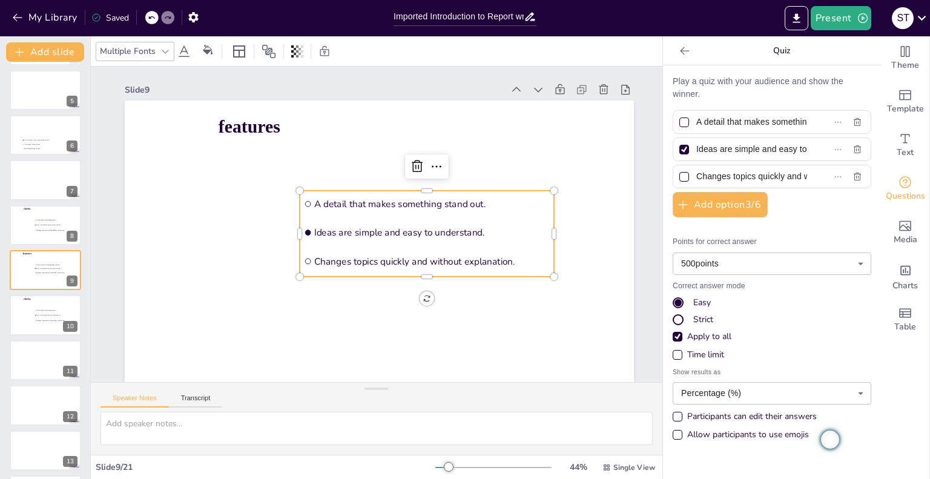
drag, startPoint x: 687, startPoint y: 152, endPoint x: 724, endPoint y: 178, distance: 45.7
click at [724, 178] on div "Play a quiz with your audience and show the winner. A detail that makes somethi…" at bounding box center [772, 261] width 199 height 372
paste input "A minor part of something. c) Something you don't notice."
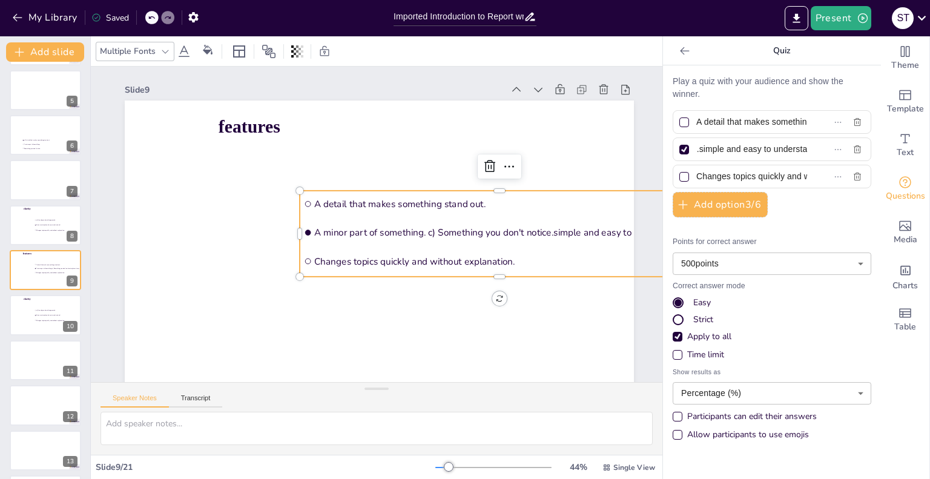
scroll to position [0, 229]
click at [822, 143] on div "A minor part of something. c) Something you don't notice.simple and easy to und…" at bounding box center [772, 149] width 199 height 24
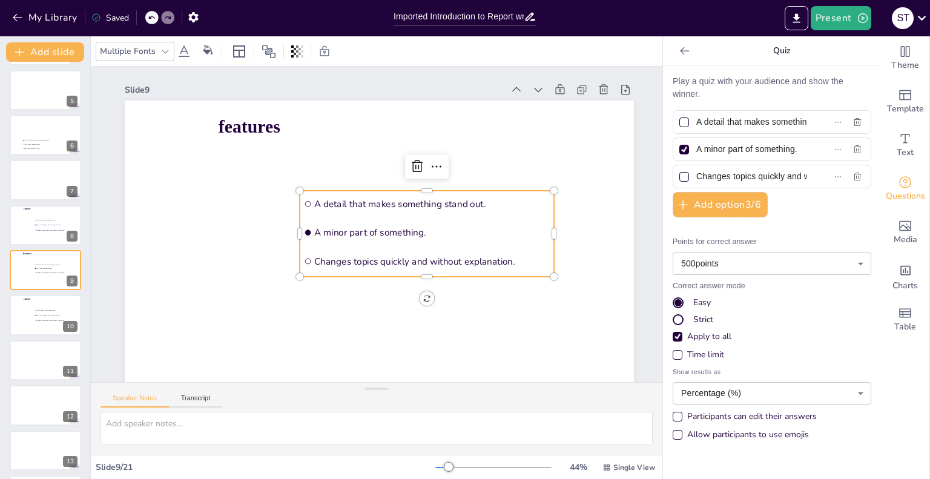
scroll to position [0, 0]
type input "A minor part of something."
click at [765, 173] on input "Changes topics quickly and without explanation." at bounding box center [751, 177] width 111 height 18
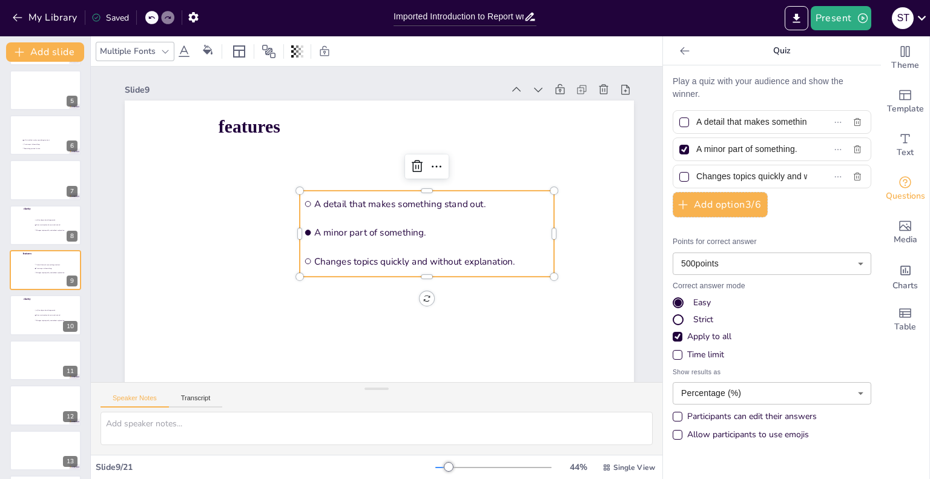
click at [765, 173] on input "Changes topics quickly and without explanation." at bounding box center [751, 177] width 111 height 18
paste input "c) Something you don't notice.simple and easy to understand"
type input "c) Something you don't notice.simple and easy to understand."
click at [679, 122] on div at bounding box center [684, 122] width 10 height 10
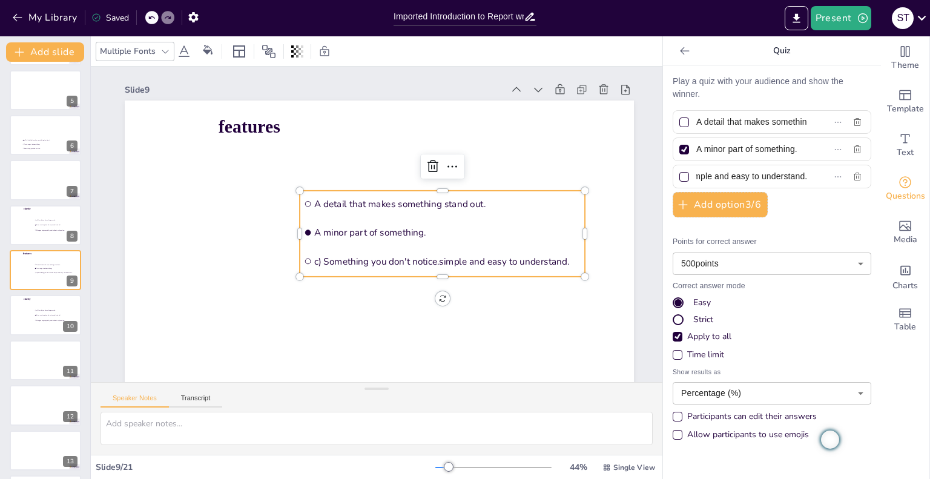
click at [696, 122] on input "A detail that makes something stand out." at bounding box center [751, 122] width 111 height 18
checkbox input "true"
click at [679, 149] on div at bounding box center [684, 150] width 10 height 10
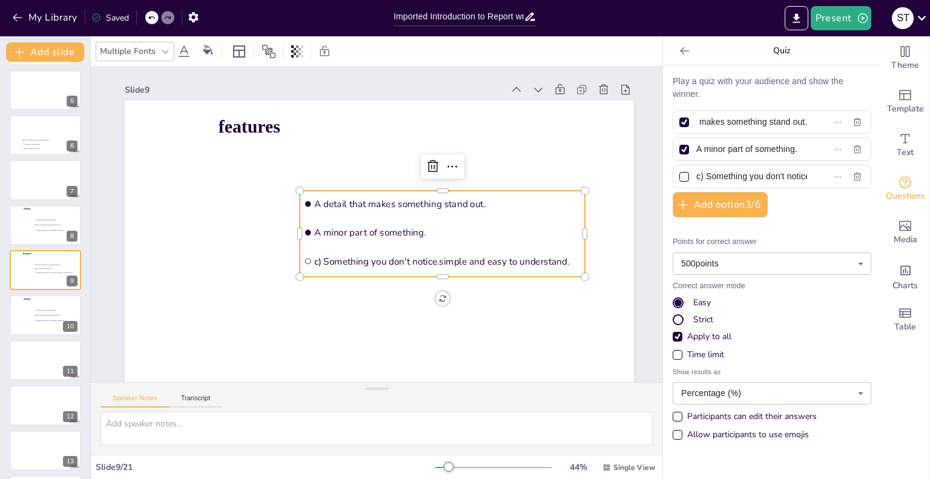
click at [696, 149] on input "A minor part of something." at bounding box center [751, 149] width 111 height 18
checkbox input "false"
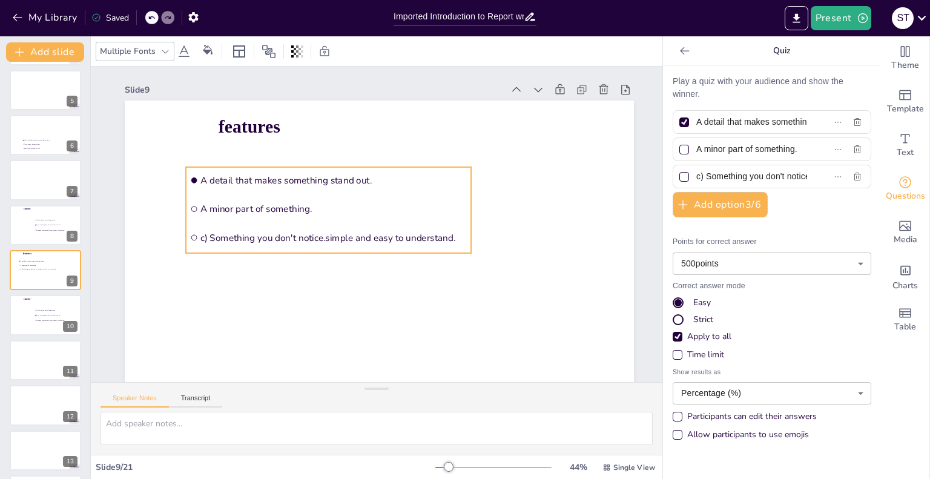
drag, startPoint x: 425, startPoint y: 216, endPoint x: 311, endPoint y: 193, distance: 116.3
click at [311, 193] on li "A detail that makes something stand out." at bounding box center [328, 180] width 285 height 27
click at [42, 229] on span "Changes topics quickly and without explanation." at bounding box center [53, 230] width 34 height 2
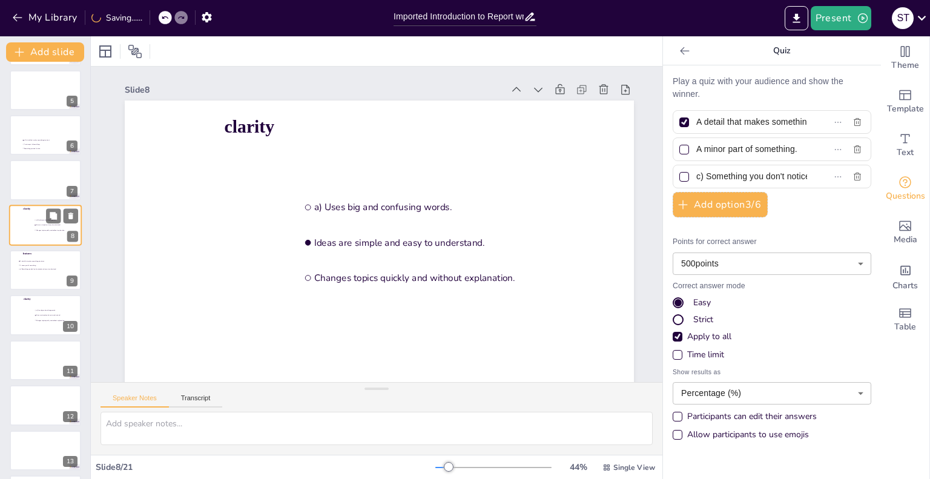
type input "a) Uses big and confusing words."
type input "Ideas are simple and easy to understand."
type input "Changes topics quickly and without explanation."
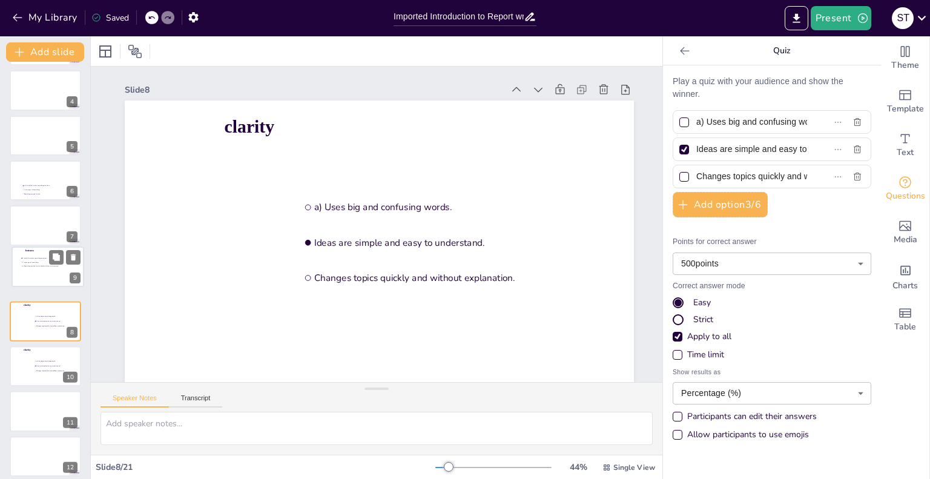
drag, startPoint x: 39, startPoint y: 312, endPoint x: 42, endPoint y: 260, distance: 52.2
click at [42, 260] on ul "A detail that makes something stand out. A minor part of something. c) Somethin…" at bounding box center [41, 262] width 40 height 12
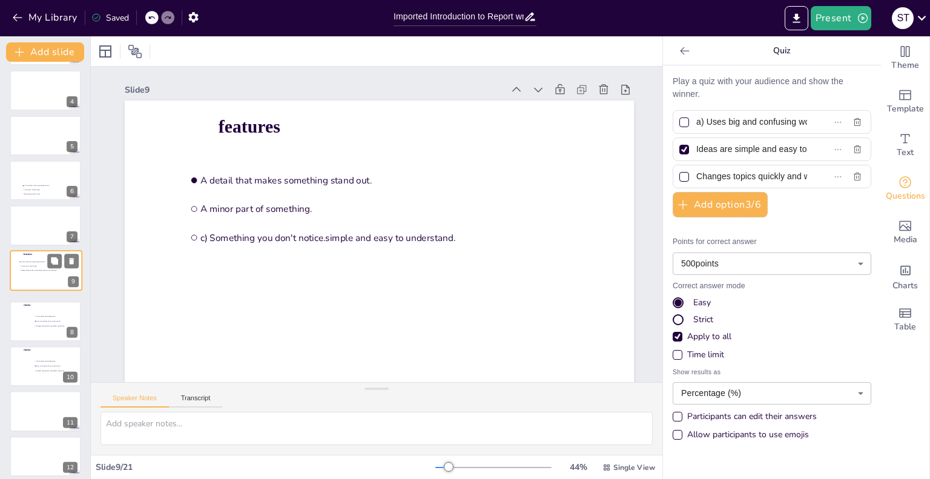
type input "A detail that makes something stand out."
type input "A minor part of something."
type input "c) Something you don't notice.simple and easy to understand."
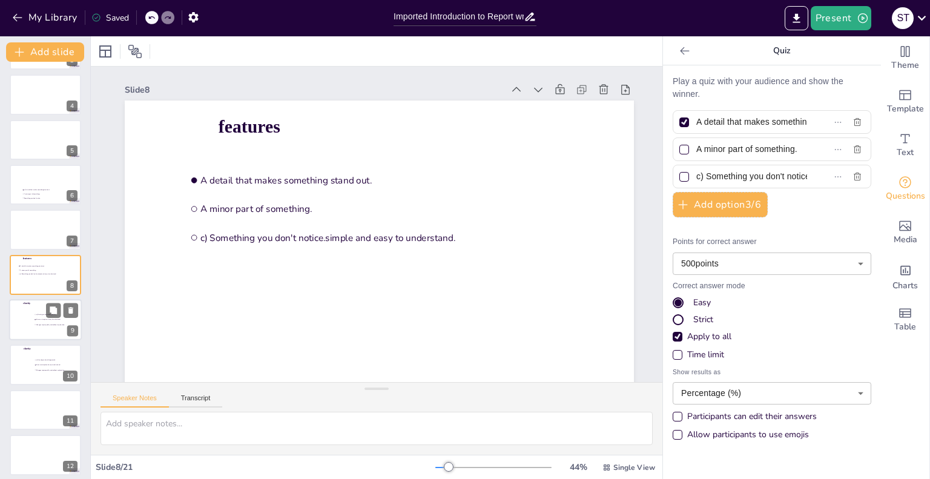
scroll to position [187, 0]
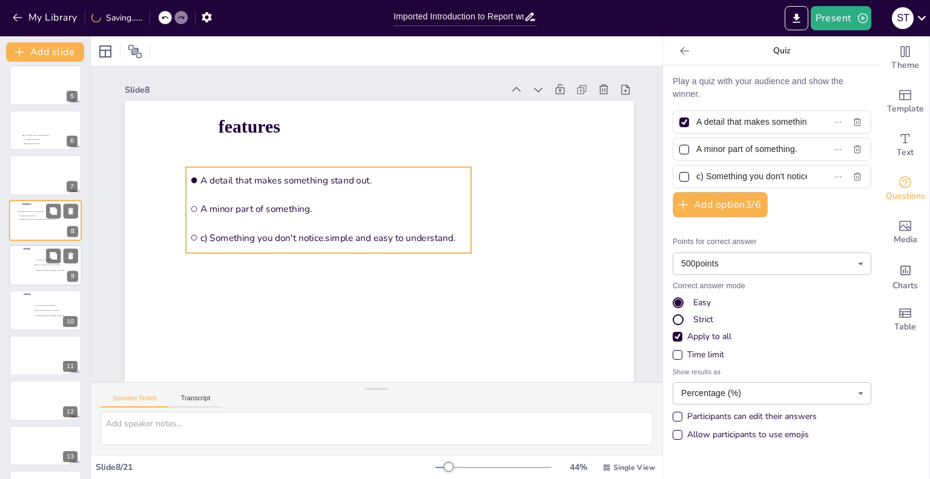
click at [33, 215] on li "A minor part of something." at bounding box center [38, 215] width 41 height 4
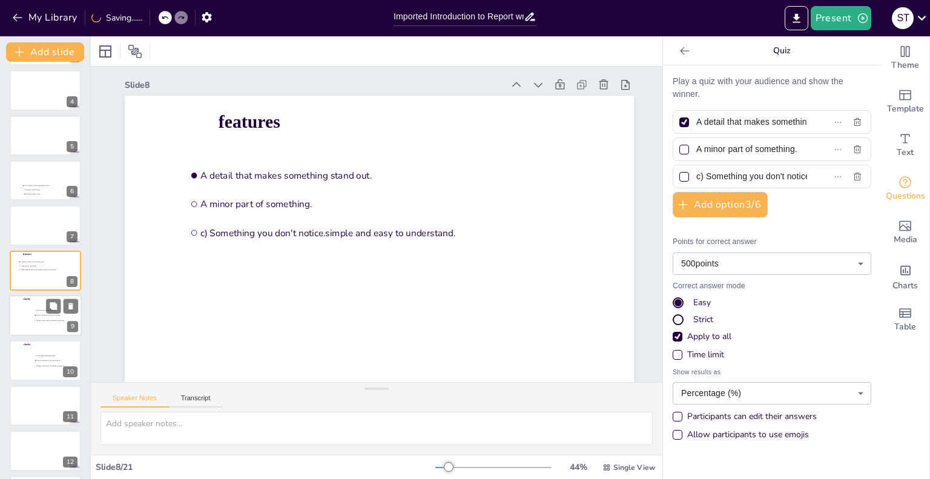
click at [33, 306] on div at bounding box center [45, 315] width 73 height 41
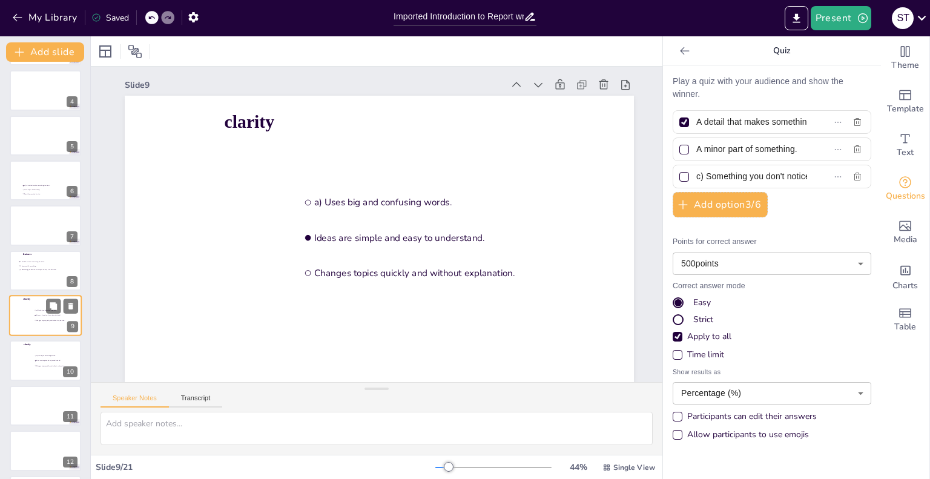
type input "a) Uses big and confusing words."
type input "Ideas are simple and easy to understand."
type input "Changes topics quickly and without explanation."
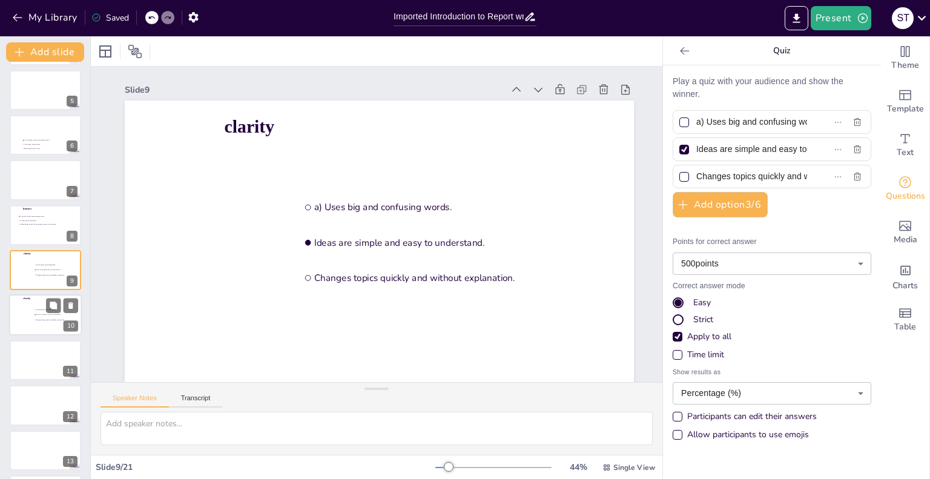
click at [36, 311] on li "a) Uses big and confusing words." at bounding box center [52, 310] width 36 height 5
click at [41, 225] on span "Ideas are simple and easy to understand." at bounding box center [53, 225] width 34 height 2
click at [39, 180] on div at bounding box center [45, 180] width 73 height 41
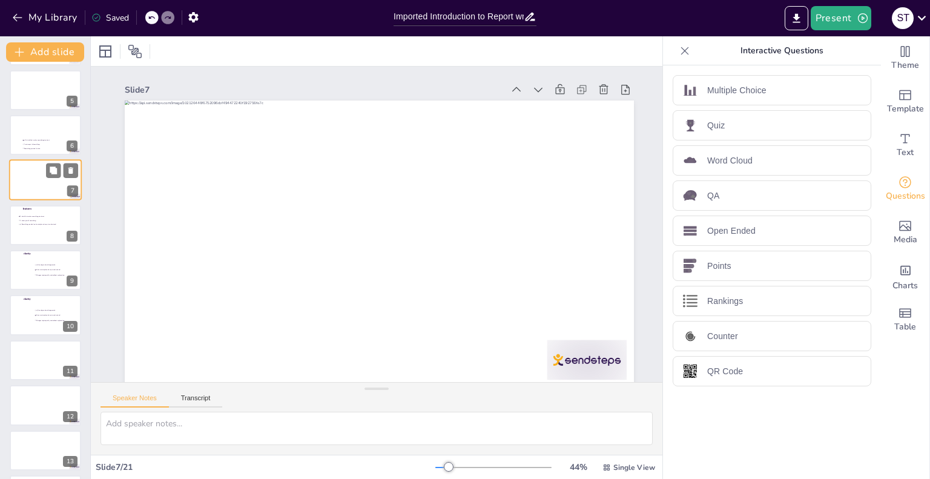
scroll to position [91, 0]
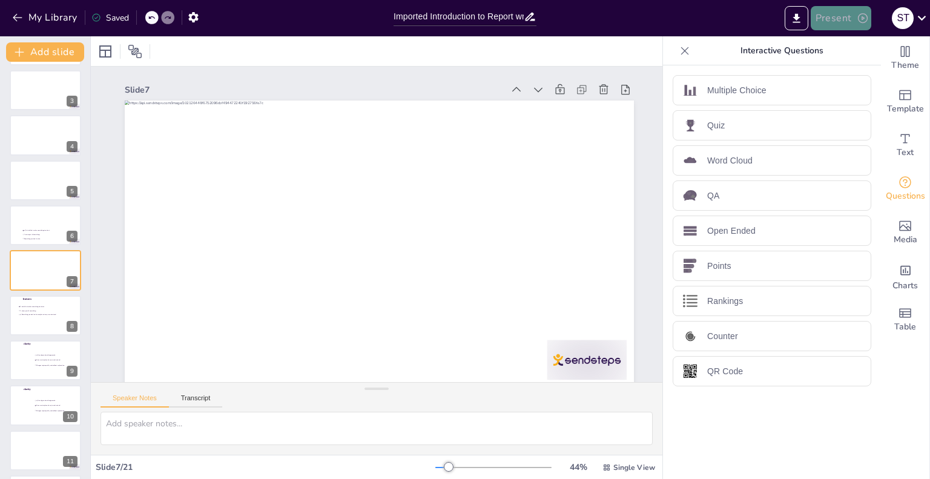
click at [828, 13] on button "Present" at bounding box center [841, 18] width 61 height 24
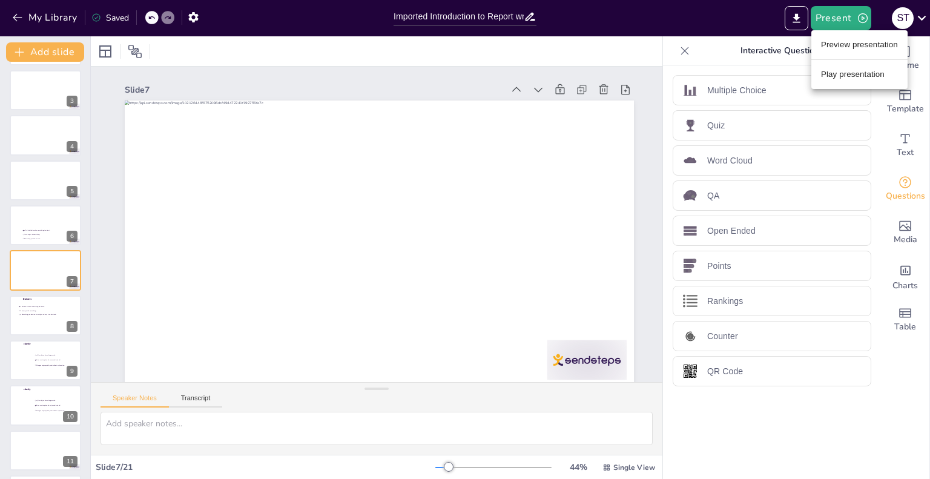
click at [864, 39] on li "Preview presentation" at bounding box center [859, 44] width 96 height 19
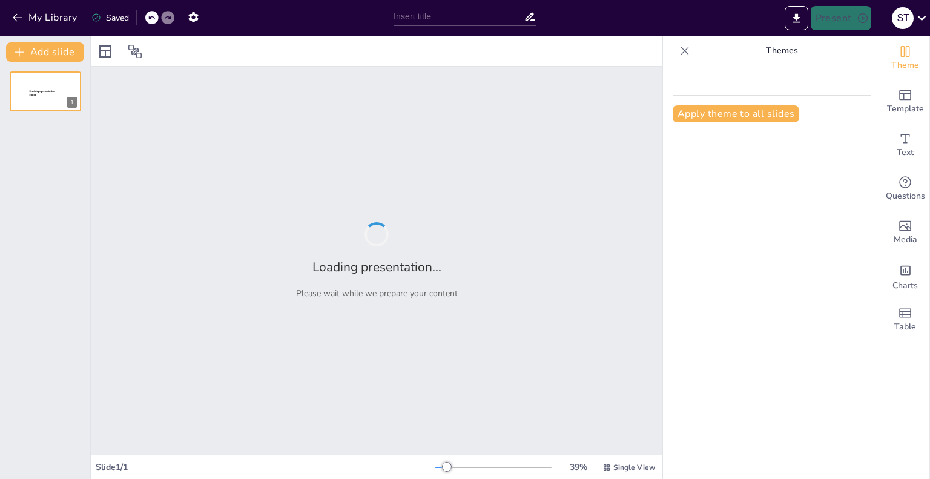
type input "Imported Introduction to Report writing.pptx"
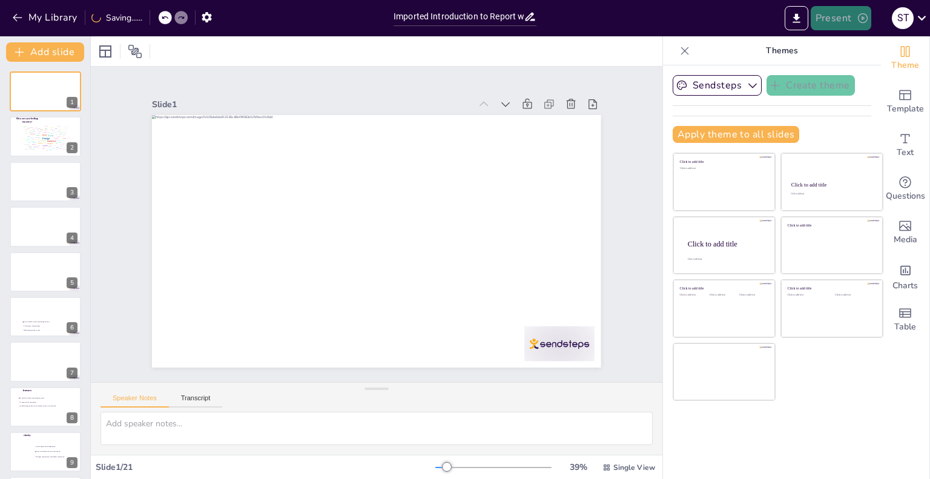
click at [835, 16] on button "Present" at bounding box center [841, 18] width 61 height 24
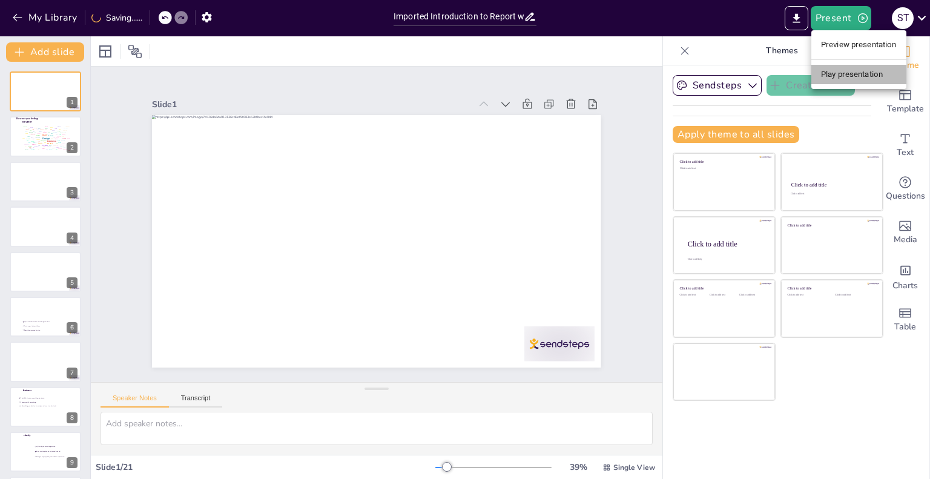
click at [853, 70] on li "Play presentation" at bounding box center [858, 74] width 95 height 19
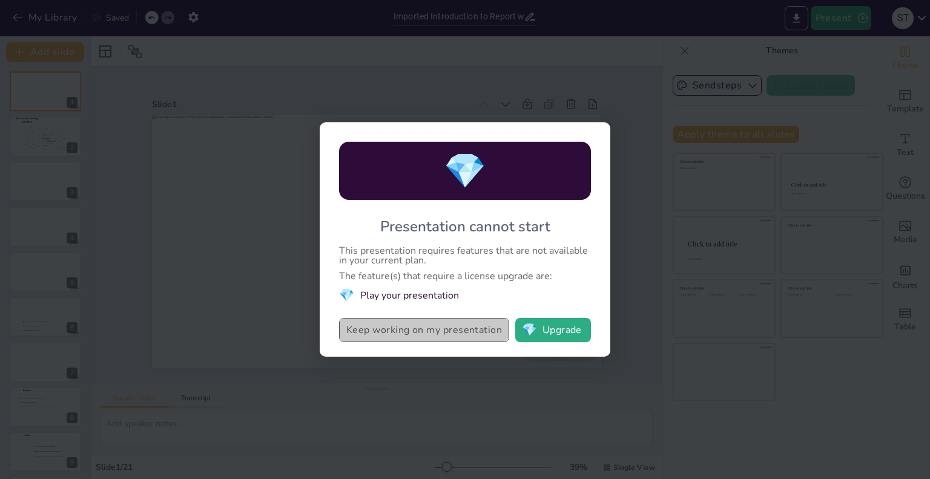
click at [432, 334] on button "Keep working on my presentation" at bounding box center [424, 330] width 170 height 24
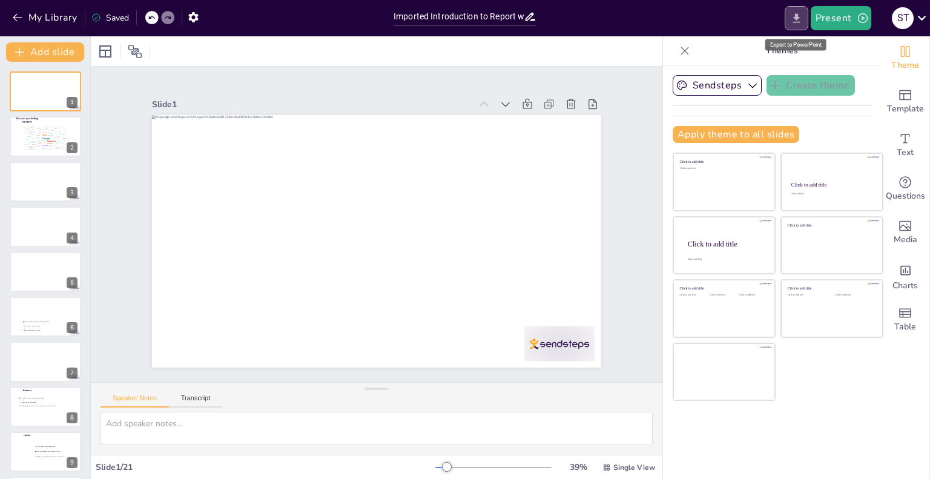
click at [791, 24] on button "Export to PowerPoint" at bounding box center [797, 18] width 24 height 24
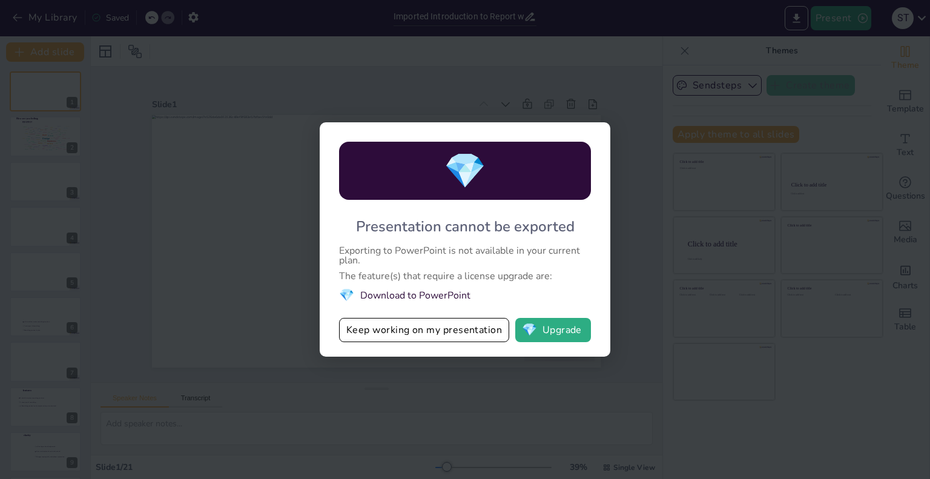
click at [482, 70] on div "💎 Presentation cannot be exported Exporting to PowerPoint is not available in y…" at bounding box center [465, 239] width 930 height 479
click at [408, 328] on button "Keep working on my presentation" at bounding box center [424, 330] width 170 height 24
